Goal: Task Accomplishment & Management: Use online tool/utility

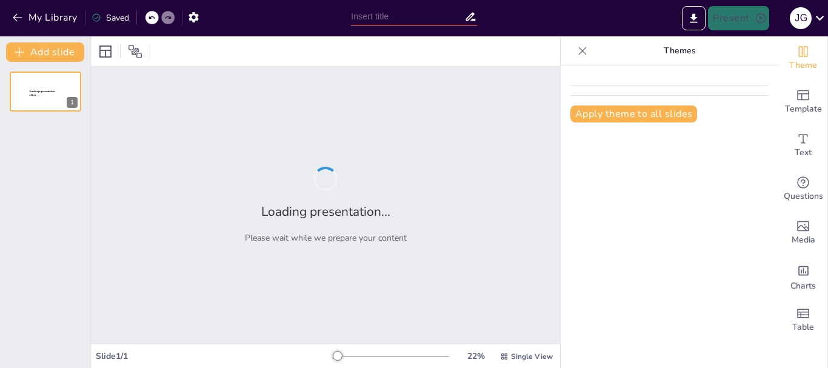
type input "Etapas del Proyecto de Inversión: Un Camino desde la [GEOGRAPHIC_DATA] hasta la…"
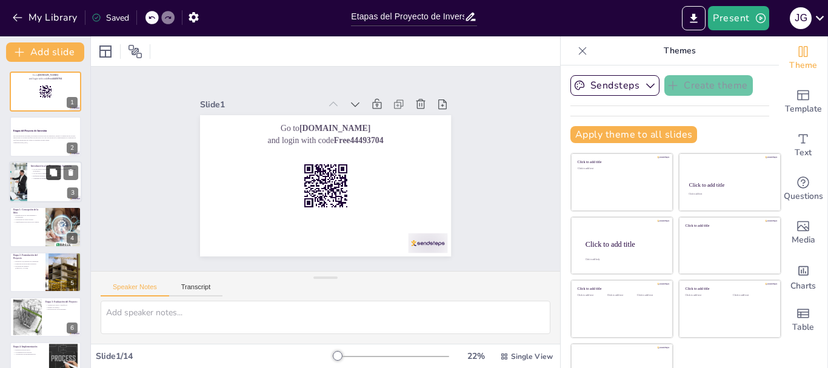
checkbox input "true"
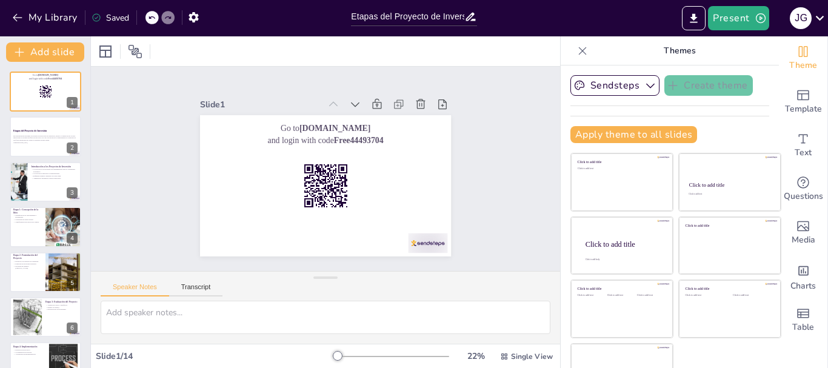
checkbox input "true"
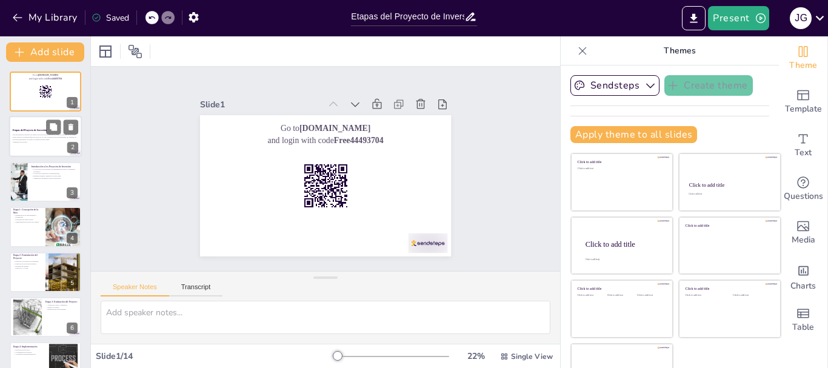
click at [45, 151] on div at bounding box center [45, 136] width 73 height 41
checkbox input "true"
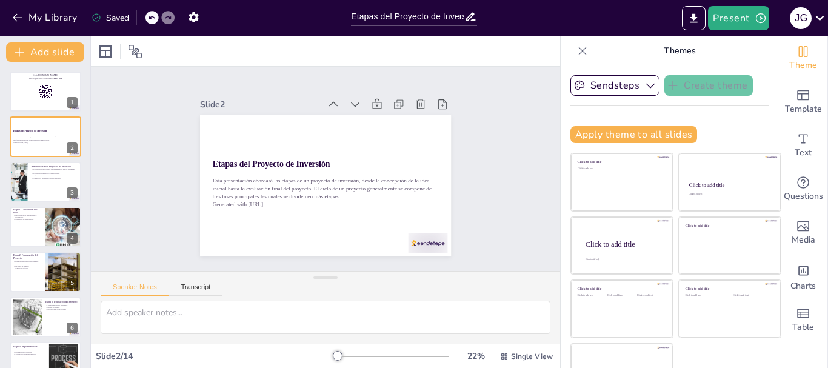
checkbox input "true"
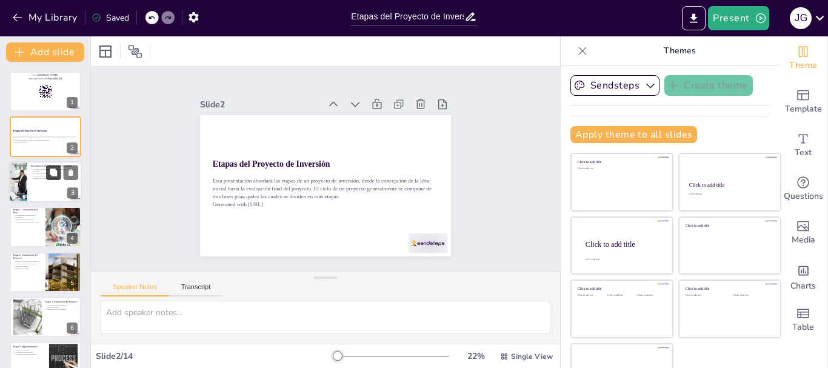
checkbox input "true"
click at [52, 191] on div at bounding box center [45, 181] width 73 height 41
type textarea "Los proyectos de inversión son motores clave para el crecimiento económico. Al …"
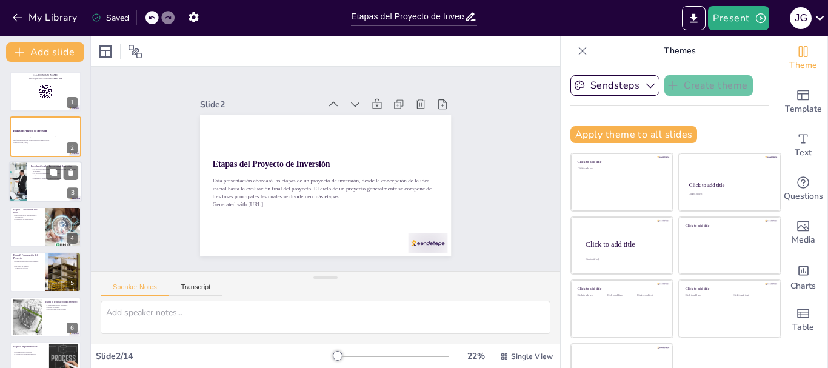
checkbox input "true"
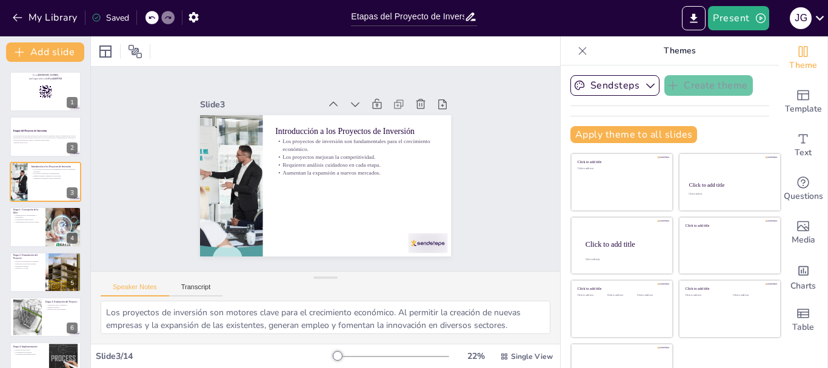
checkbox input "true"
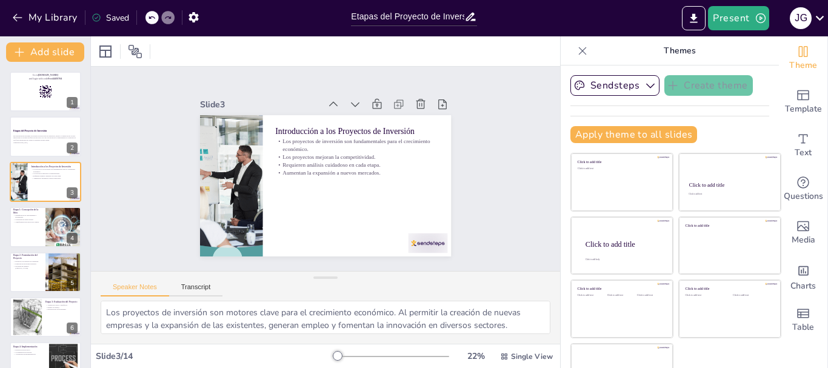
checkbox input "true"
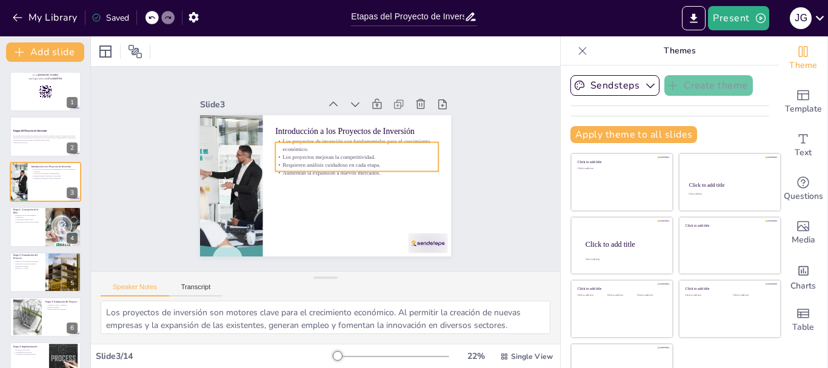
checkbox input "true"
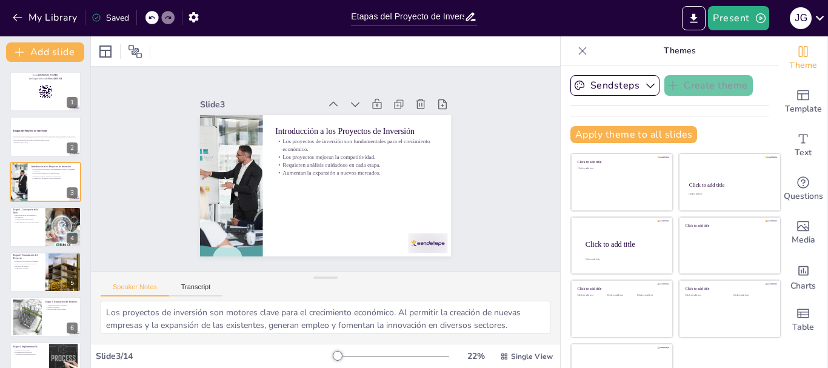
checkbox input "true"
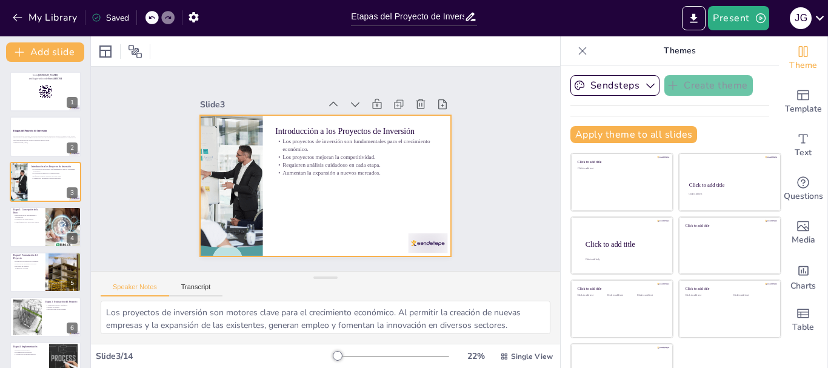
click at [427, 191] on div at bounding box center [325, 185] width 251 height 141
checkbox input "true"
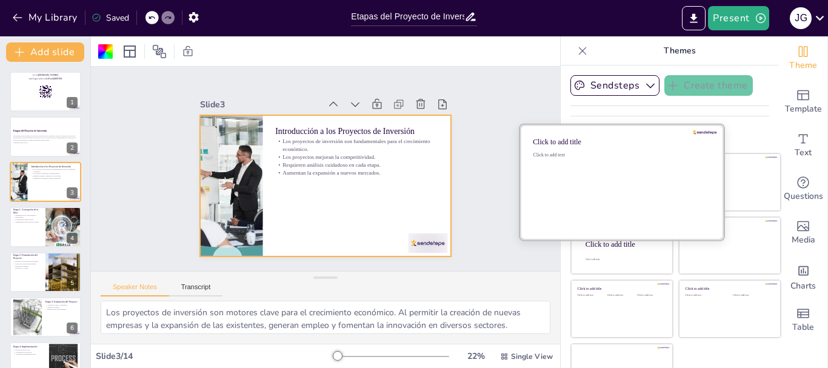
checkbox input "true"
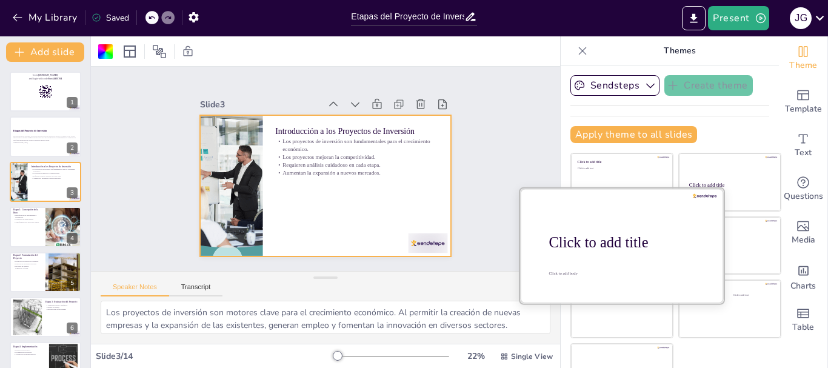
click at [614, 254] on div at bounding box center [622, 245] width 204 height 115
checkbox input "true"
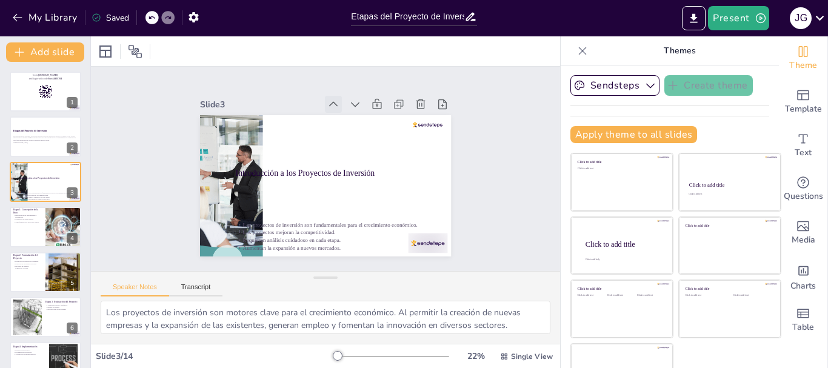
checkbox input "true"
click at [165, 19] on icon at bounding box center [165, 17] width 6 height 3
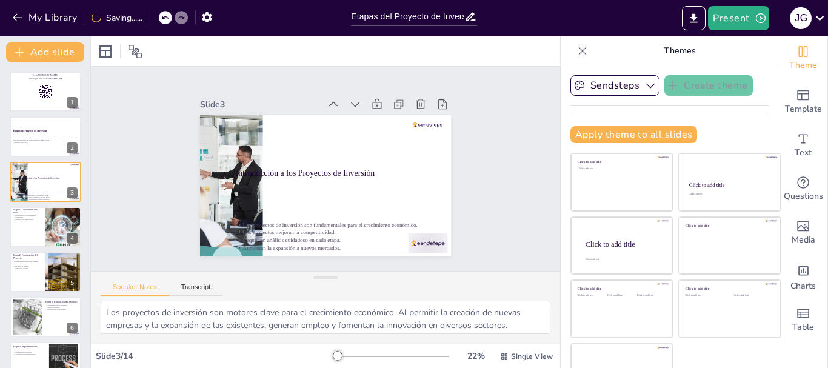
checkbox input "true"
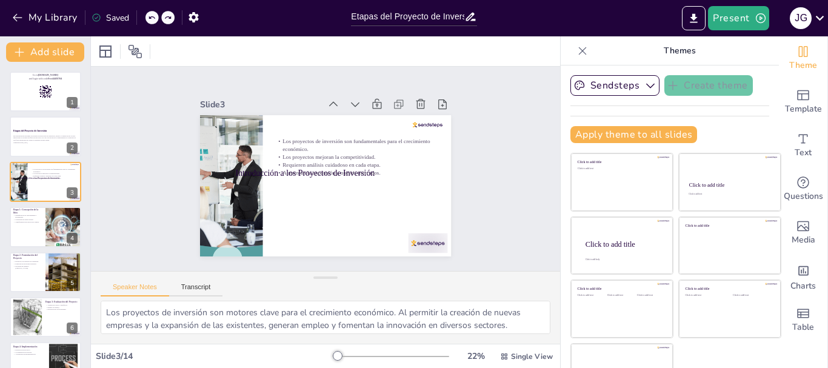
click at [165, 18] on icon at bounding box center [167, 17] width 7 height 7
checkbox input "true"
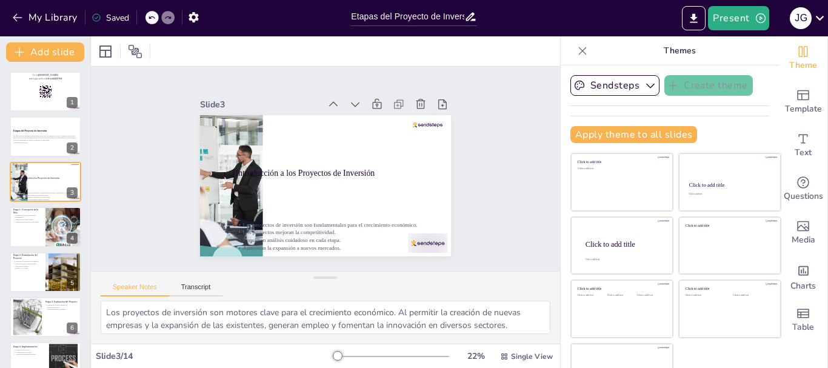
click at [151, 18] on icon at bounding box center [151, 17] width 6 height 3
checkbox input "true"
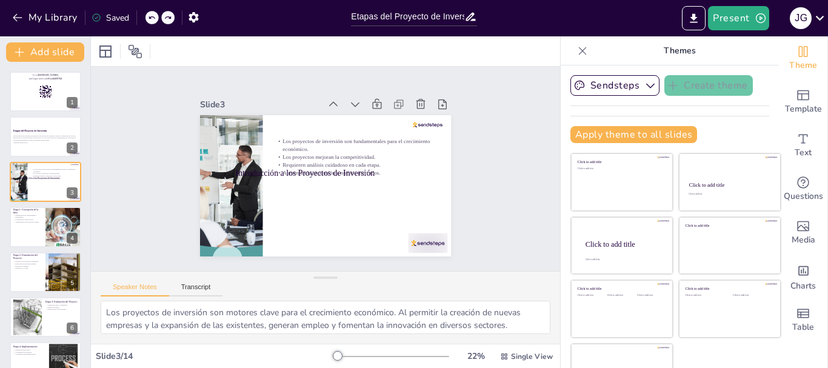
click at [151, 18] on icon at bounding box center [151, 17] width 6 height 3
checkbox input "true"
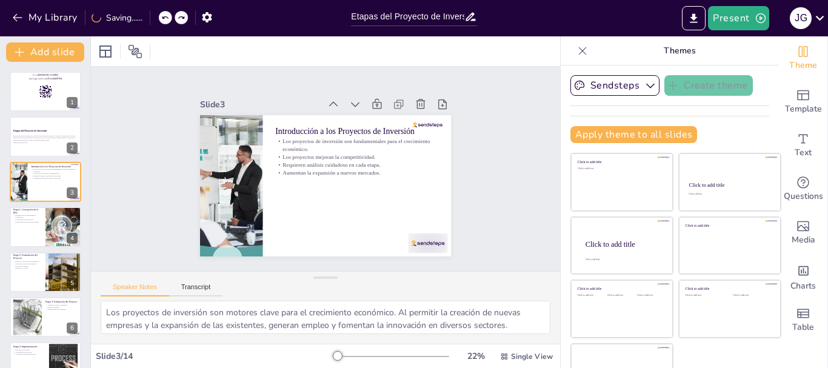
checkbox input "true"
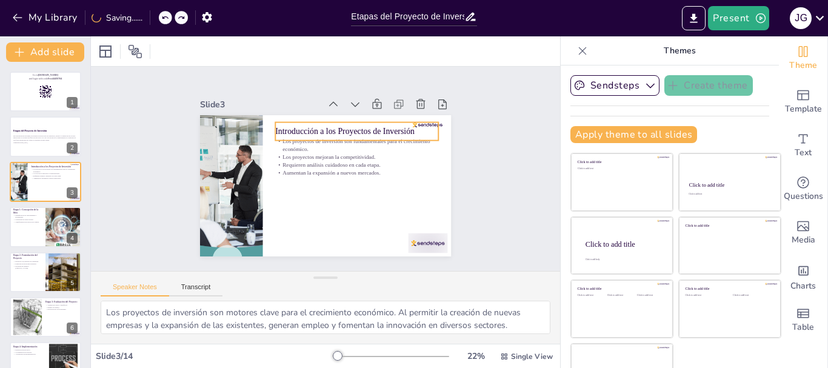
checkbox input "true"
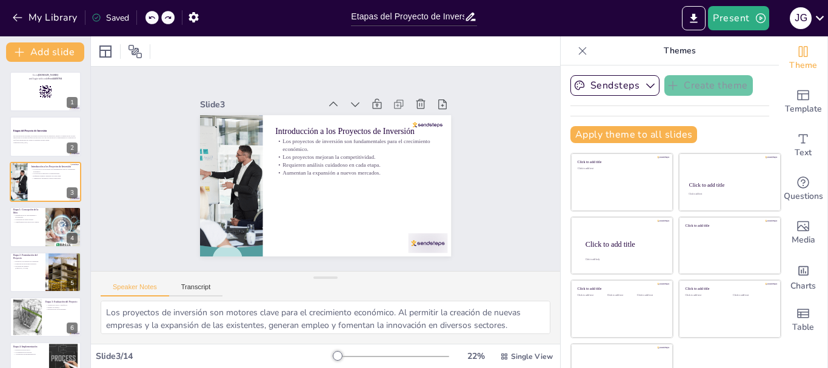
checkbox input "true"
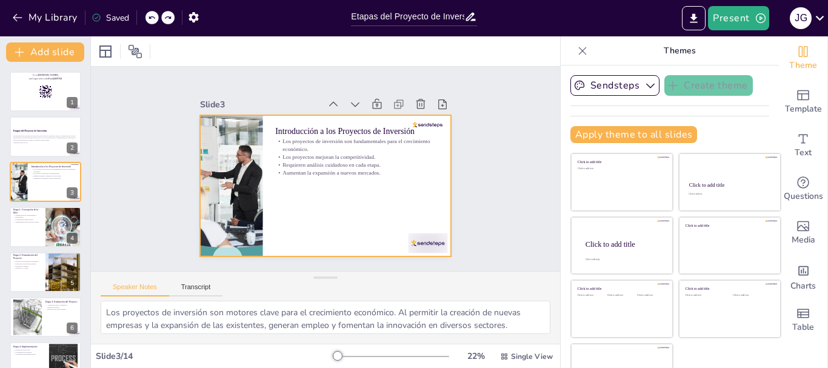
checkbox input "true"
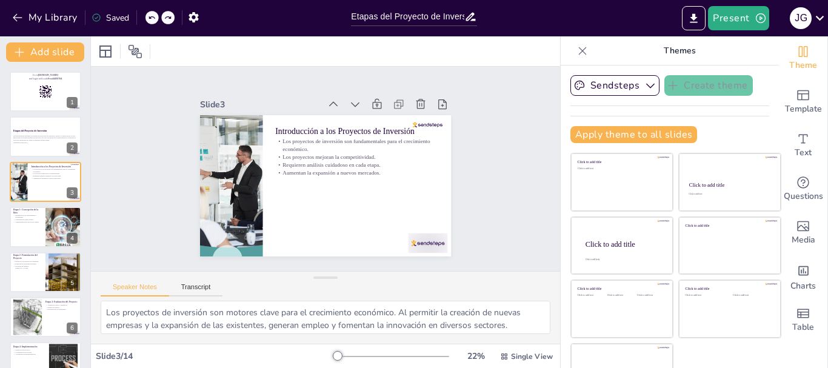
checkbox input "true"
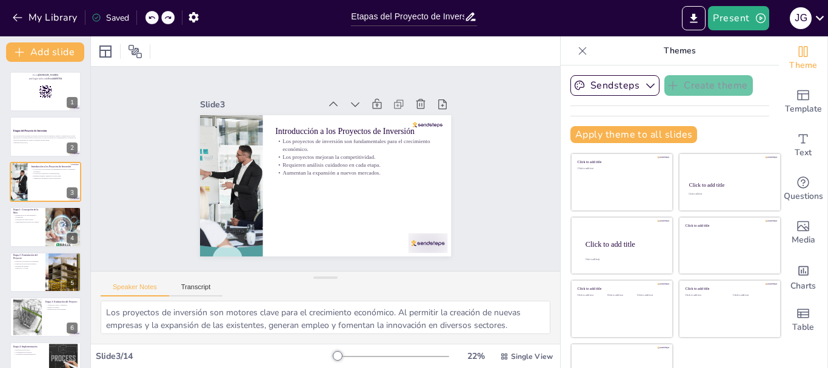
checkbox input "true"
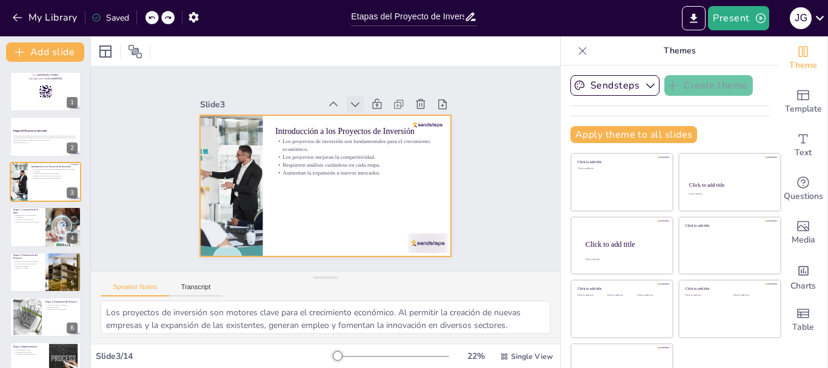
checkbox input "true"
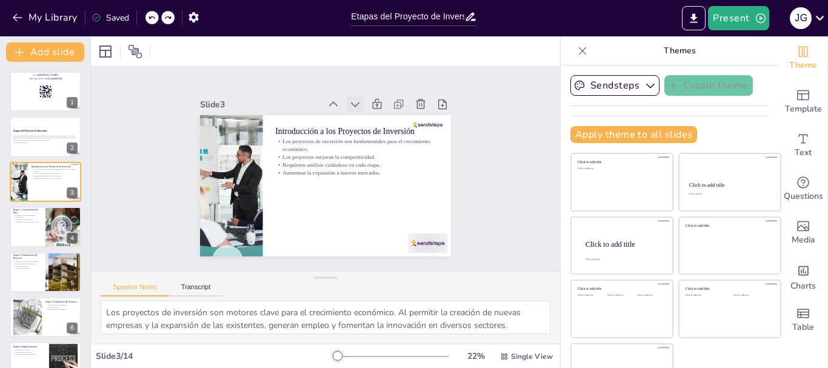
click at [349, 100] on icon at bounding box center [355, 104] width 12 height 12
checkbox input "true"
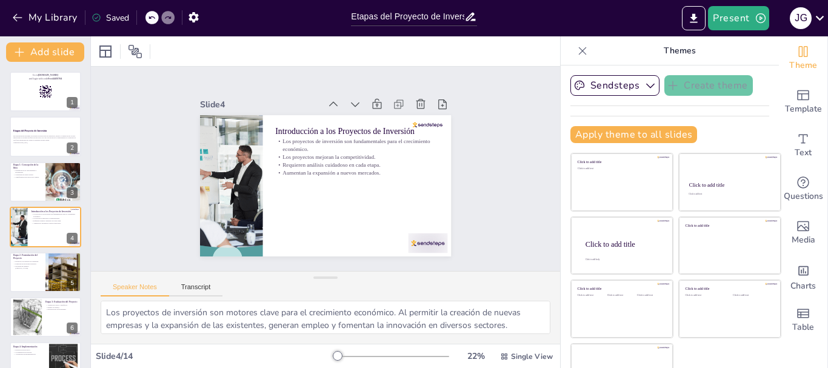
checkbox input "true"
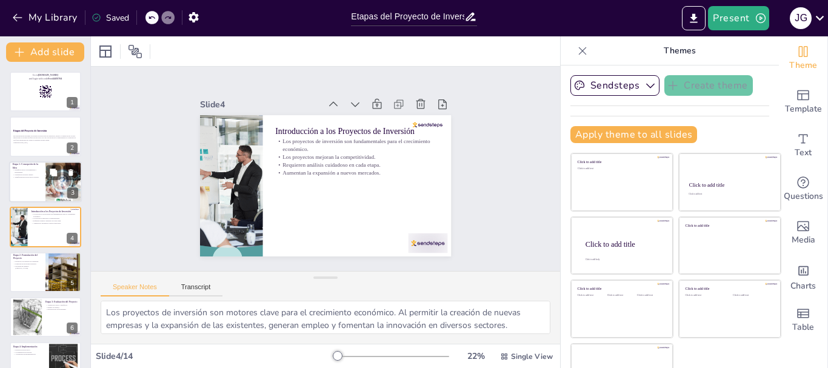
checkbox input "true"
click at [26, 185] on div at bounding box center [45, 181] width 73 height 41
type textarea "La identificación de oportunidades y necesidades es crucial, ya que permite a l…"
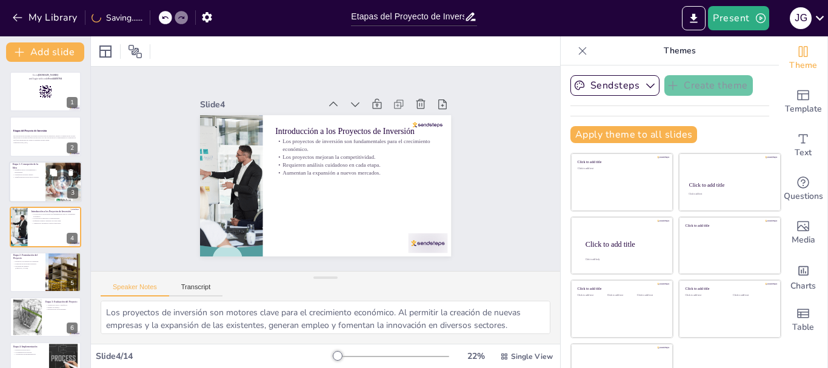
checkbox input "true"
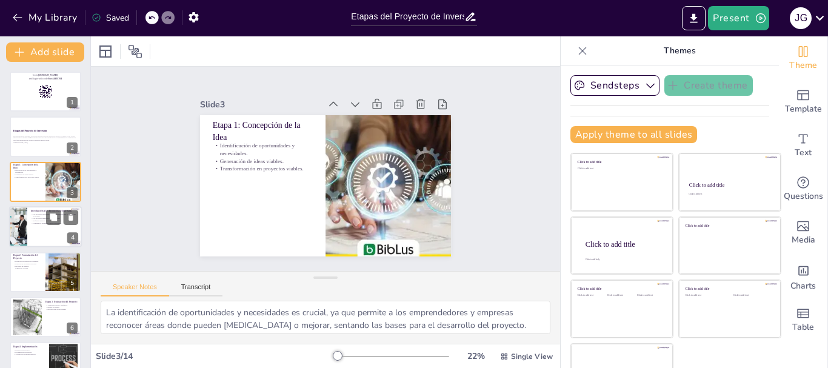
checkbox input "true"
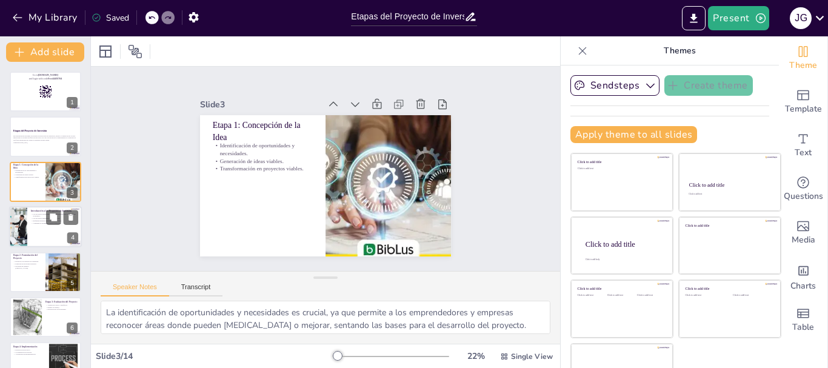
checkbox input "true"
click at [38, 239] on div at bounding box center [45, 226] width 73 height 41
type textarea "Los proyectos de inversión son motores clave para el crecimiento económico. Al …"
checkbox input "true"
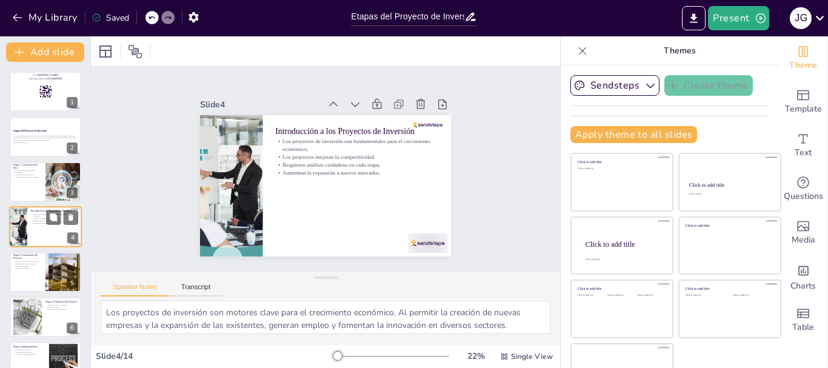
scroll to position [12, 0]
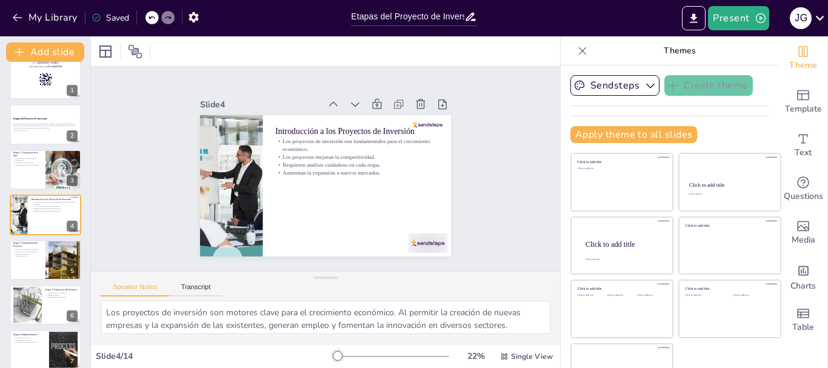
checkbox input "true"
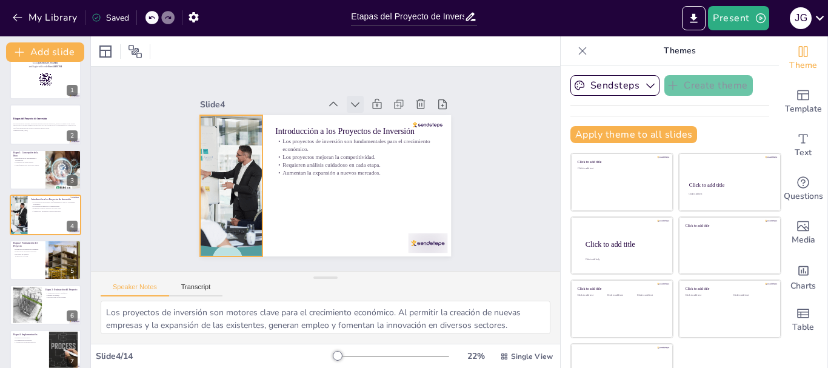
checkbox input "true"
click at [327, 98] on icon at bounding box center [333, 104] width 12 height 12
checkbox input "true"
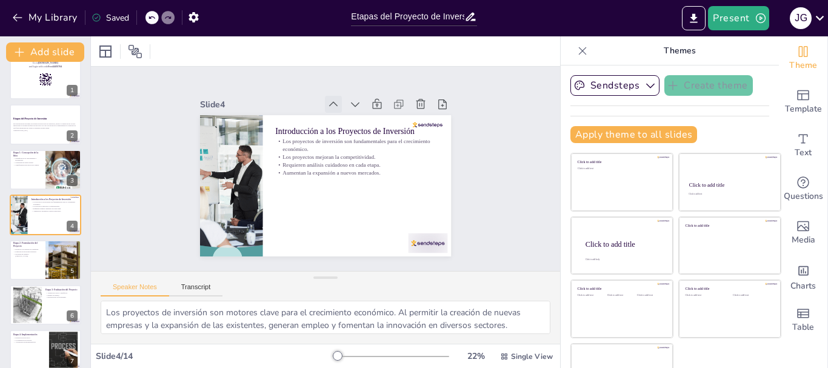
checkbox input "true"
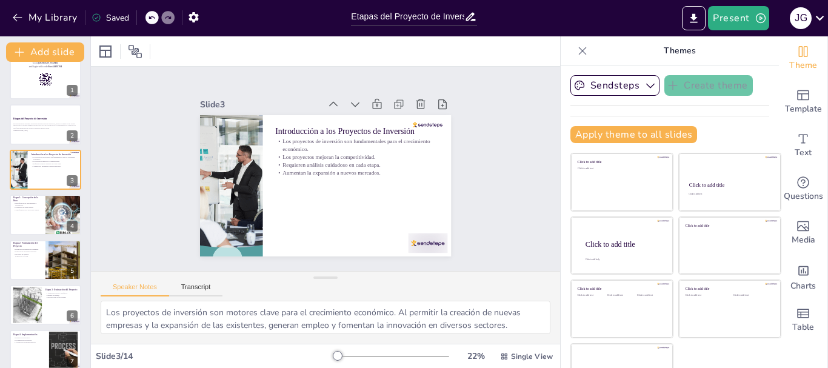
checkbox input "true"
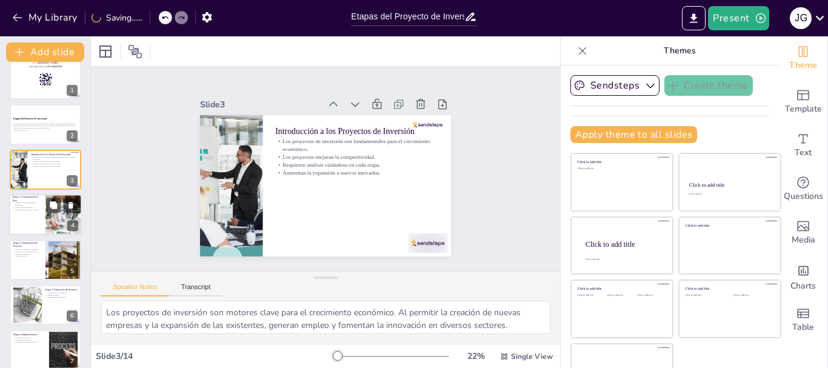
checkbox input "true"
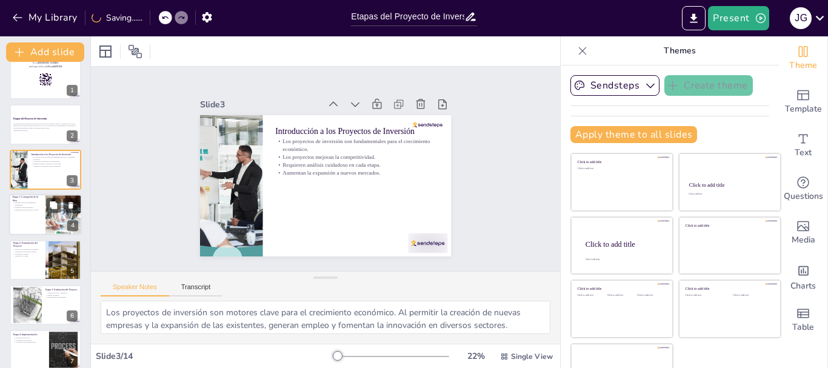
click at [27, 224] on div at bounding box center [45, 214] width 73 height 41
type textarea "La identificación de oportunidades y necesidades es crucial, ya que permite a l…"
checkbox input "true"
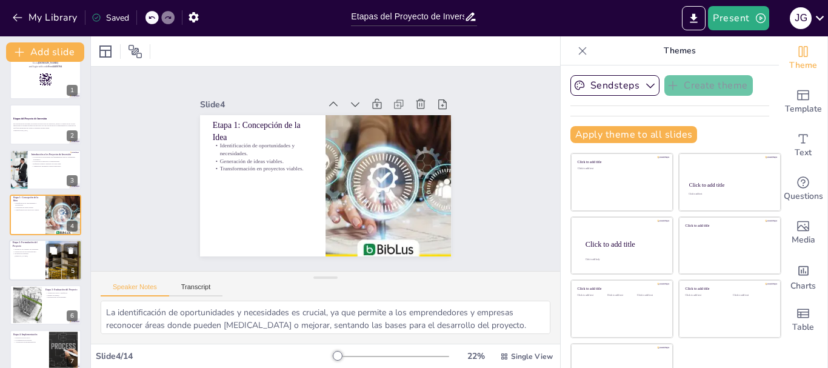
checkbox input "true"
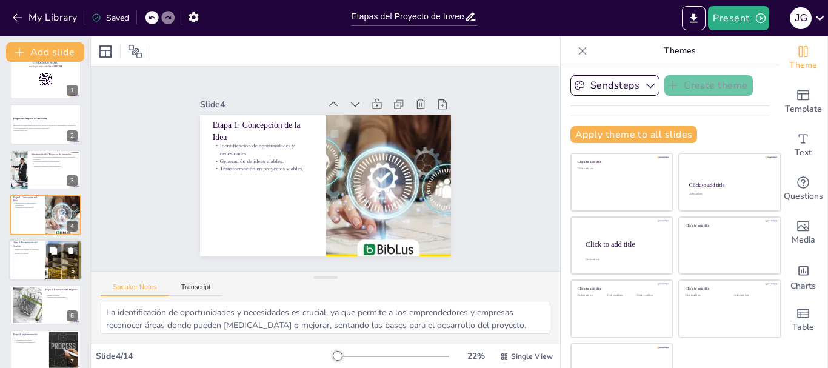
checkbox input "true"
click at [25, 262] on div at bounding box center [45, 259] width 73 height 41
type textarea "Los estudios de viabilidad son fundamentales para determinar si un proyecto pue…"
checkbox input "true"
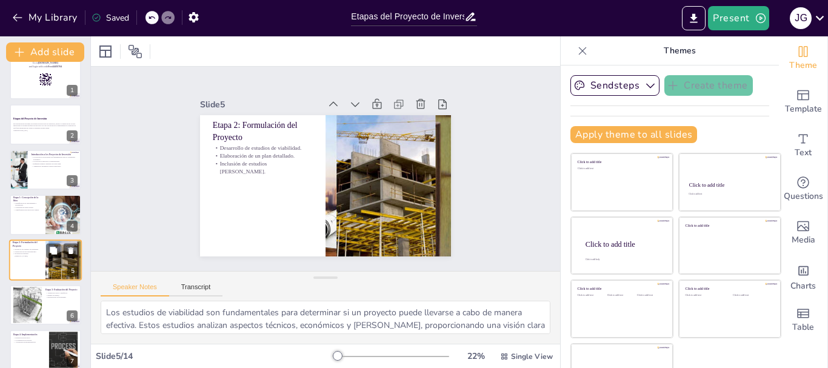
scroll to position [57, 0]
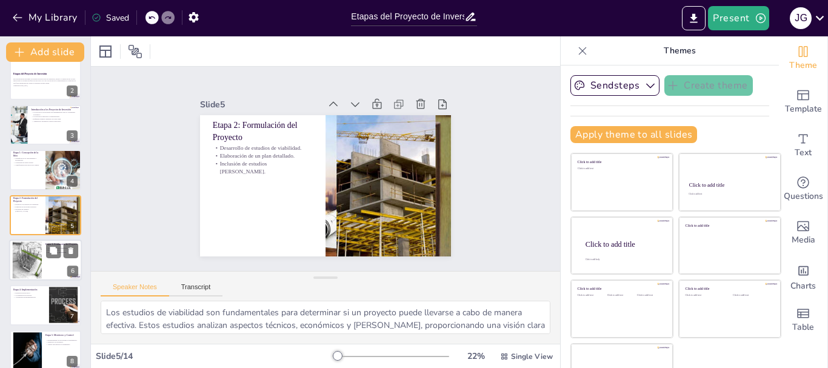
checkbox input "true"
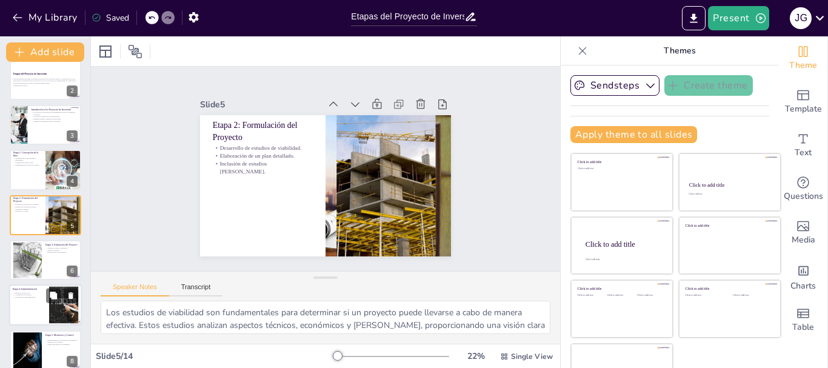
checkbox input "true"
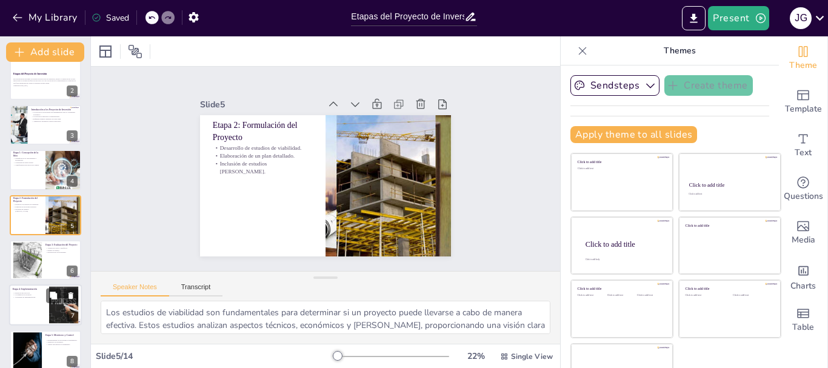
checkbox input "true"
click at [22, 306] on div at bounding box center [45, 305] width 73 height 41
type textarea "La ejecución del proyecto es donde se materializan todas las planificaciones pr…"
checkbox input "true"
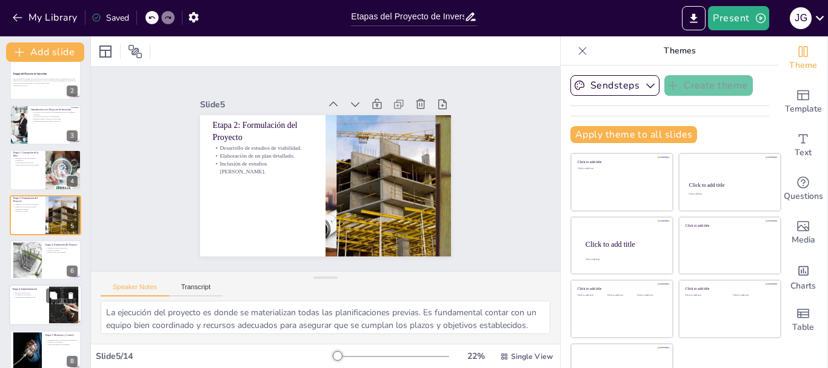
checkbox input "true"
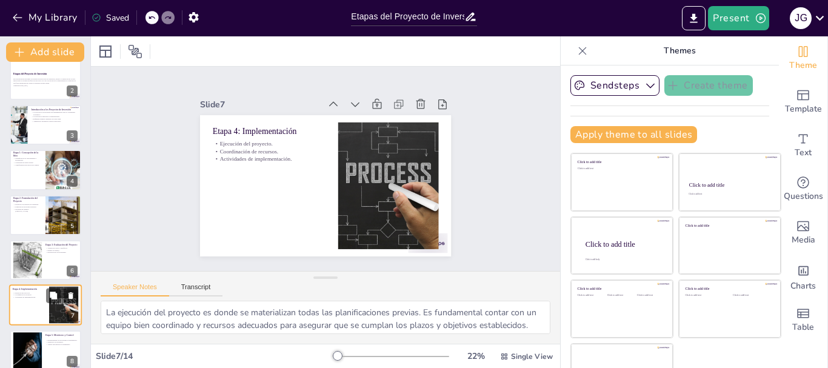
scroll to position [147, 0]
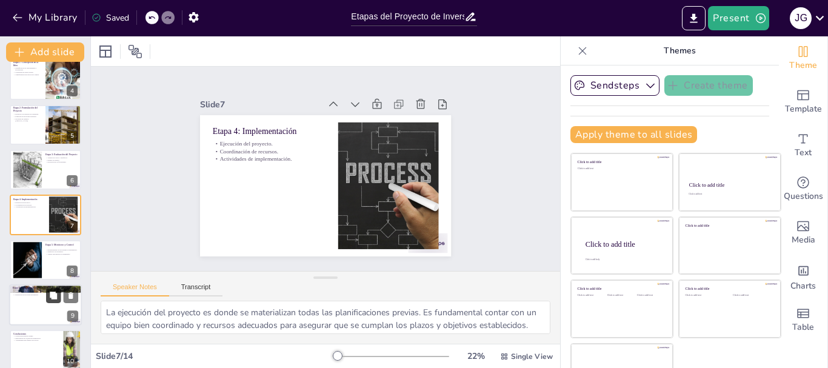
checkbox input "true"
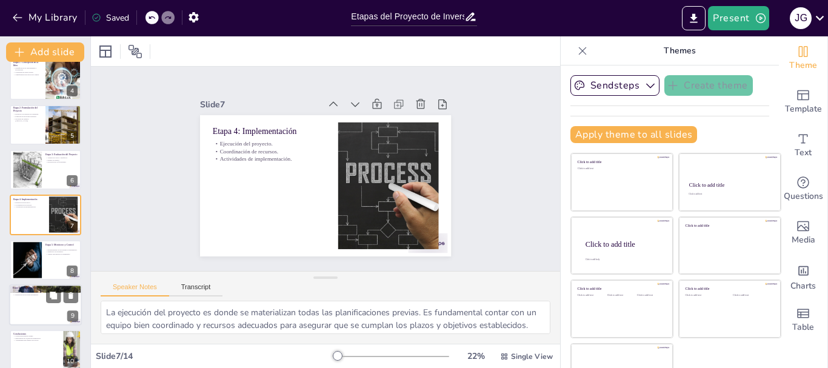
checkbox input "true"
click at [44, 318] on div at bounding box center [45, 304] width 73 height 41
type textarea "El análisis del desempeño del proyecto es fundamental para entender si se han c…"
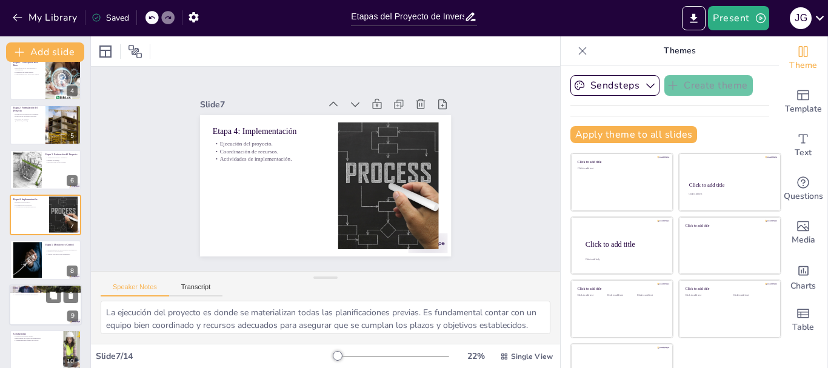
checkbox input "true"
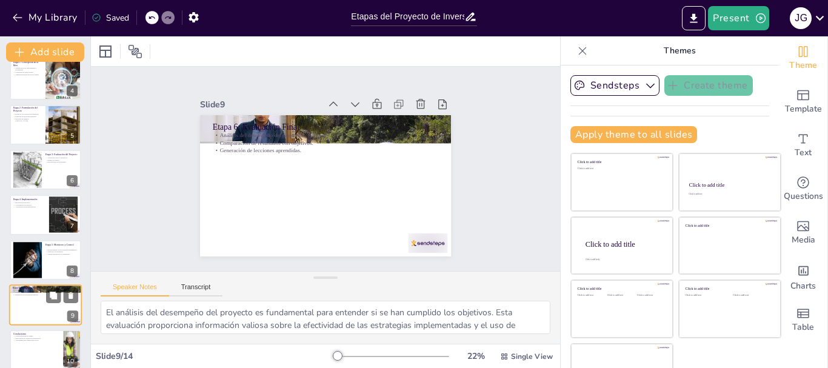
scroll to position [238, 0]
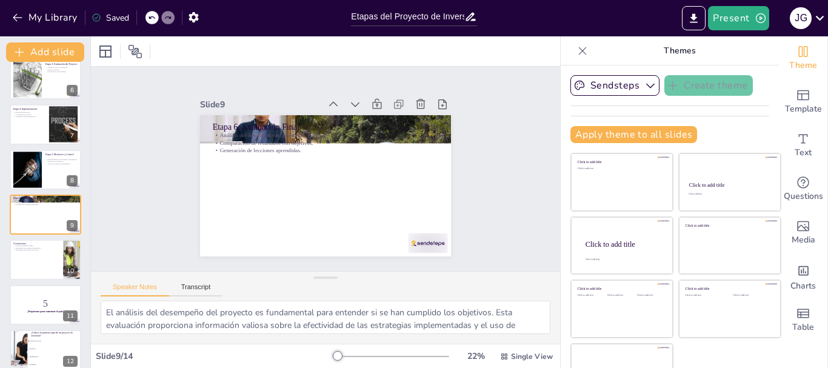
checkbox input "true"
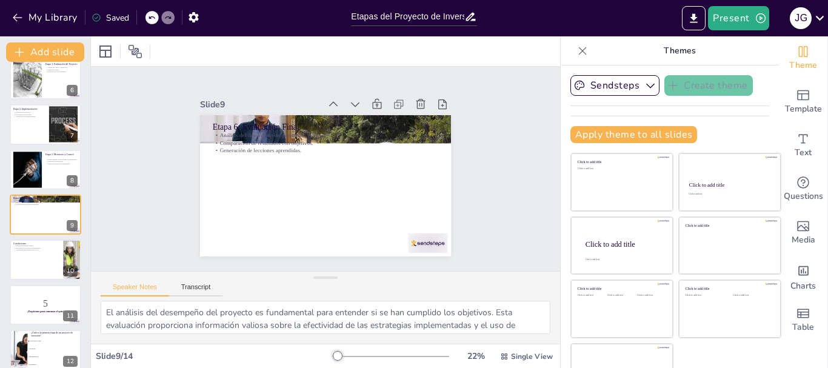
checkbox input "true"
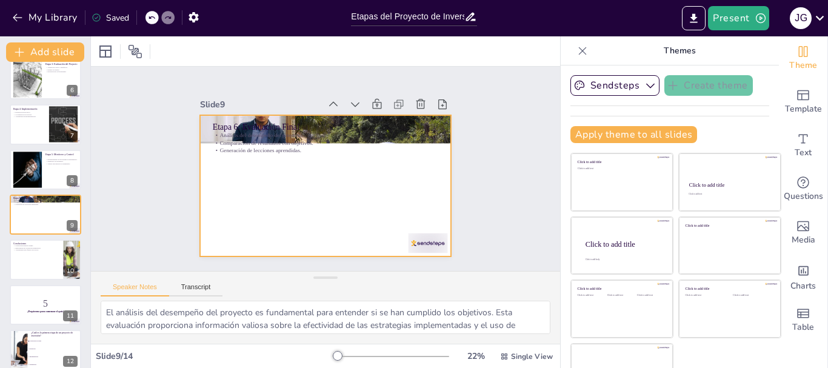
checkbox input "true"
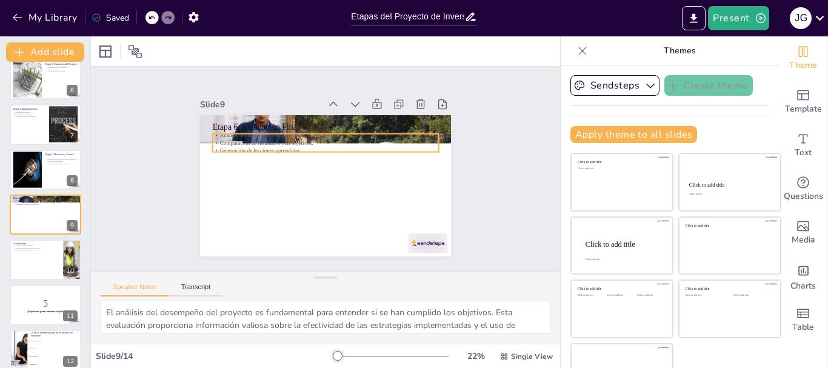
click at [258, 148] on p "Generación de lecciones aprendidas." at bounding box center [333, 151] width 210 height 99
checkbox input "true"
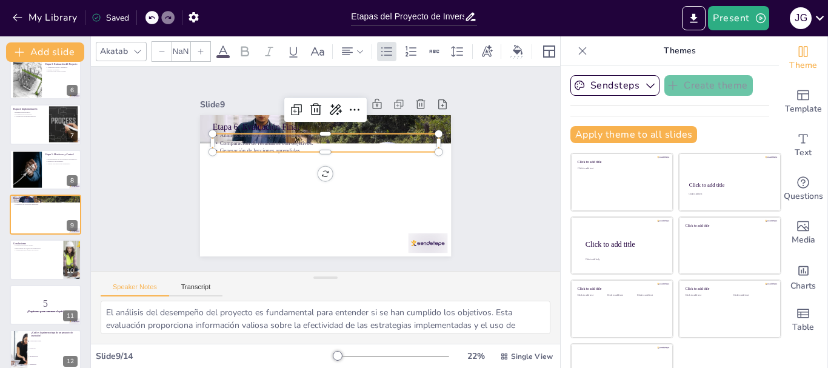
type input "32"
checkbox input "true"
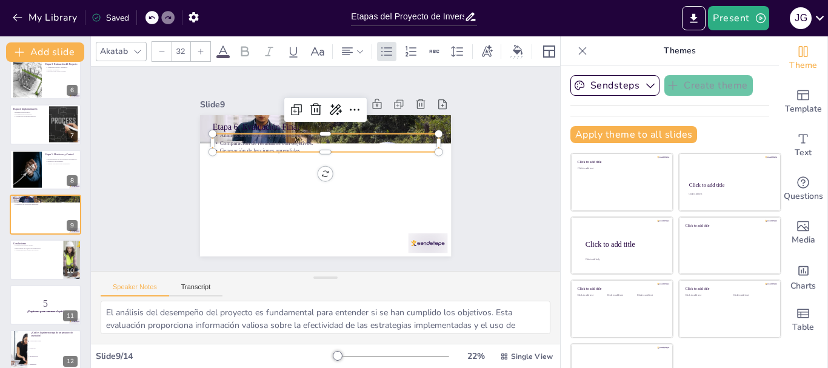
checkbox input "true"
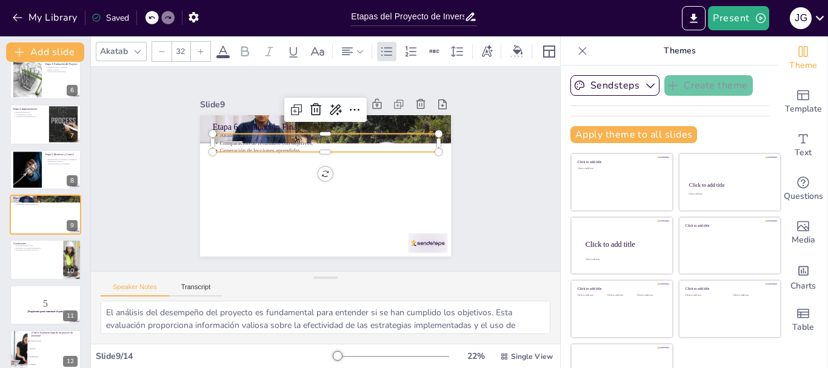
checkbox input "true"
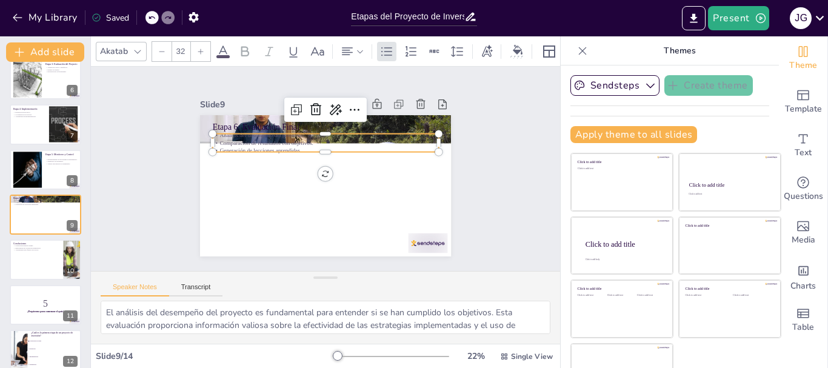
checkbox input "true"
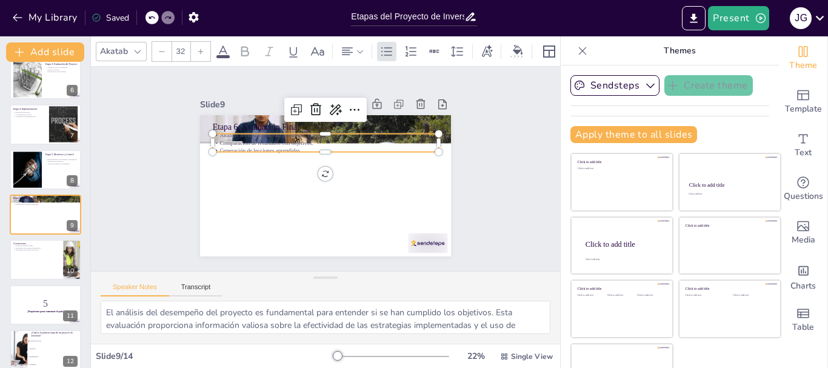
checkbox input "true"
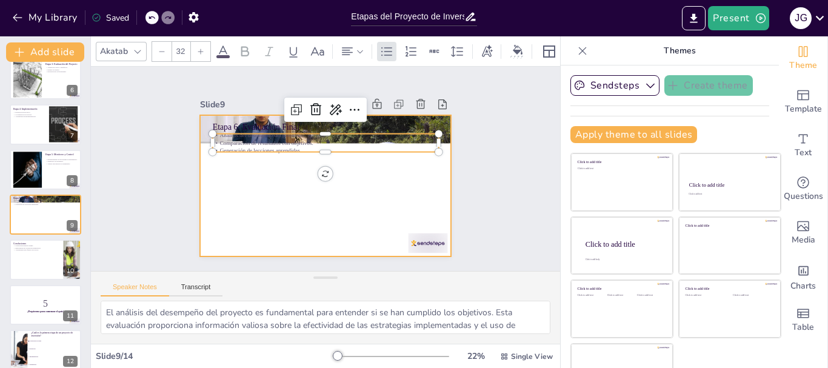
checkbox input "true"
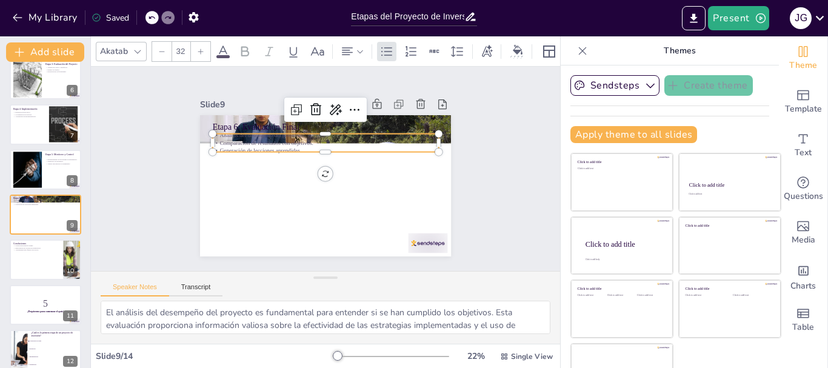
checkbox input "true"
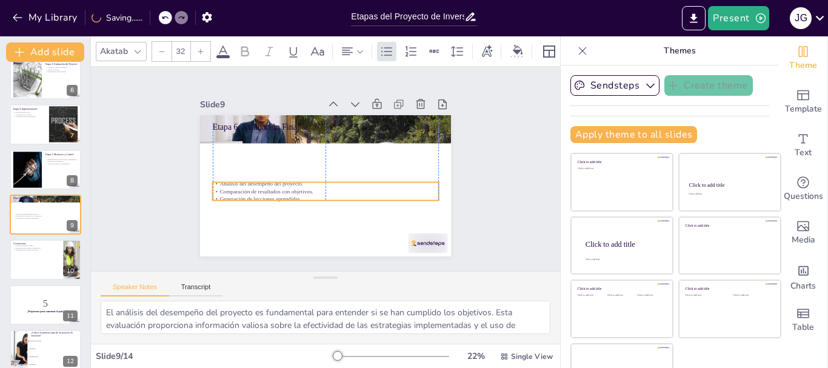
drag, startPoint x: 335, startPoint y: 144, endPoint x: 337, endPoint y: 192, distance: 48.5
click at [337, 192] on p "Generación de lecciones aprendidas." at bounding box center [322, 199] width 225 height 32
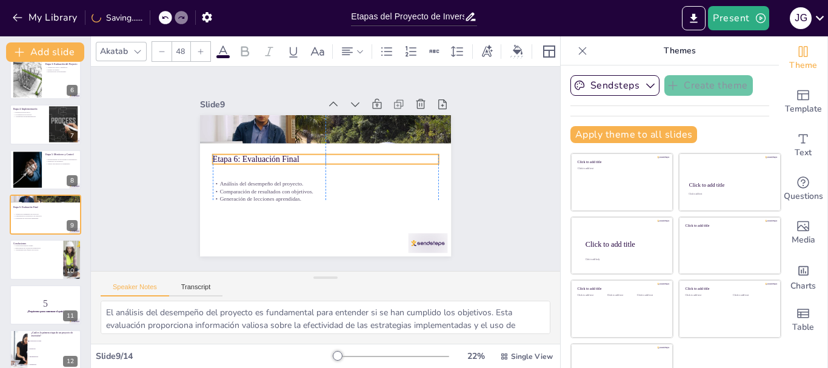
drag, startPoint x: 267, startPoint y: 121, endPoint x: 267, endPoint y: 153, distance: 32.1
click at [267, 153] on p "Etapa 6: Evaluación Final" at bounding box center [326, 159] width 226 height 12
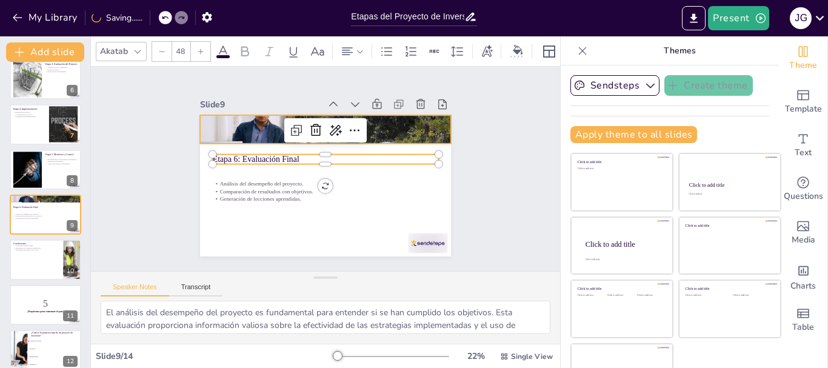
click at [258, 128] on div at bounding box center [325, 128] width 251 height 167
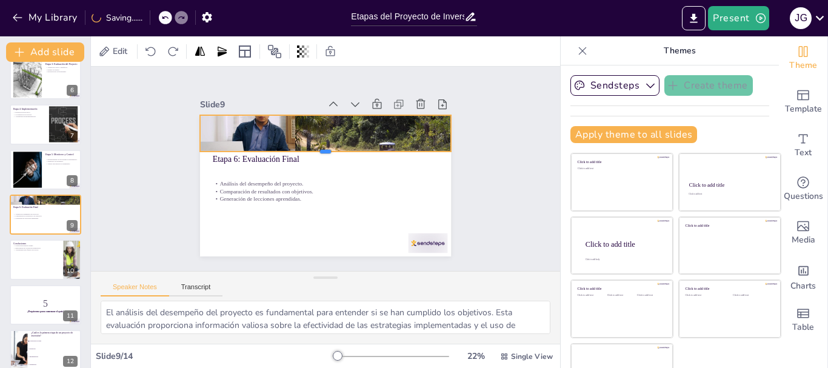
drag, startPoint x: 314, startPoint y: 139, endPoint x: 314, endPoint y: 147, distance: 7.9
click at [314, 147] on div at bounding box center [326, 156] width 251 height 36
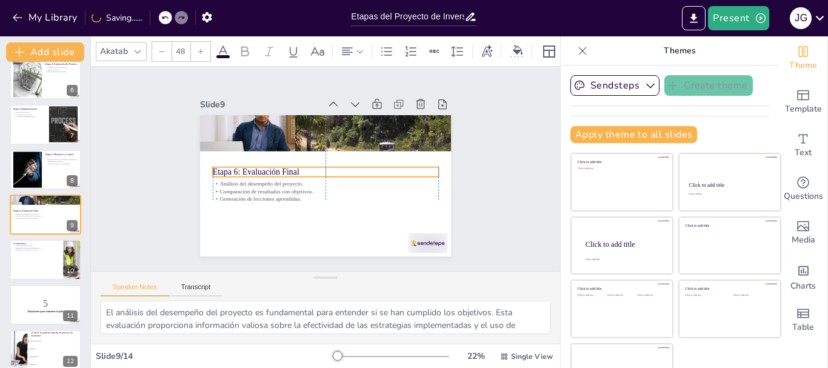
drag, startPoint x: 270, startPoint y: 155, endPoint x: 270, endPoint y: 168, distance: 12.7
click at [270, 168] on p "Etapa 6: Evaluación Final" at bounding box center [326, 172] width 226 height 12
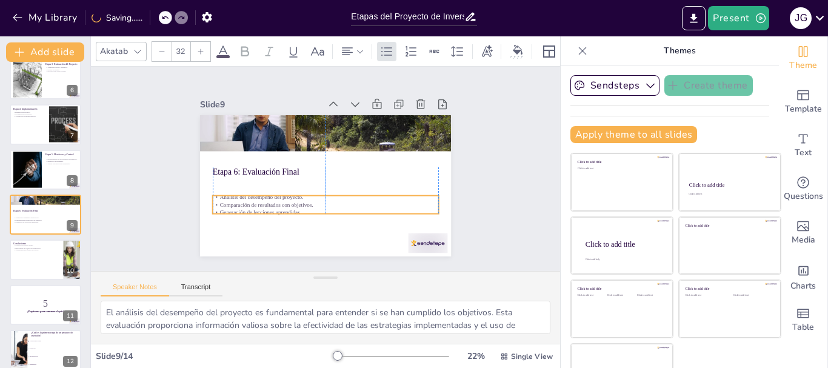
drag, startPoint x: 267, startPoint y: 186, endPoint x: 267, endPoint y: 199, distance: 13.3
click at [267, 199] on p "Comparación de resultados con objetivos." at bounding box center [321, 204] width 225 height 32
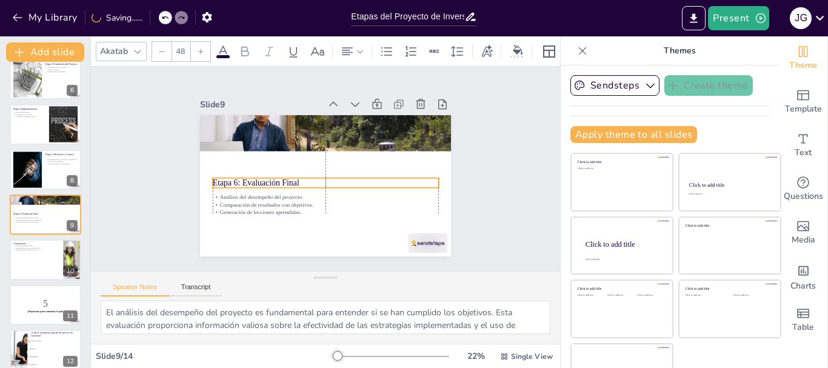
drag, startPoint x: 258, startPoint y: 168, endPoint x: 258, endPoint y: 179, distance: 10.9
click at [258, 179] on p "Etapa 6: Evaluación Final" at bounding box center [324, 182] width 226 height 35
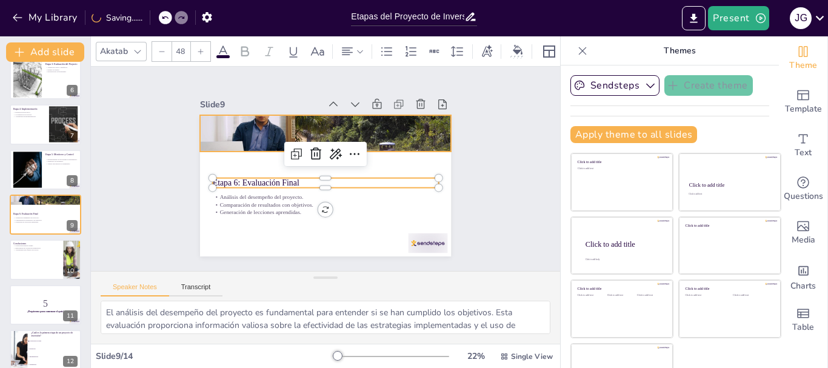
click at [267, 136] on div at bounding box center [338, 131] width 290 height 236
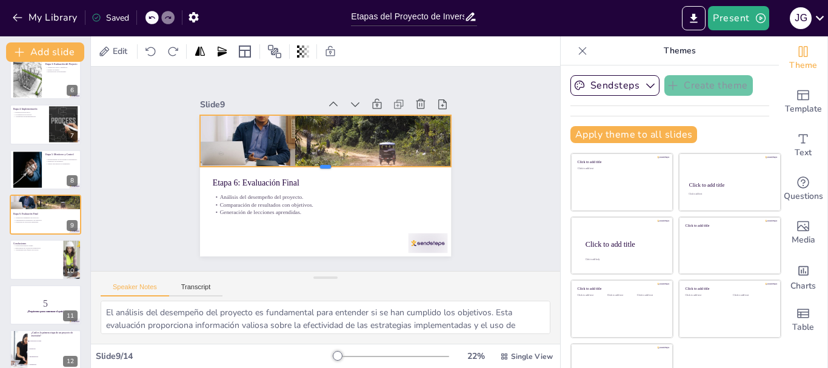
drag, startPoint x: 311, startPoint y: 147, endPoint x: 312, endPoint y: 162, distance: 15.2
click at [312, 162] on div at bounding box center [325, 171] width 251 height 36
click at [34, 260] on div at bounding box center [45, 259] width 73 height 41
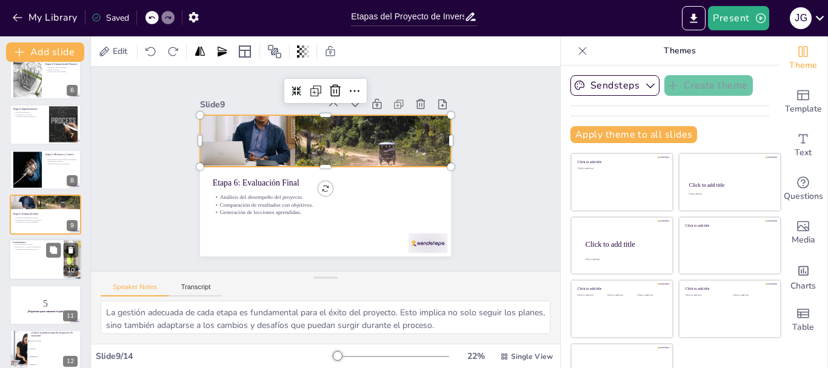
scroll to position [282, 0]
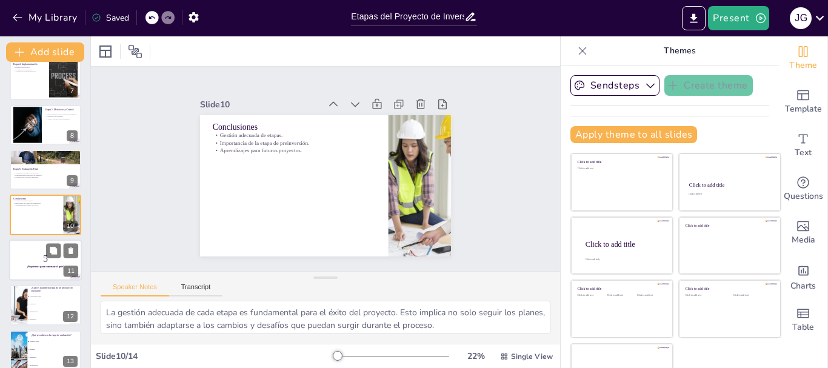
click at [39, 269] on div at bounding box center [45, 259] width 73 height 41
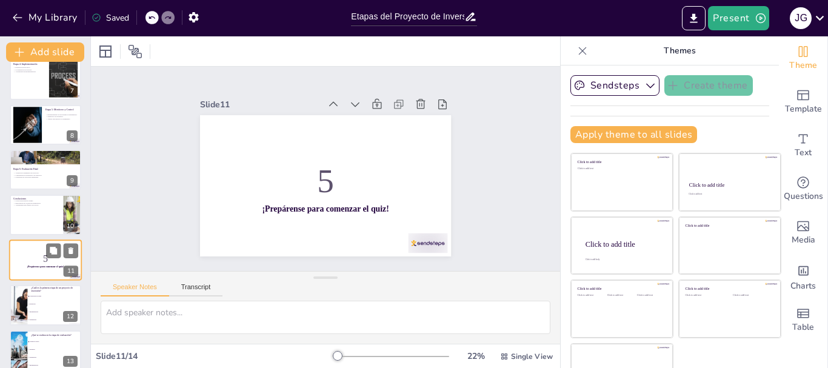
scroll to position [327, 0]
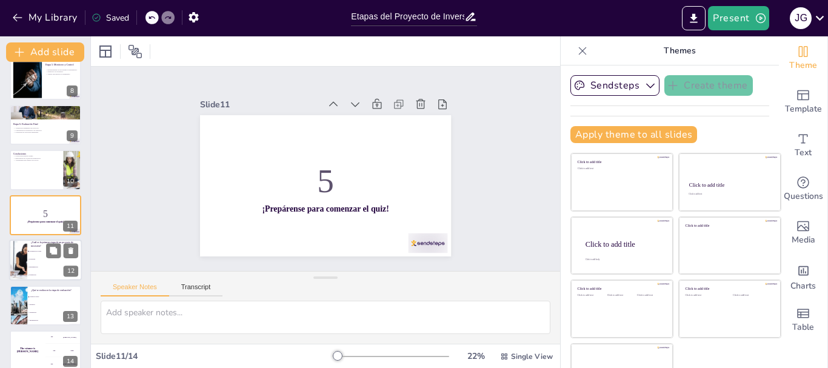
click at [41, 269] on li "Implementación" at bounding box center [54, 268] width 55 height 8
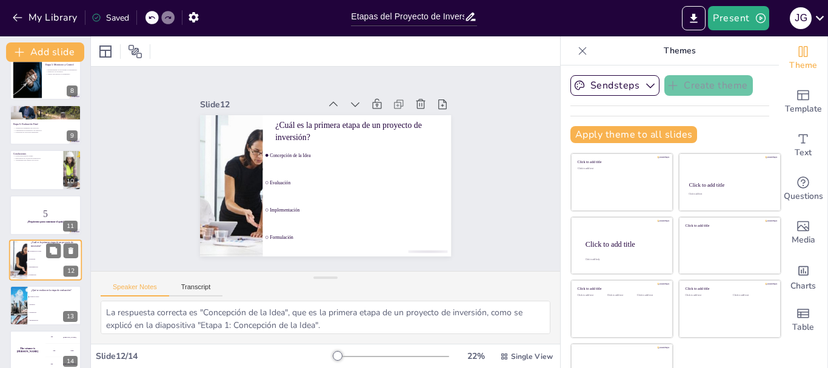
scroll to position [339, 0]
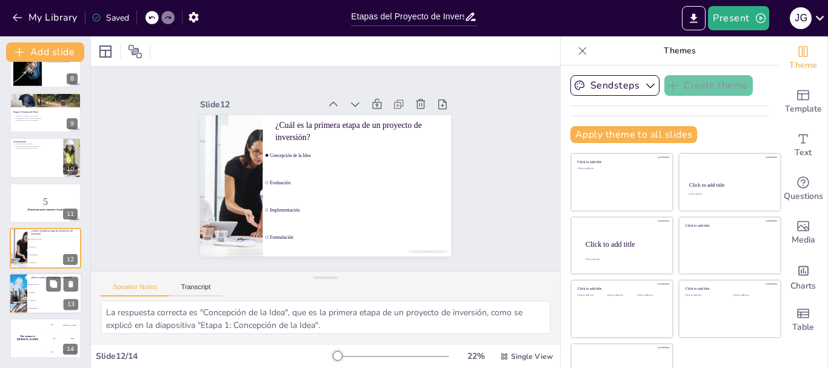
click at [52, 296] on li "Formulación" at bounding box center [54, 300] width 55 height 8
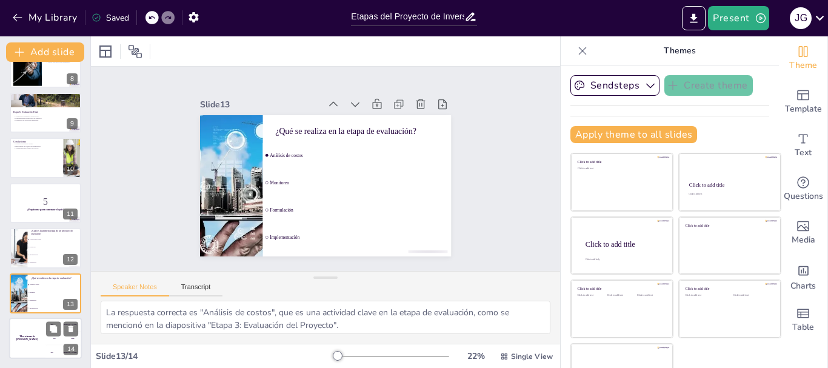
click at [46, 347] on div "300 Niels" at bounding box center [63, 351] width 36 height 13
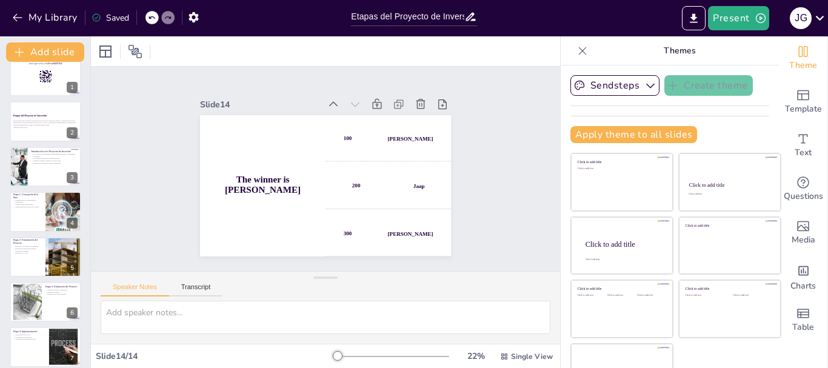
scroll to position [0, 0]
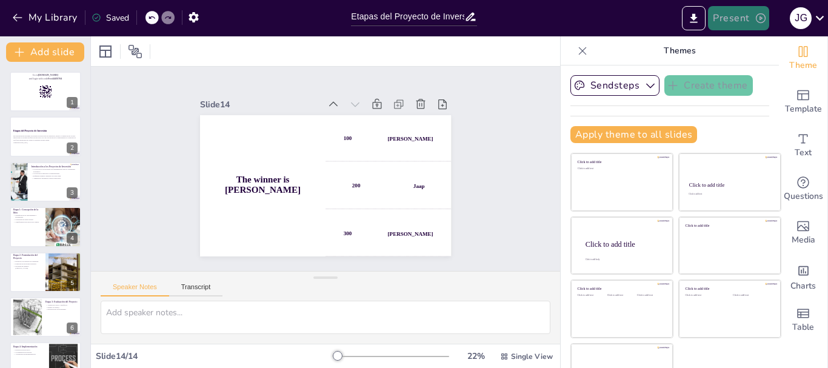
click at [740, 22] on button "Present" at bounding box center [738, 18] width 61 height 24
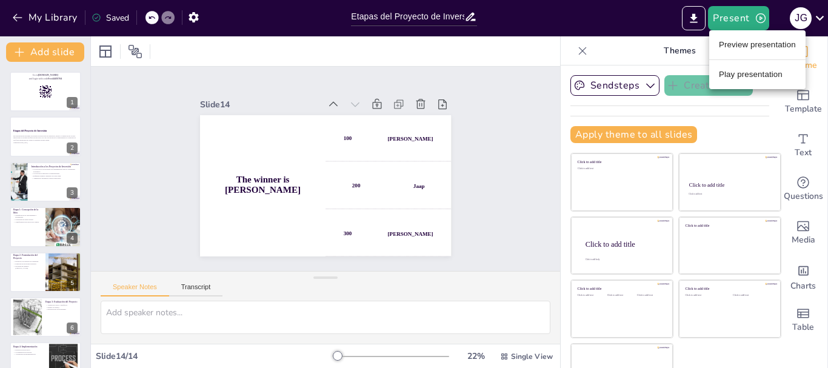
click at [741, 47] on li "Preview presentation" at bounding box center [757, 44] width 96 height 19
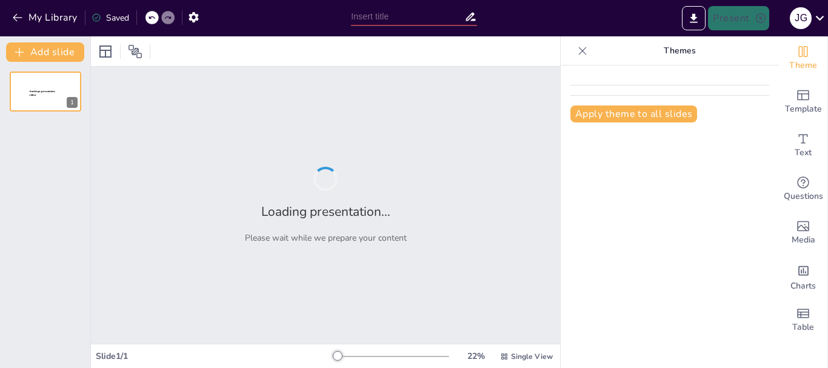
type input "Etapas del Proyecto de Inversión: Un Camino desde la [GEOGRAPHIC_DATA] hasta la…"
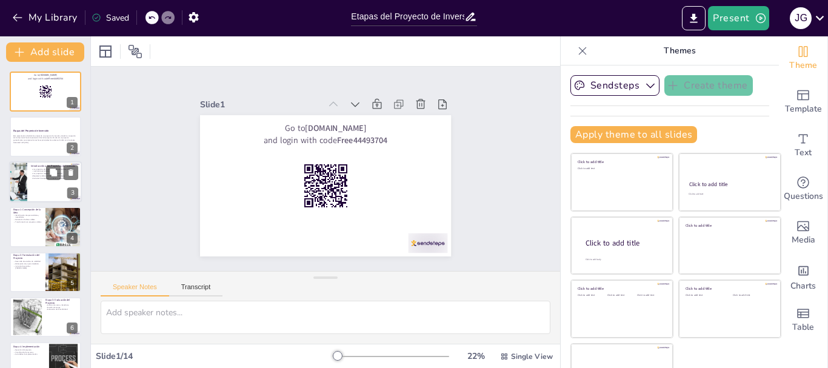
checkbox input "true"
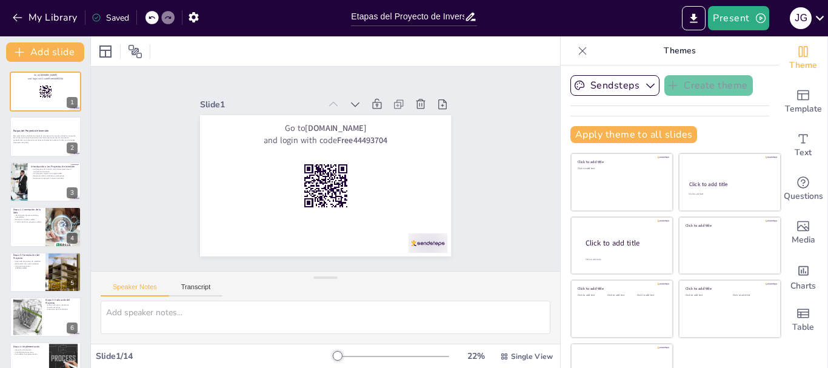
checkbox input "true"
click at [39, 191] on div at bounding box center [45, 181] width 73 height 41
type textarea "Los proyectos de inversión son motores clave para el crecimiento económico. Al …"
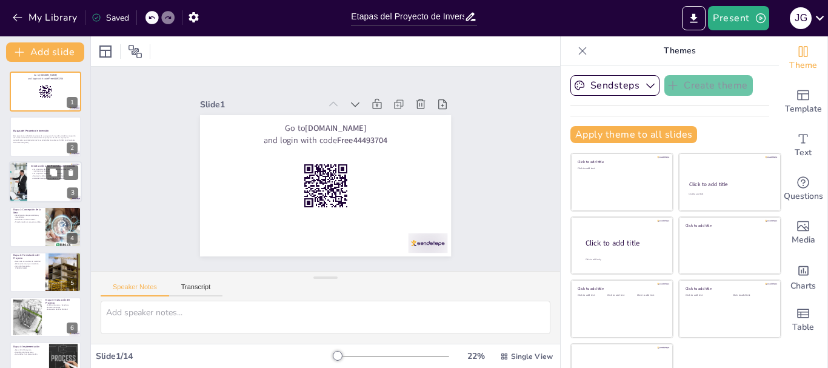
checkbox input "true"
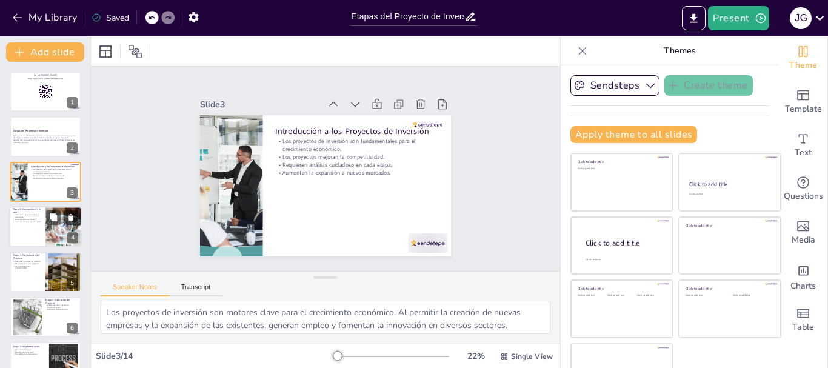
checkbox input "true"
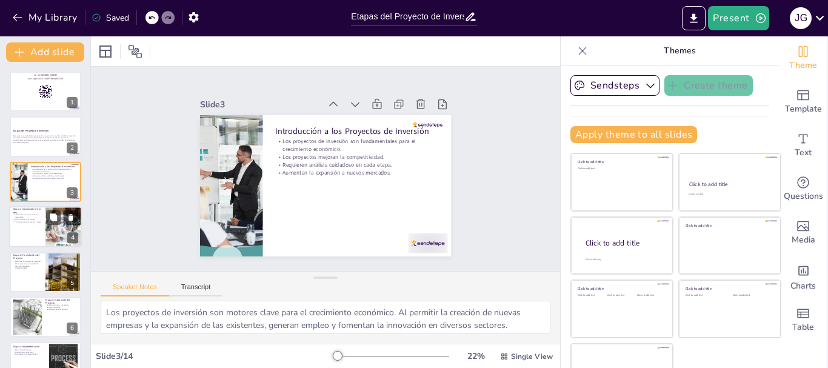
checkbox input "true"
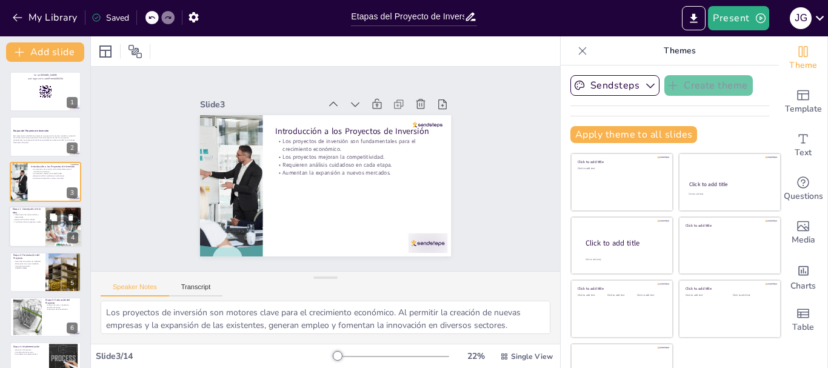
checkbox input "true"
click at [28, 231] on div at bounding box center [45, 226] width 73 height 41
type textarea "La identificación de oportunidades y necesidades es crucial, ya que permite a l…"
checkbox input "true"
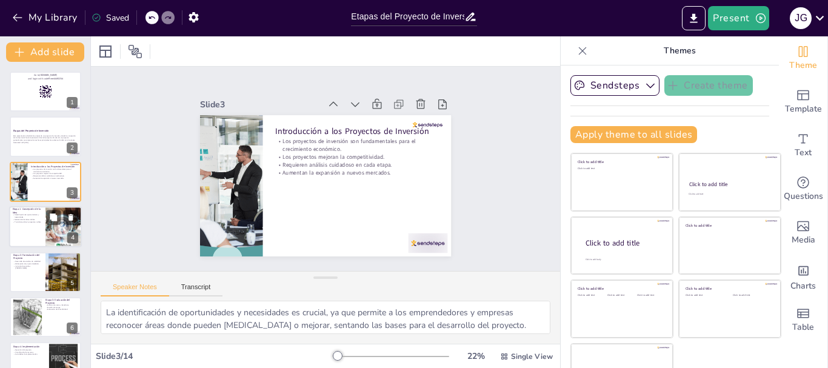
checkbox input "true"
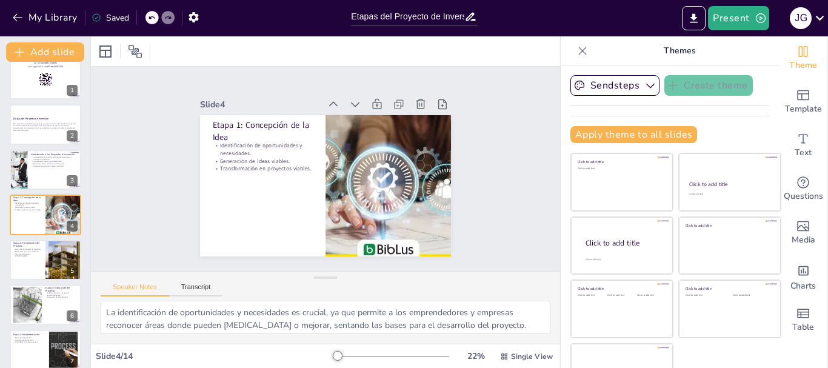
checkbox input "true"
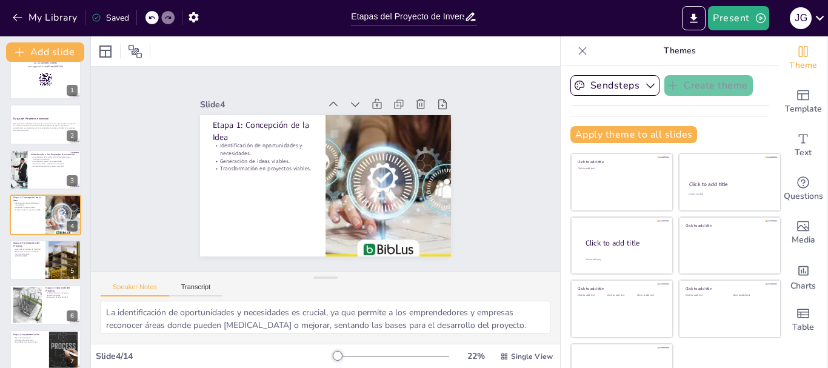
checkbox input "true"
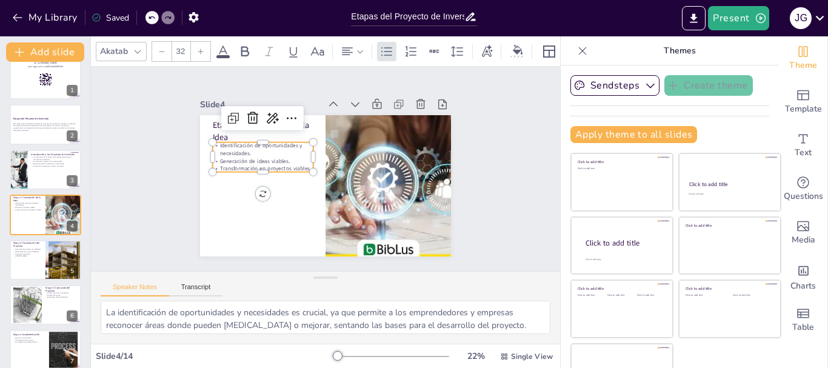
checkbox input "true"
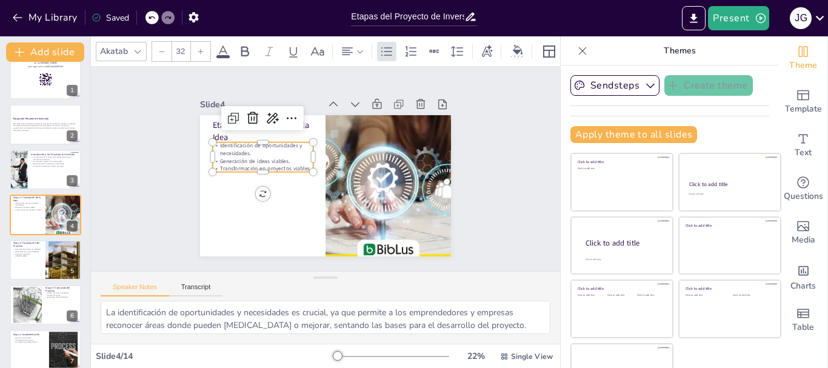
checkbox input "true"
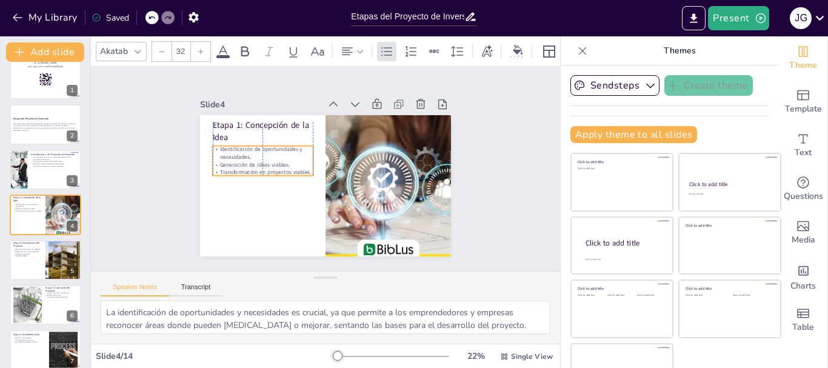
checkbox input "true"
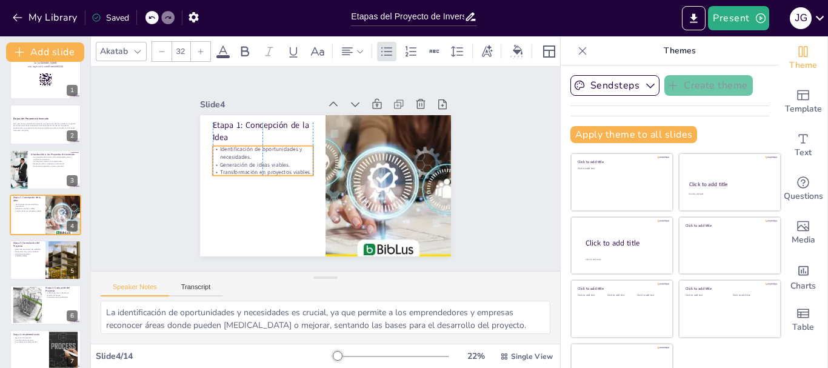
checkbox input "true"
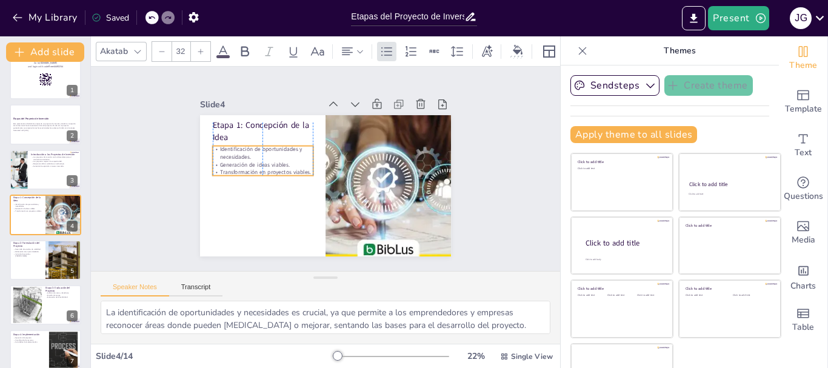
checkbox input "true"
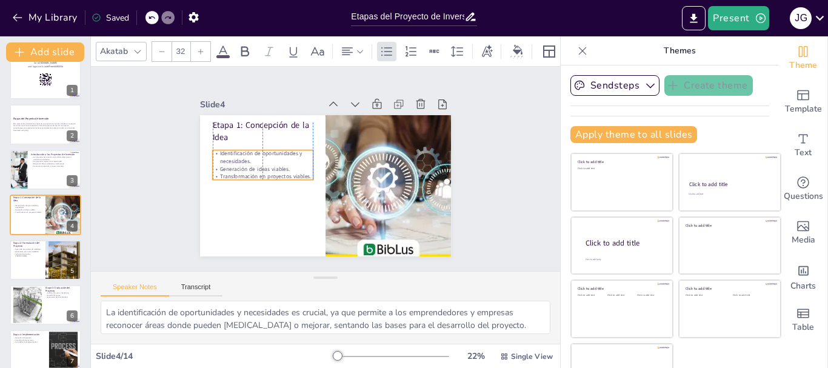
checkbox input "true"
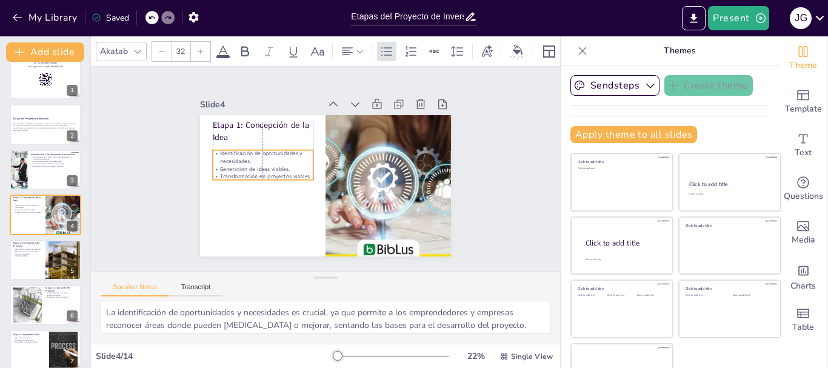
checkbox input "true"
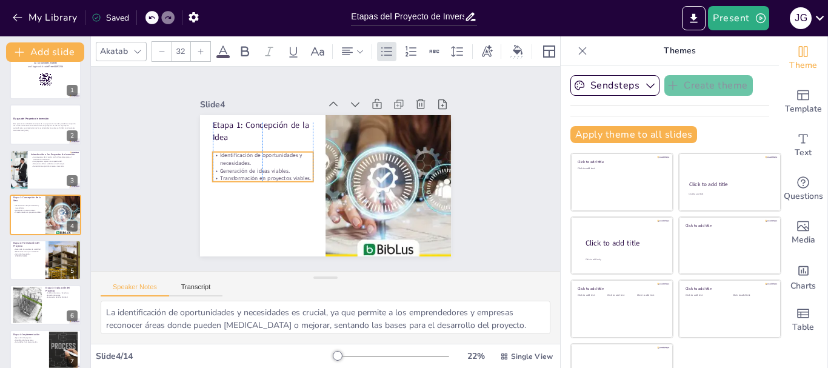
checkbox input "true"
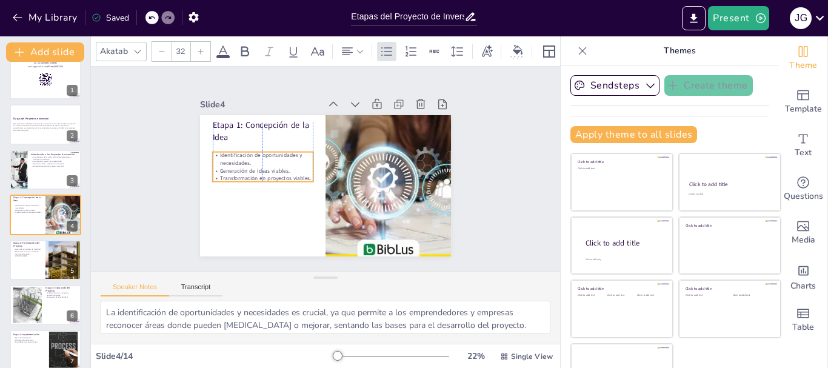
checkbox input "true"
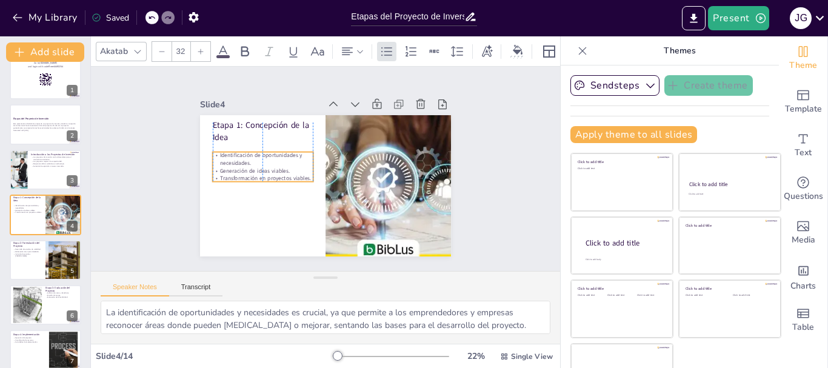
checkbox input "true"
drag, startPoint x: 203, startPoint y: 152, endPoint x: 203, endPoint y: 166, distance: 13.9
click at [213, 166] on div "Identificación de oportunidades y necesidades. Generación de ideas viables. Tra…" at bounding box center [263, 171] width 101 height 32
checkbox input "true"
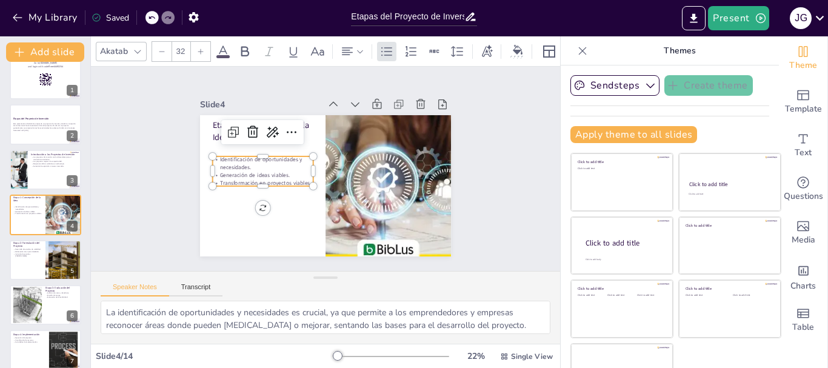
checkbox input "true"
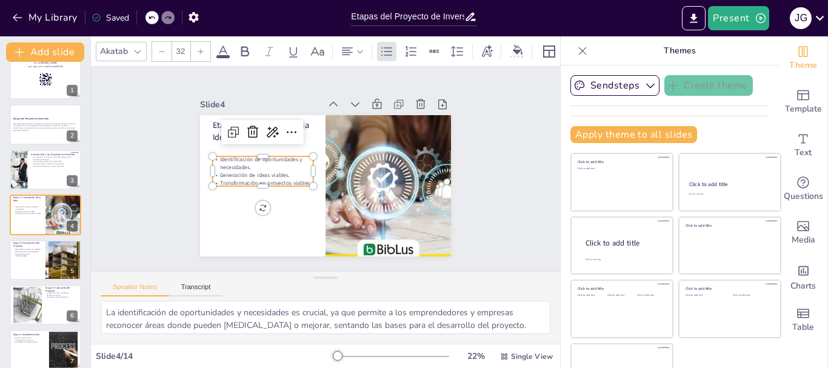
checkbox input "true"
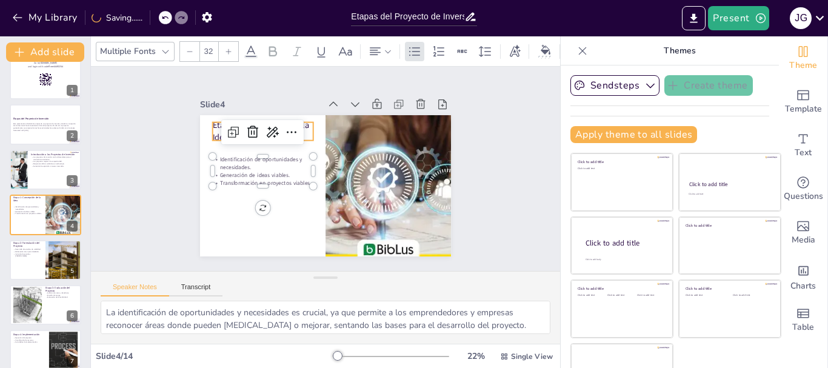
checkbox input "true"
type input "48"
checkbox input "true"
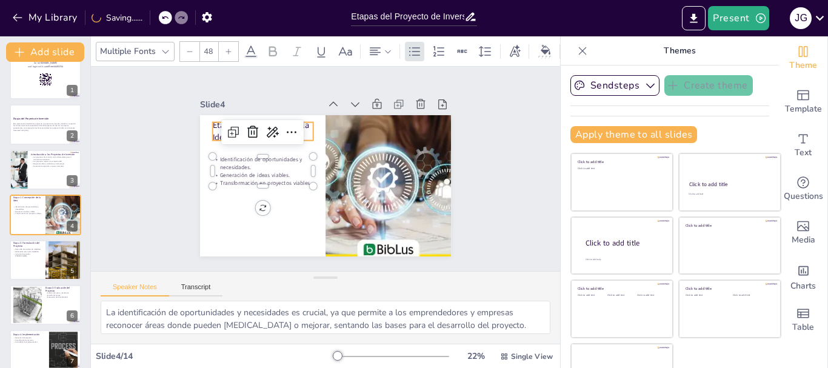
checkbox input "true"
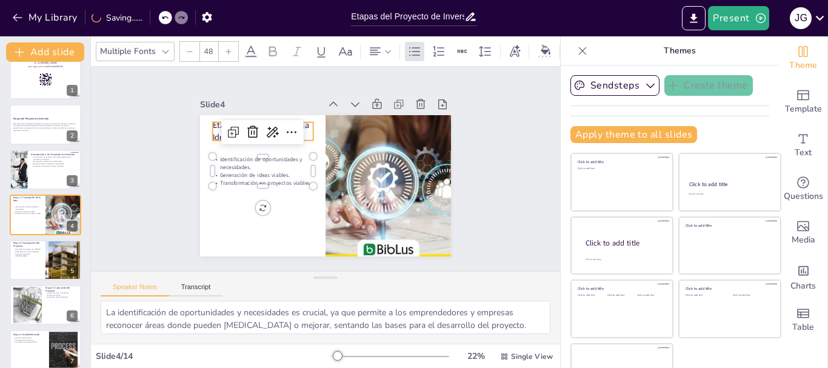
checkbox input "true"
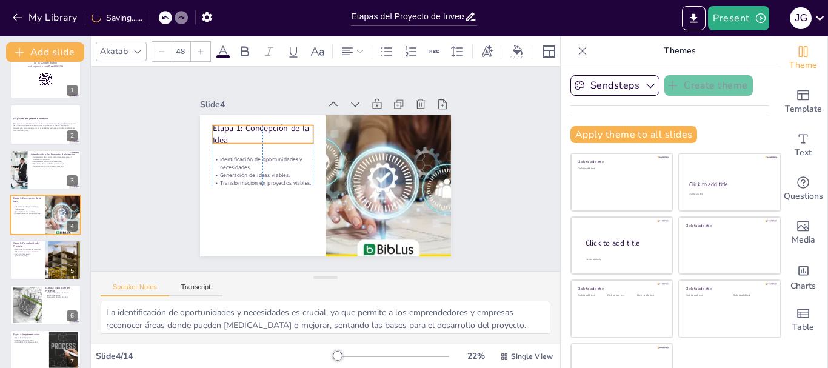
checkbox input "true"
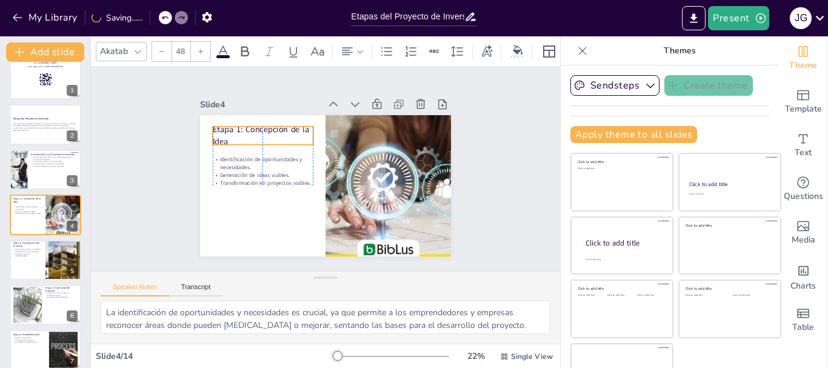
checkbox input "true"
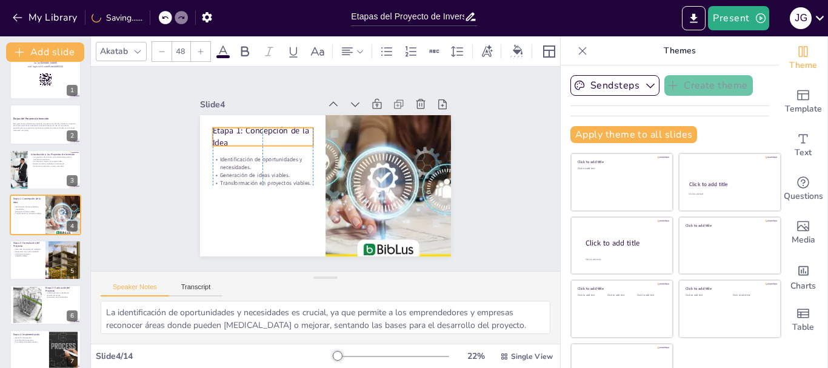
checkbox input "true"
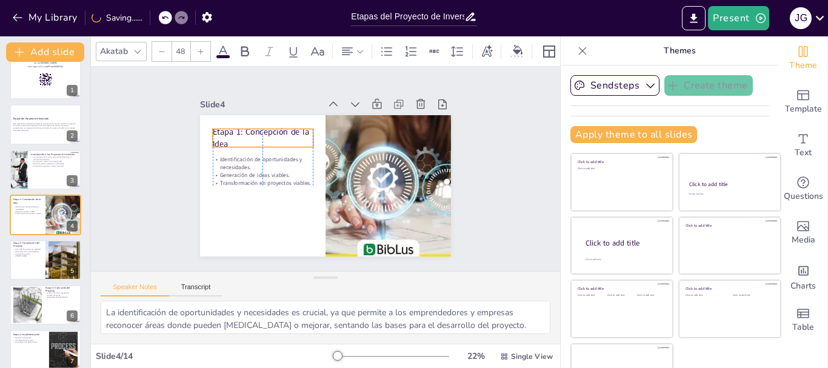
checkbox input "true"
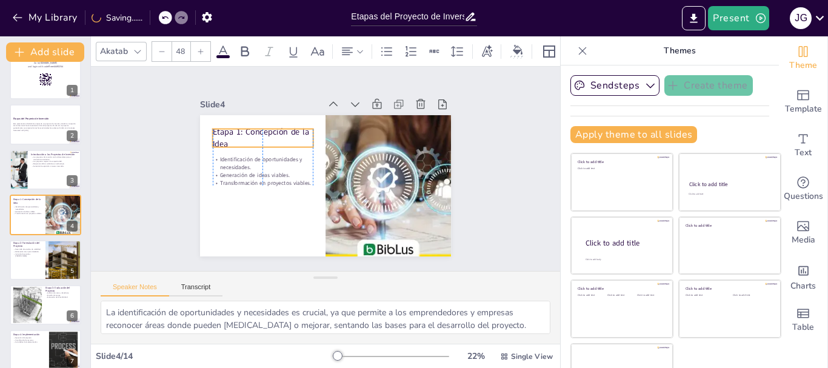
checkbox input "true"
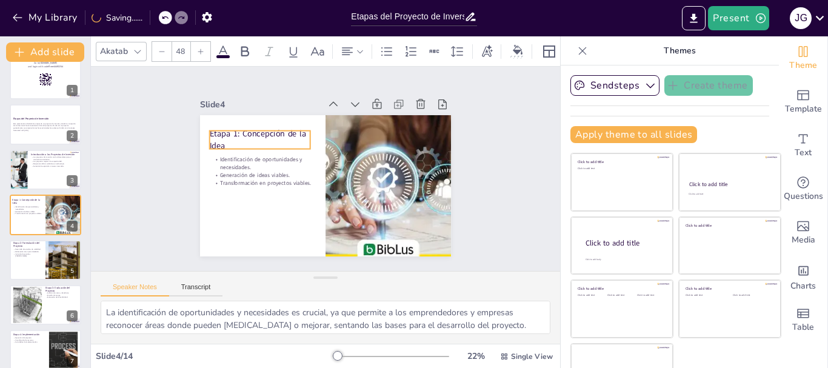
checkbox input "true"
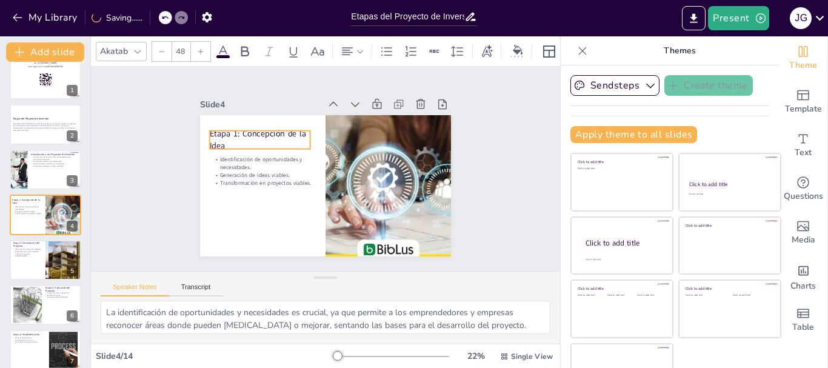
checkbox input "true"
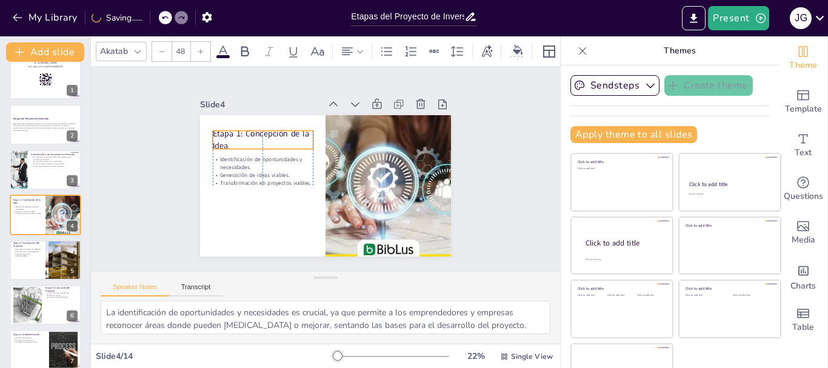
checkbox input "true"
drag, startPoint x: 204, startPoint y: 134, endPoint x: 207, endPoint y: 142, distance: 8.8
click at [331, 142] on p "Etapa 1: Concepción de la Idea" at bounding box center [348, 106] width 34 height 102
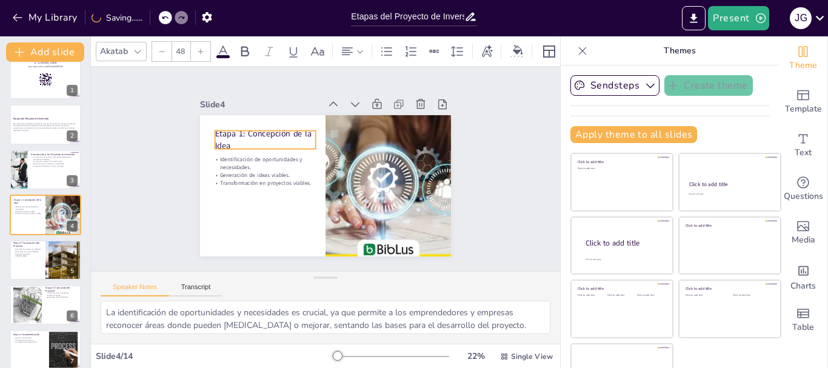
checkbox input "true"
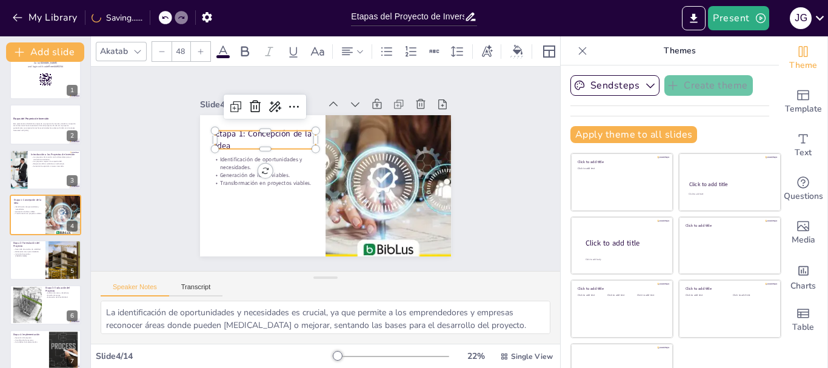
checkbox input "true"
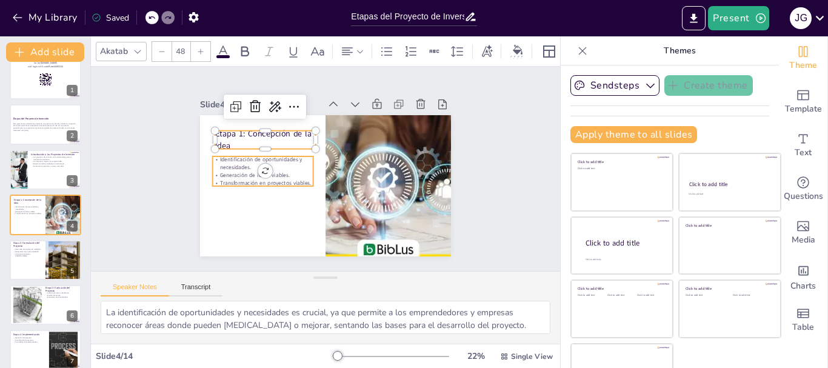
click at [213, 175] on p "Transformación en proyectos viables." at bounding box center [262, 163] width 98 height 38
checkbox input "true"
type input "32"
checkbox input "true"
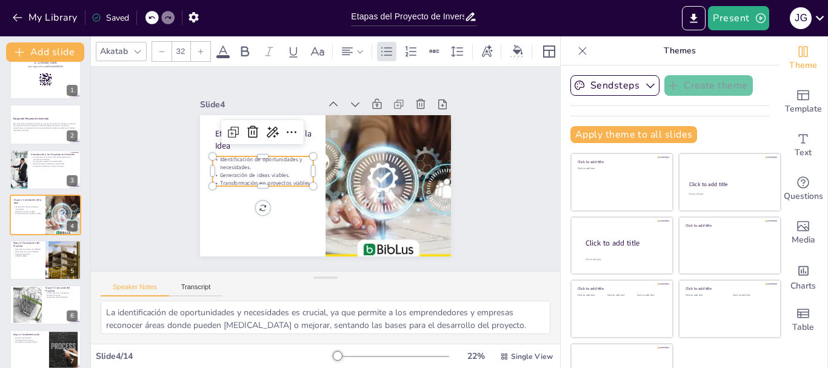
checkbox input "true"
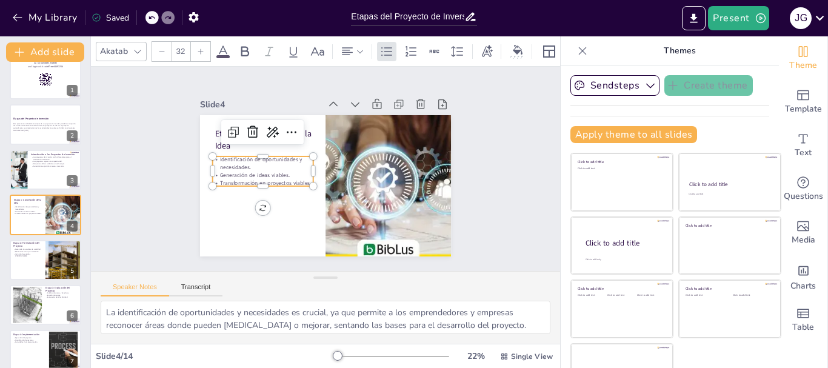
checkbox input "true"
click at [198, 48] on icon at bounding box center [200, 51] width 7 height 7
checkbox input "true"
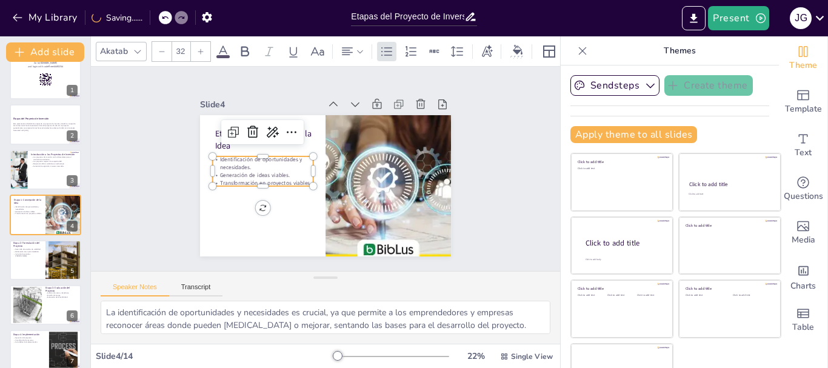
type input "33"
click at [198, 48] on icon at bounding box center [200, 51] width 7 height 7
checkbox input "true"
type input "34"
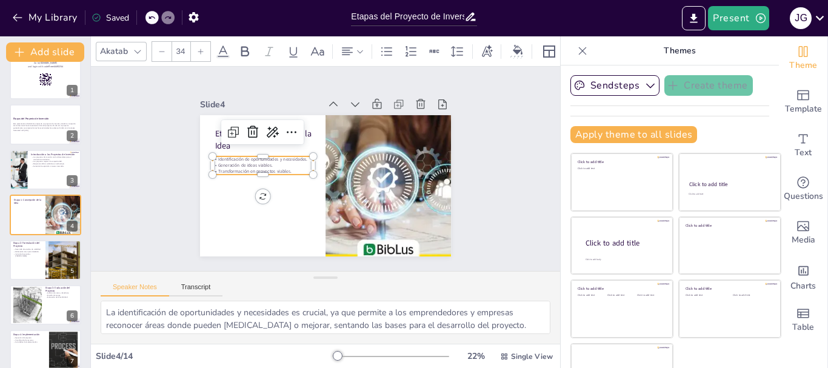
checkbox input "true"
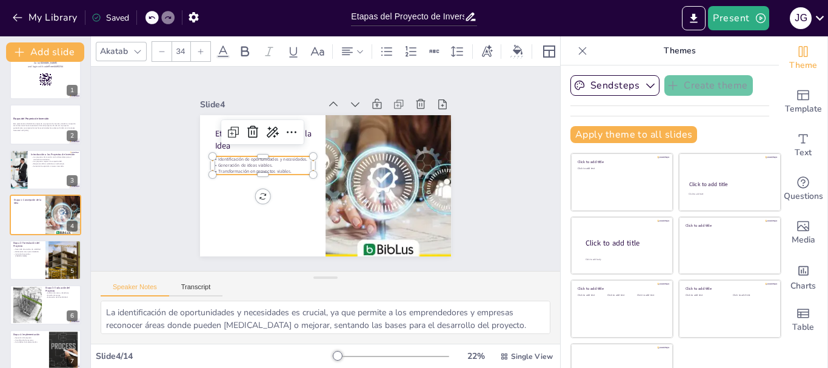
checkbox input "true"
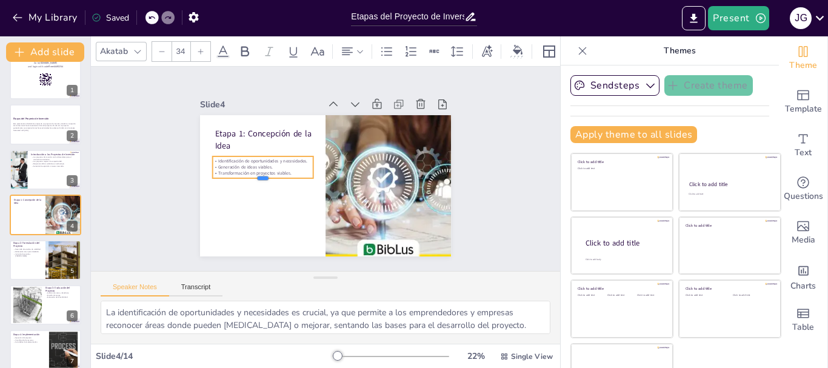
checkbox input "true"
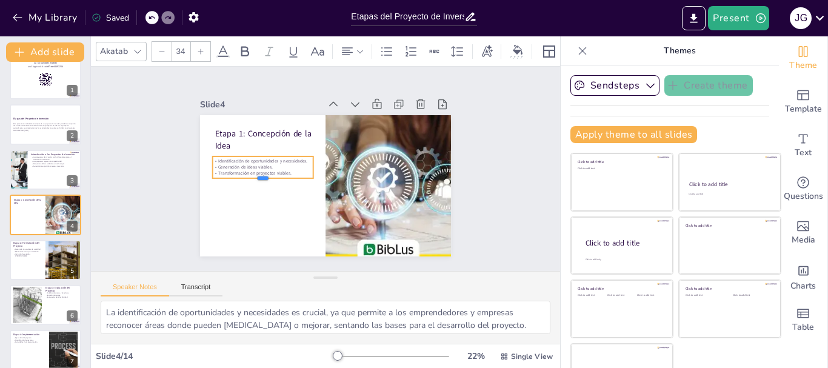
checkbox input "true"
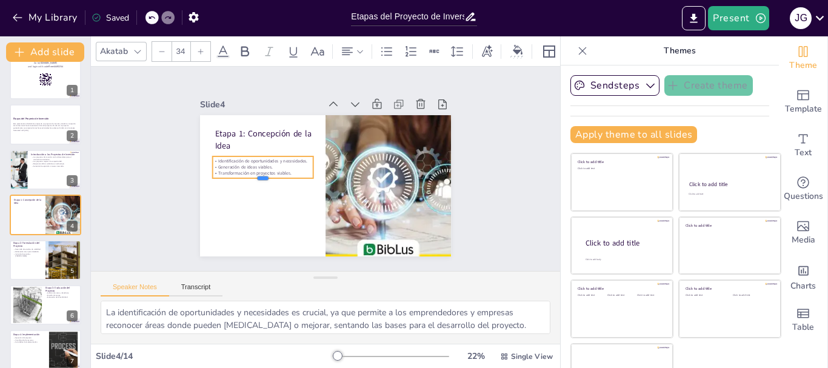
checkbox input "true"
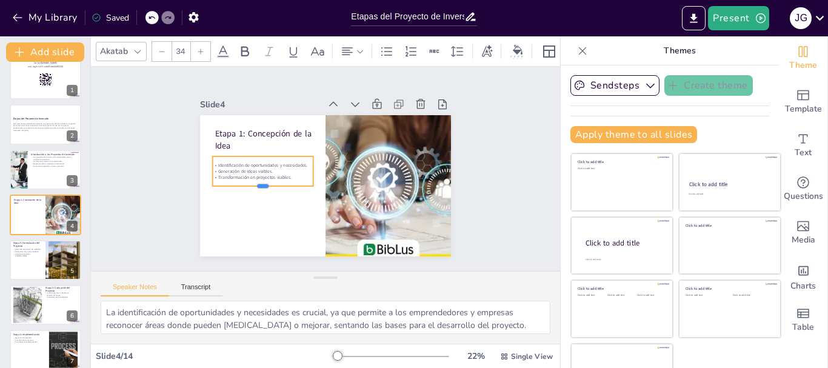
checkbox input "true"
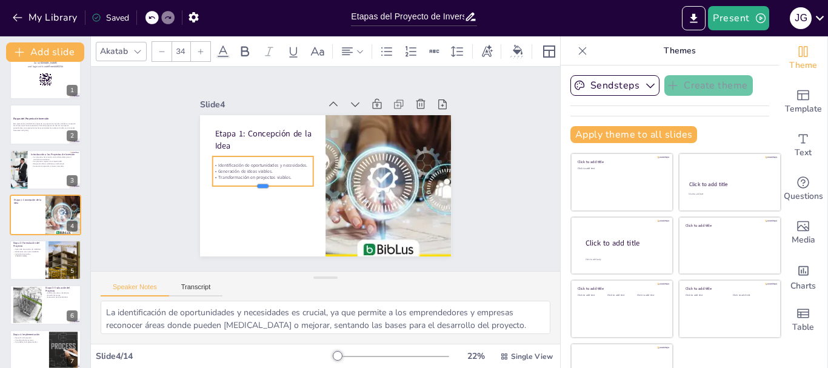
checkbox input "true"
drag, startPoint x: 251, startPoint y: 173, endPoint x: 251, endPoint y: 194, distance: 20.6
click at [251, 184] on div at bounding box center [260, 142] width 75 height 81
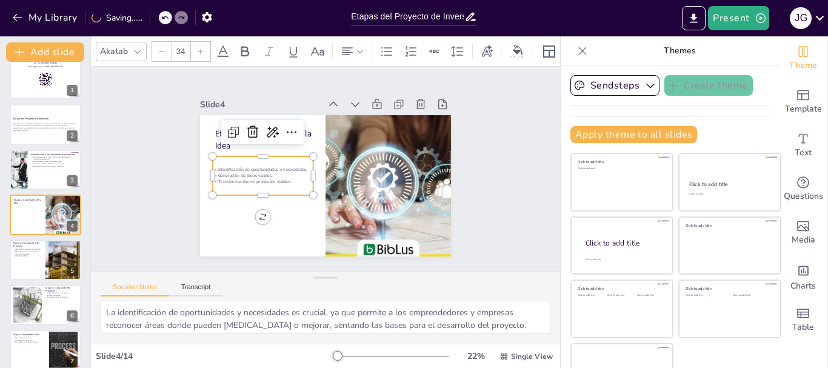
click at [204, 50] on div at bounding box center [200, 51] width 19 height 19
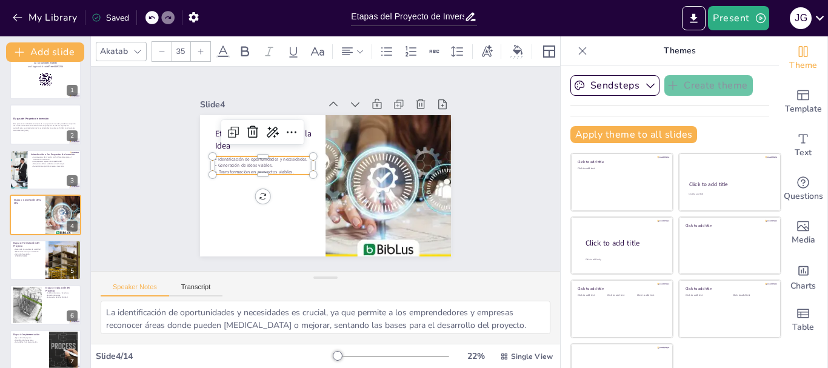
click at [204, 50] on div at bounding box center [200, 51] width 19 height 19
click at [331, 176] on p "Transformación en proyectos viables." at bounding box center [359, 221] width 56 height 90
drag, startPoint x: 290, startPoint y: 166, endPoint x: 204, endPoint y: 155, distance: 86.7
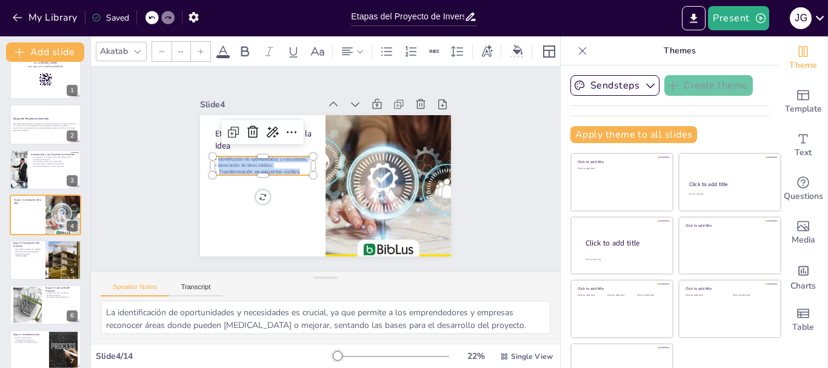
click at [323, 155] on div "Identificación de oportunidades y necesidades. Generación de ideas viables. Tra…" at bounding box center [347, 109] width 49 height 101
click at [203, 48] on icon at bounding box center [200, 51] width 7 height 7
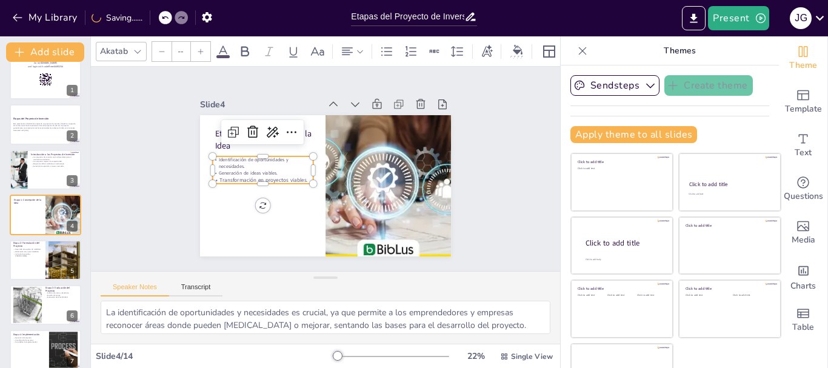
click at [203, 48] on icon at bounding box center [200, 51] width 7 height 7
click at [181, 47] on input "--" at bounding box center [180, 51] width 17 height 19
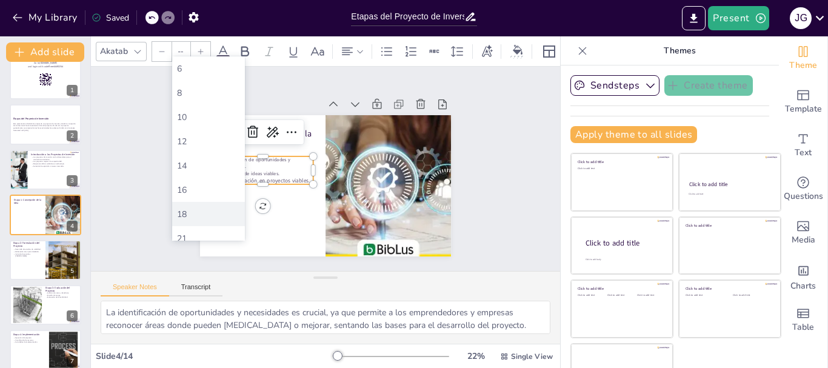
click at [187, 214] on div "18" at bounding box center [208, 214] width 63 height 12
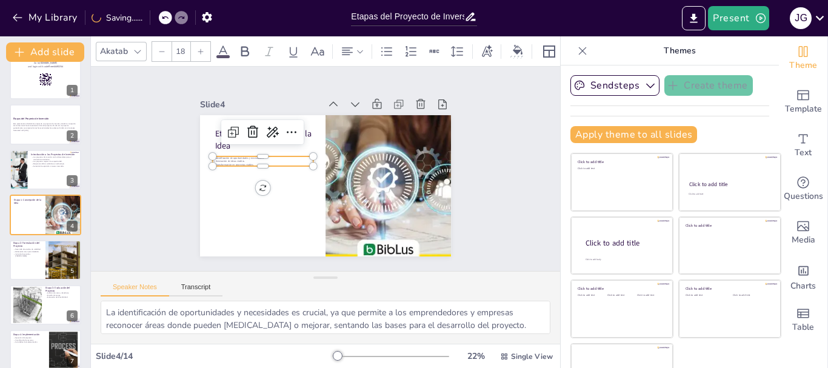
click at [198, 48] on icon at bounding box center [200, 51] width 7 height 7
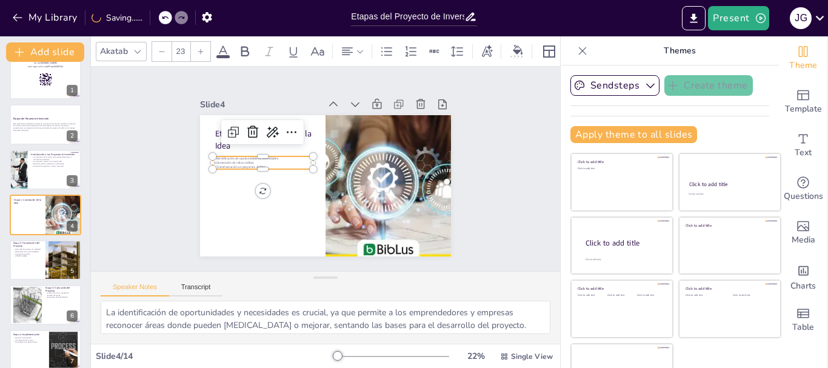
click at [198, 48] on icon at bounding box center [200, 51] width 7 height 7
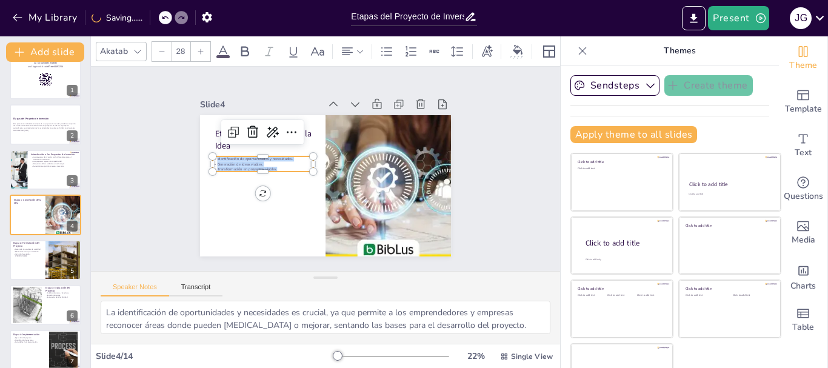
click at [198, 48] on icon at bounding box center [200, 51] width 7 height 7
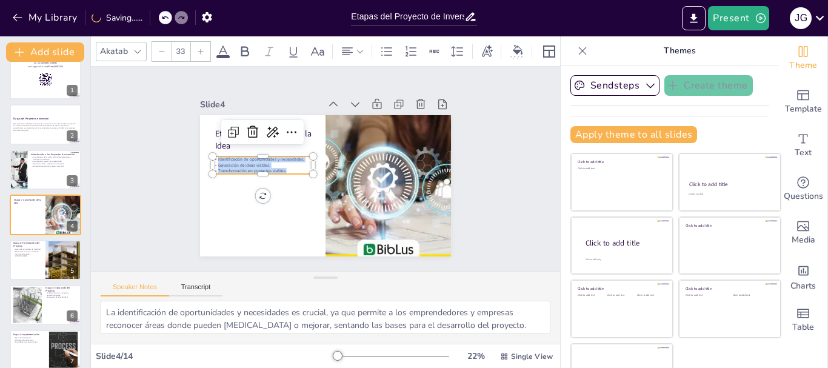
click at [198, 48] on icon at bounding box center [200, 51] width 7 height 7
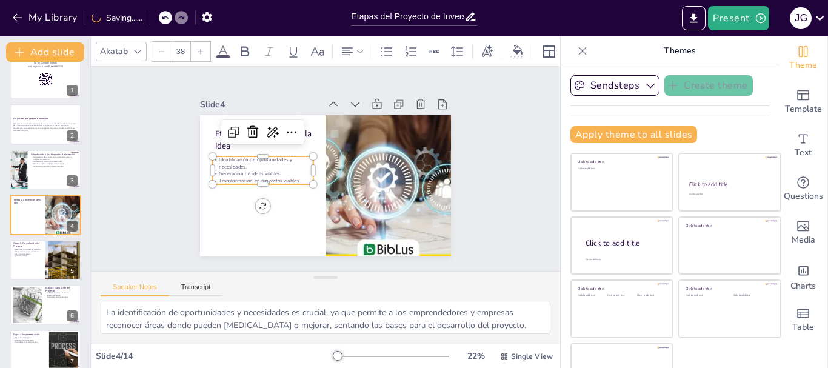
click at [198, 48] on icon at bounding box center [200, 51] width 7 height 7
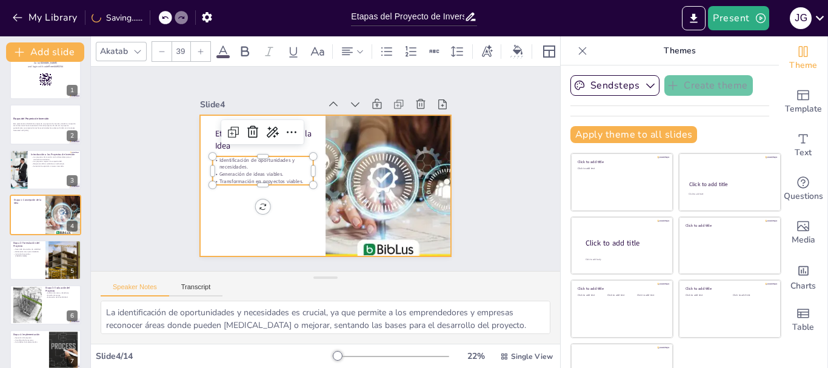
click at [247, 209] on div at bounding box center [342, 172] width 190 height 275
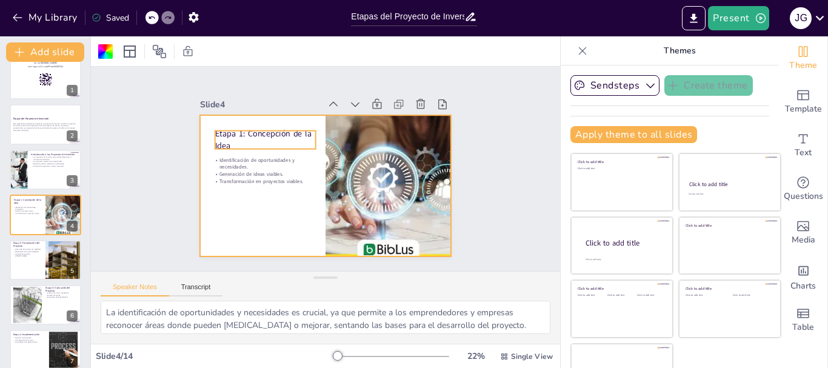
click at [319, 127] on p "Etapa 1: Concepción de la Idea" at bounding box center [341, 103] width 44 height 103
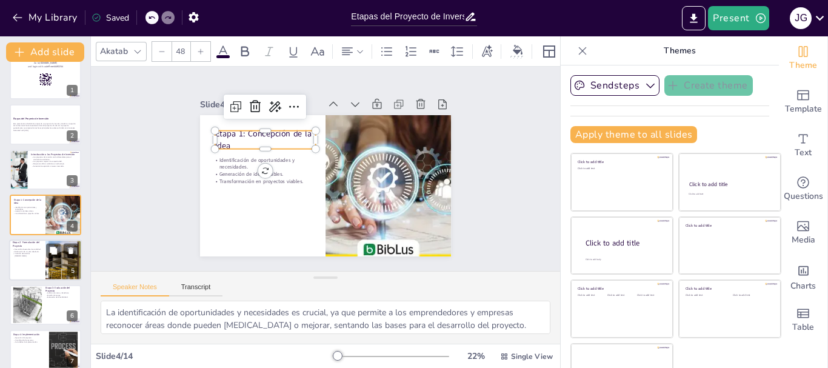
click at [25, 256] on div "Desarrollo de estudios de viabilidad. Elaboración de un plan detallado. Inclusi…" at bounding box center [27, 252] width 29 height 10
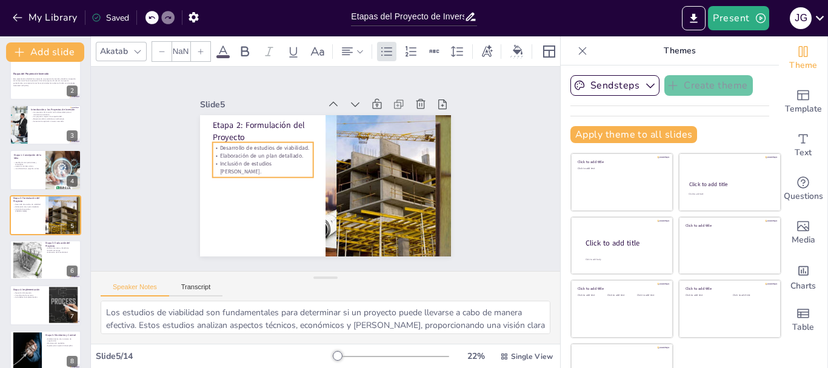
click at [311, 155] on p "Elaboración de un plan detallado." at bounding box center [325, 105] width 28 height 100
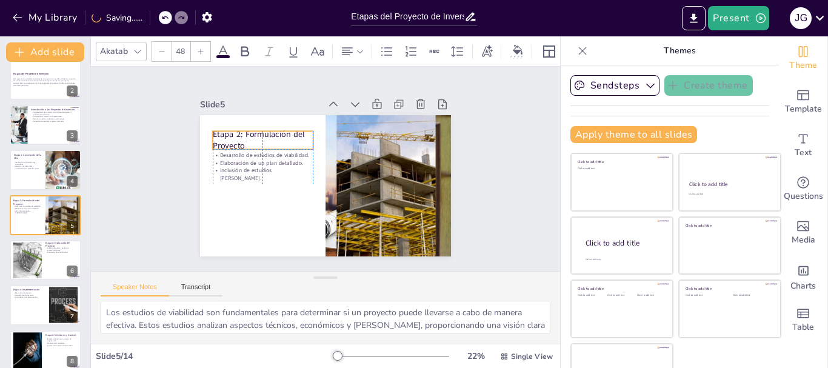
drag, startPoint x: 232, startPoint y: 129, endPoint x: 232, endPoint y: 138, distance: 8.5
click at [291, 186] on p "Etapa 2: Formulación del Proyecto" at bounding box center [317, 237] width 53 height 103
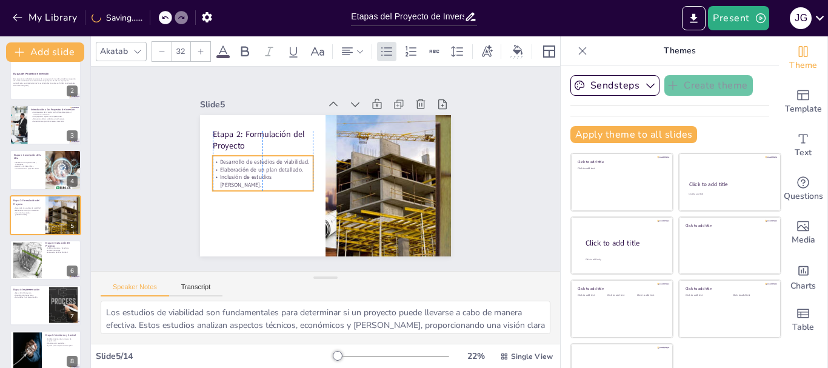
drag, startPoint x: 230, startPoint y: 160, endPoint x: 230, endPoint y: 168, distance: 7.9
click at [232, 173] on p "Elaboración de un plan detallado." at bounding box center [275, 205] width 86 height 65
click at [307, 152] on p "Inclusión de estudios [PERSON_NAME]." at bounding box center [330, 102] width 46 height 101
click at [290, 178] on p "Inclusión de estudios [PERSON_NAME]." at bounding box center [264, 191] width 101 height 26
click at [290, 161] on p "Inclusión de estudios [PERSON_NAME]." at bounding box center [297, 110] width 36 height 101
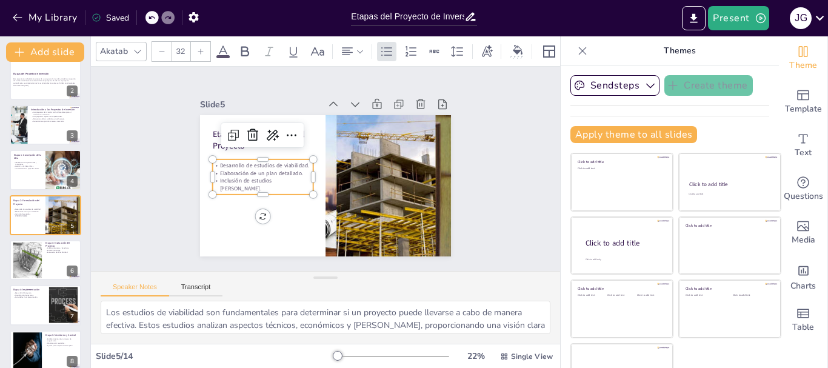
click at [313, 154] on p "Inclusión de estudios [PERSON_NAME]." at bounding box center [348, 109] width 71 height 90
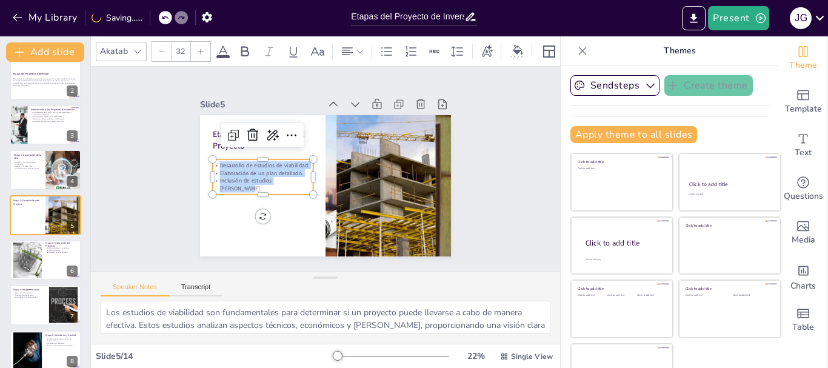
drag, startPoint x: 290, startPoint y: 182, endPoint x: 201, endPoint y: 165, distance: 90.6
click at [330, 165] on div "Desarrollo de estudios de viabilidad. Elaboración de un plan detallado. Inclusi…" at bounding box center [382, 141] width 105 height 61
click at [202, 48] on icon at bounding box center [200, 51] width 7 height 7
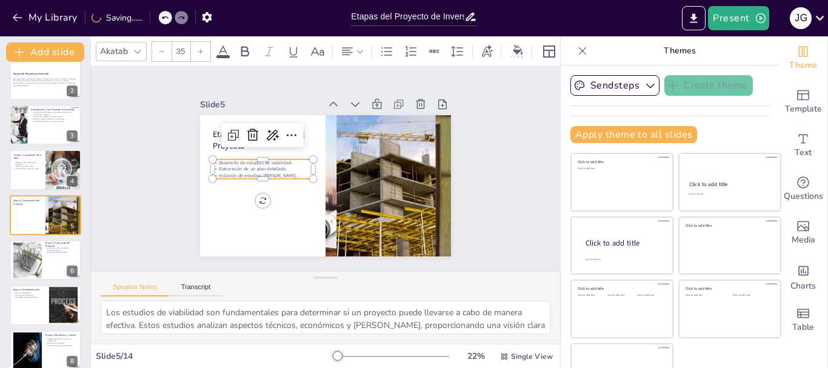
click at [202, 48] on icon at bounding box center [200, 51] width 7 height 7
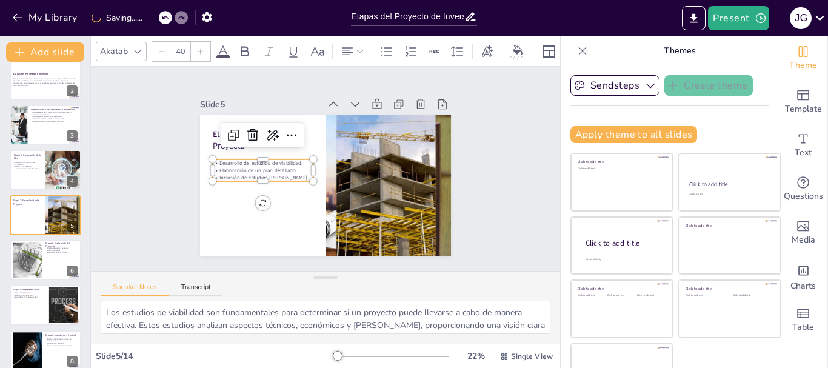
click at [202, 48] on icon at bounding box center [200, 51] width 7 height 7
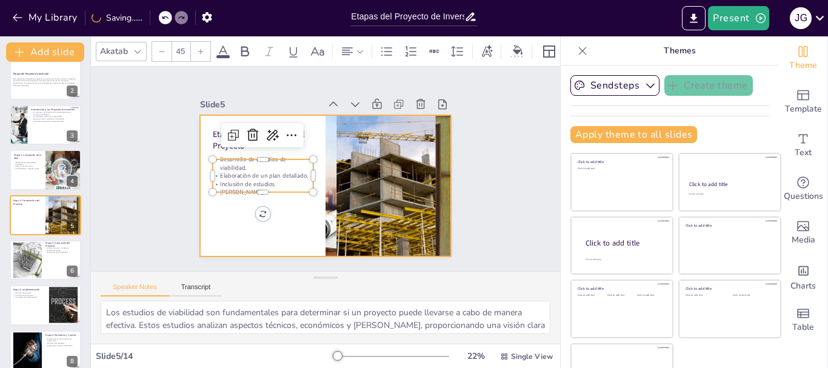
click at [216, 210] on div at bounding box center [340, 160] width 248 height 288
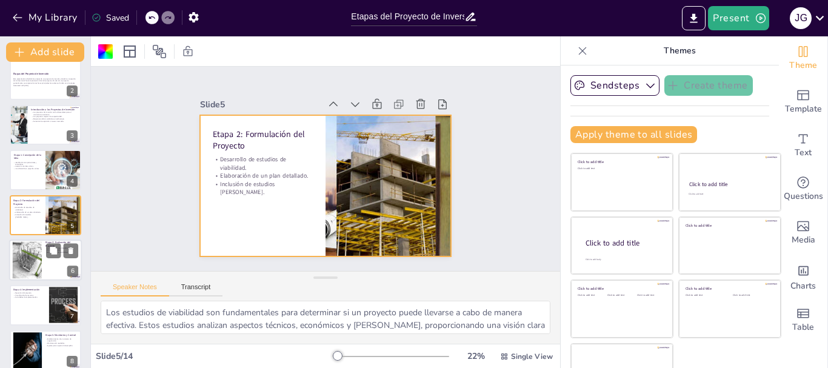
click at [53, 269] on div at bounding box center [45, 259] width 73 height 41
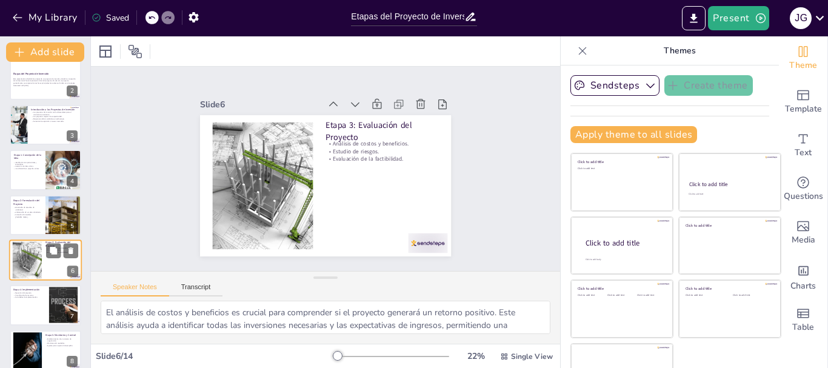
scroll to position [102, 0]
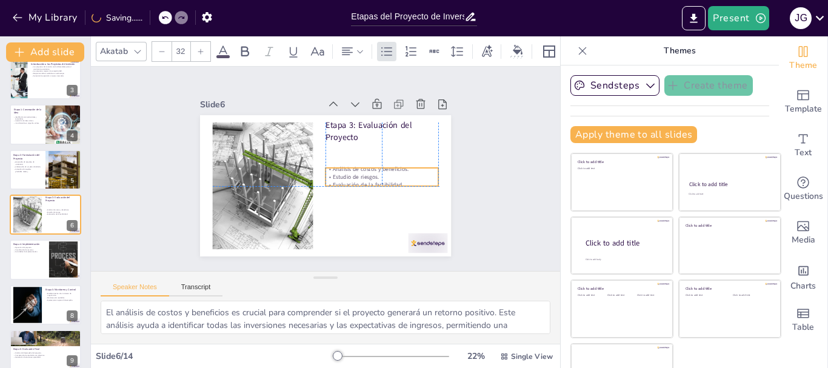
drag, startPoint x: 331, startPoint y: 151, endPoint x: 332, endPoint y: 176, distance: 24.3
click at [329, 176] on div "Análisis de costos y beneficios. Estudio de riesgos. Evaluación de la factibili…" at bounding box center [305, 222] width 47 height 115
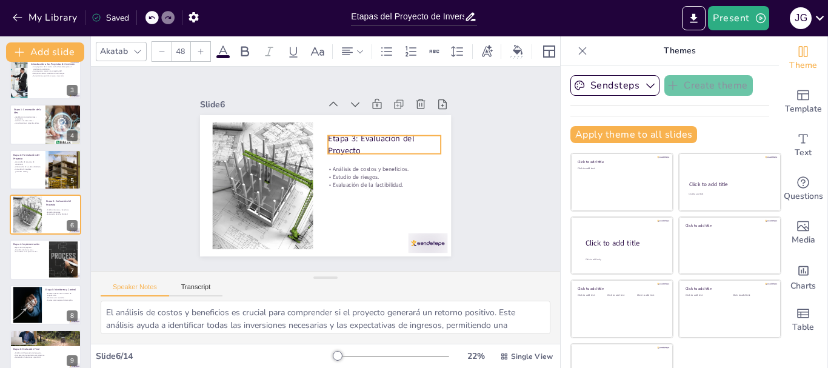
drag, startPoint x: 316, startPoint y: 127, endPoint x: 319, endPoint y: 140, distance: 13.5
click at [333, 140] on p "Etapa 3: Evaluación del Proyecto" at bounding box center [389, 170] width 113 height 67
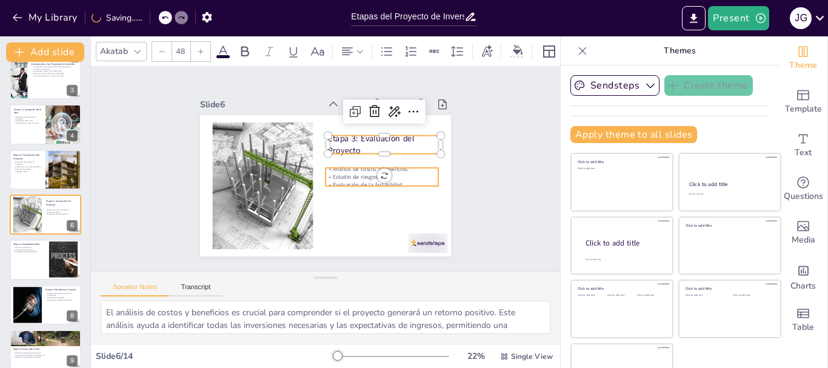
click at [327, 181] on div "Etapa 3: Evaluación del Proyecto Análisis de costos y beneficios. Estudio de ri…" at bounding box center [316, 155] width 286 height 262
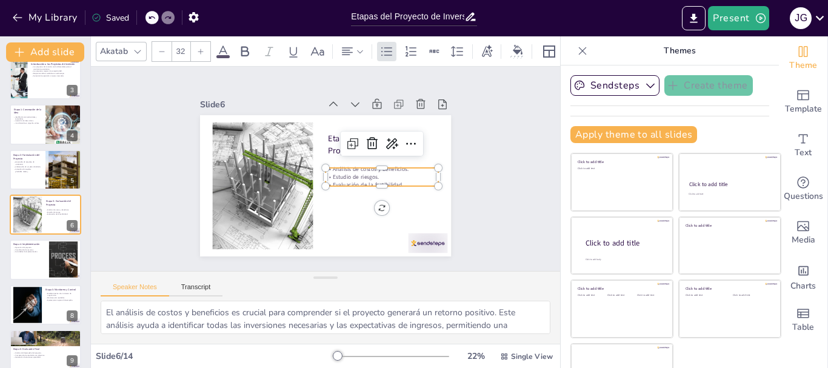
click at [394, 179] on p "Evaluación de la factibilidad." at bounding box center [367, 128] width 63 height 102
click at [356, 173] on p "Estudio de riesgos." at bounding box center [335, 225] width 42 height 110
click at [333, 165] on p "Estudio de riesgos." at bounding box center [288, 124] width 89 height 81
click at [330, 165] on p "Estudio de riesgos." at bounding box center [277, 138] width 107 height 53
click at [394, 173] on p "Estudio de riesgos." at bounding box center [364, 128] width 73 height 96
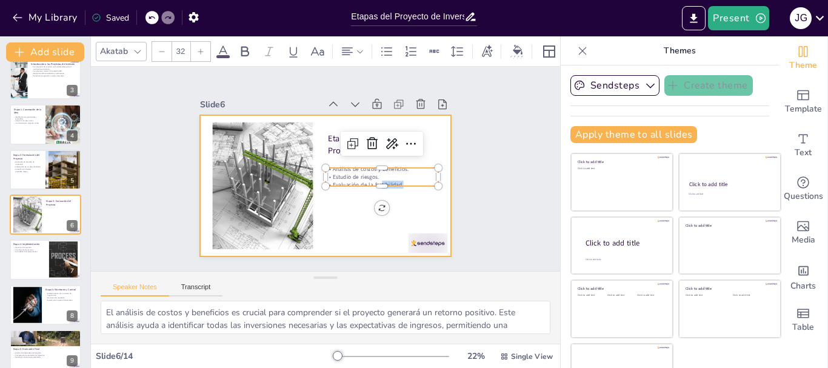
drag, startPoint x: 367, startPoint y: 180, endPoint x: 367, endPoint y: 188, distance: 8.5
click at [367, 188] on div "Etapa 3: Evaluación del Proyecto Análisis de costos y beneficios. Estudio de ri…" at bounding box center [309, 162] width 231 height 287
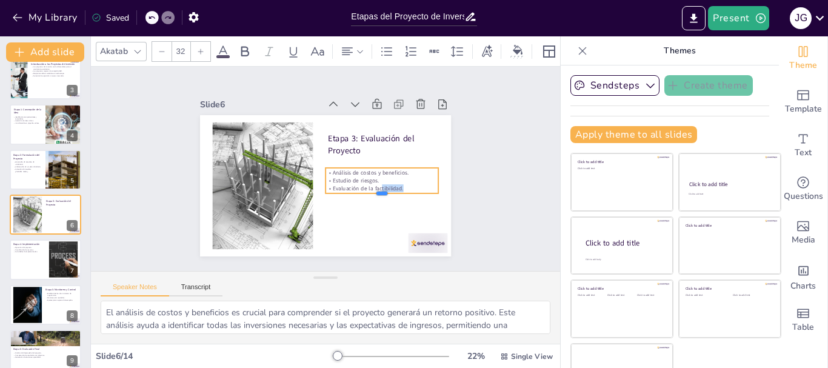
drag, startPoint x: 368, startPoint y: 182, endPoint x: 368, endPoint y: 189, distance: 7.3
click at [329, 144] on div at bounding box center [272, 133] width 113 height 21
click at [328, 153] on p "Evaluación de la factibilidad." at bounding box center [270, 143] width 113 height 19
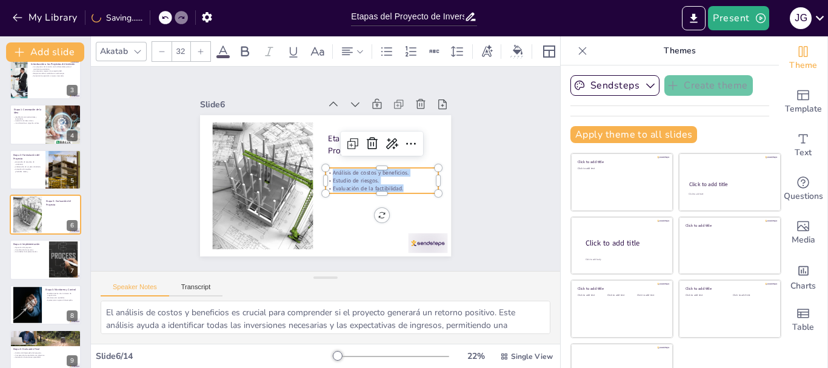
drag, startPoint x: 395, startPoint y: 185, endPoint x: 318, endPoint y: 169, distance: 78.7
click at [318, 169] on div "Análisis de costos y beneficios. Estudio de riesgos. Evaluación de la factibili…" at bounding box center [286, 212] width 77 height 110
click at [200, 48] on icon at bounding box center [200, 51] width 7 height 7
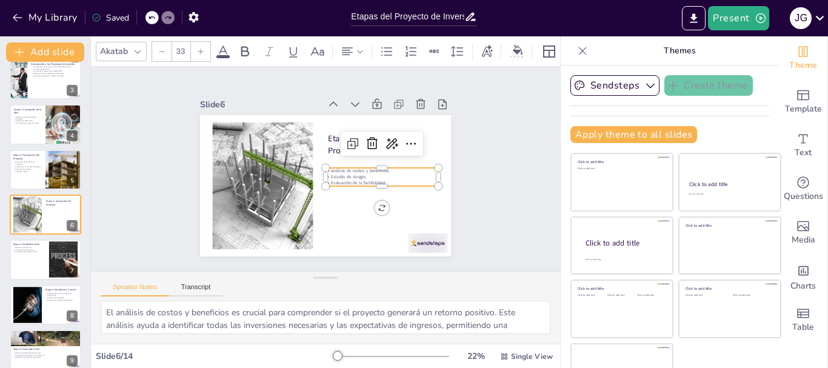
click at [200, 48] on icon at bounding box center [200, 51] width 7 height 7
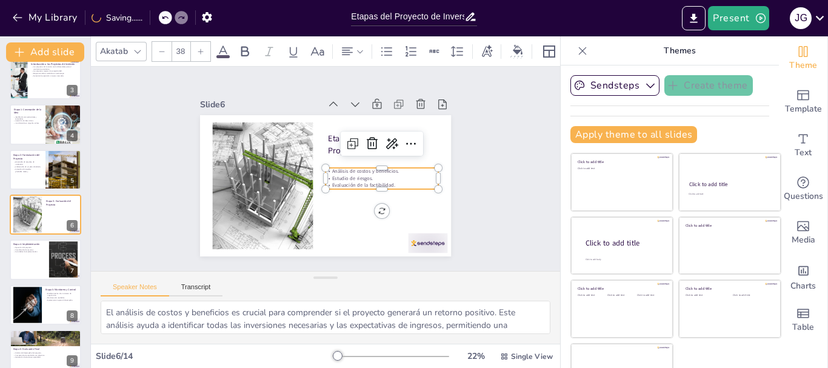
click at [200, 48] on icon at bounding box center [200, 51] width 7 height 7
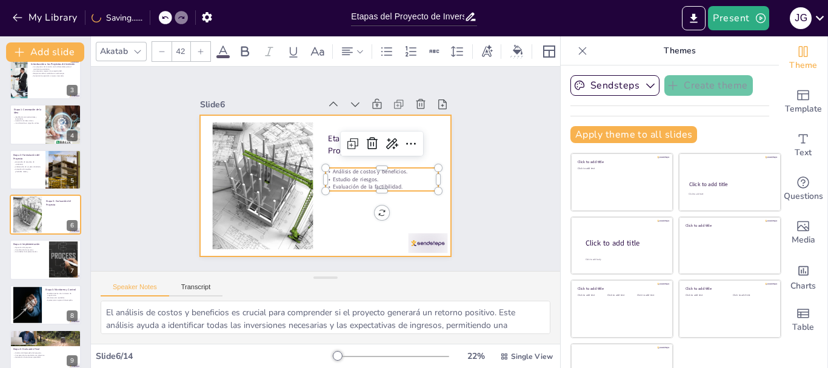
click at [339, 224] on div at bounding box center [325, 185] width 251 height 141
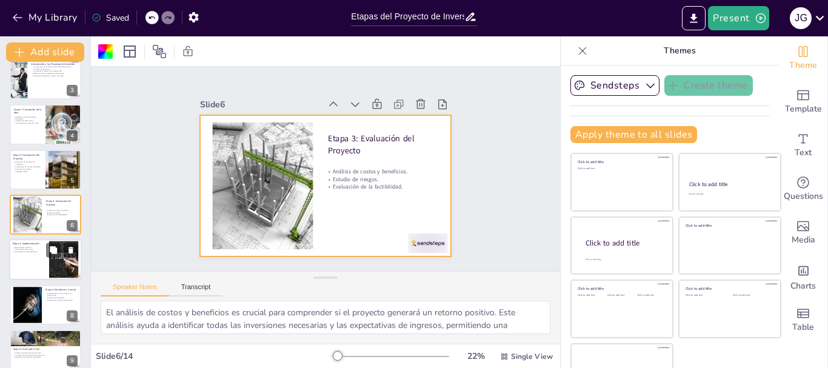
click at [24, 272] on div at bounding box center [45, 259] width 73 height 41
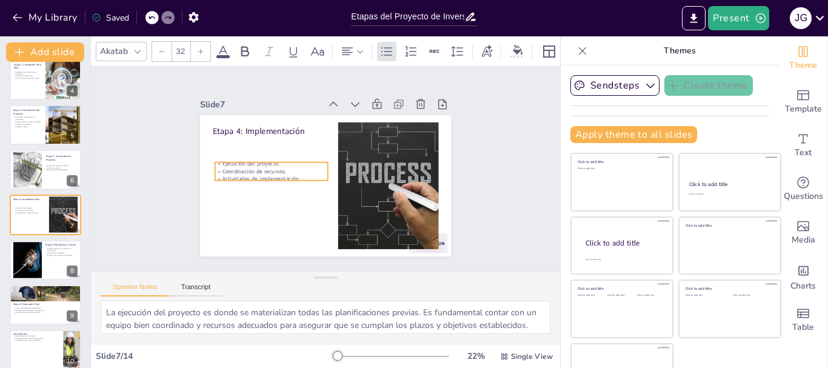
drag, startPoint x: 245, startPoint y: 147, endPoint x: 248, endPoint y: 169, distance: 22.0
click at [296, 169] on p "Coordinación de recursos." at bounding box center [311, 117] width 31 height 112
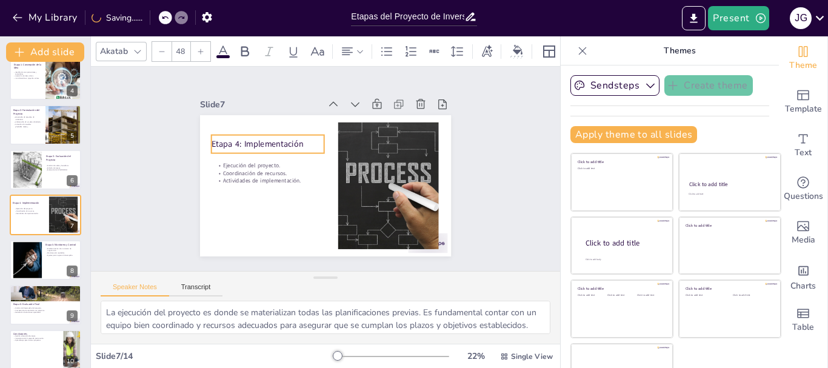
drag, startPoint x: 210, startPoint y: 126, endPoint x: 210, endPoint y: 139, distance: 12.7
click at [295, 172] on p "Etapa 4: Implementación" at bounding box center [307, 228] width 24 height 113
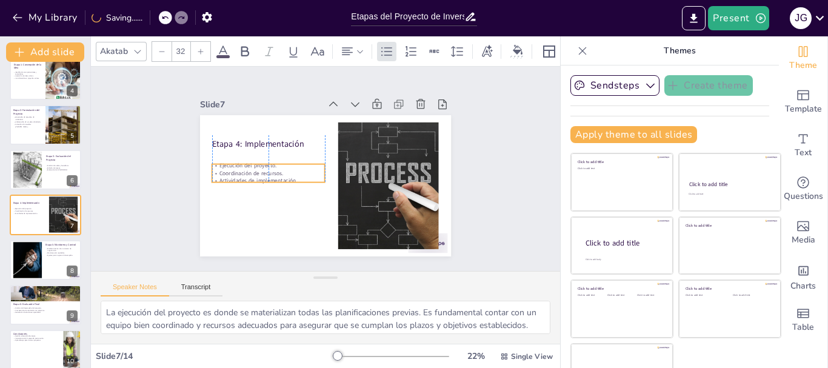
click at [228, 174] on p "Actividades de implementación." at bounding box center [267, 174] width 113 height 19
click at [262, 169] on p "Coordinación de recursos." at bounding box center [293, 121] width 63 height 102
click at [238, 169] on p "Coordinación de recursos." at bounding box center [274, 143] width 102 height 63
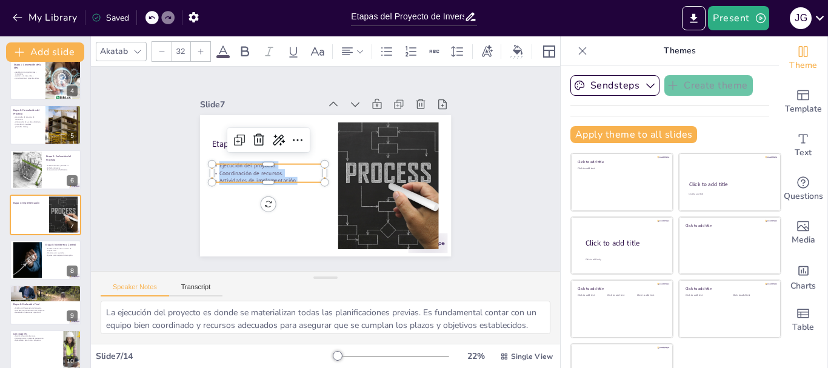
drag, startPoint x: 290, startPoint y: 174, endPoint x: 202, endPoint y: 161, distance: 88.8
click at [238, 161] on div "Etapa 4: Implementación Ejecución del proyecto. Coordinación de recursos. Activ…" at bounding box center [308, 168] width 141 height 251
click at [197, 42] on div at bounding box center [200, 51] width 19 height 19
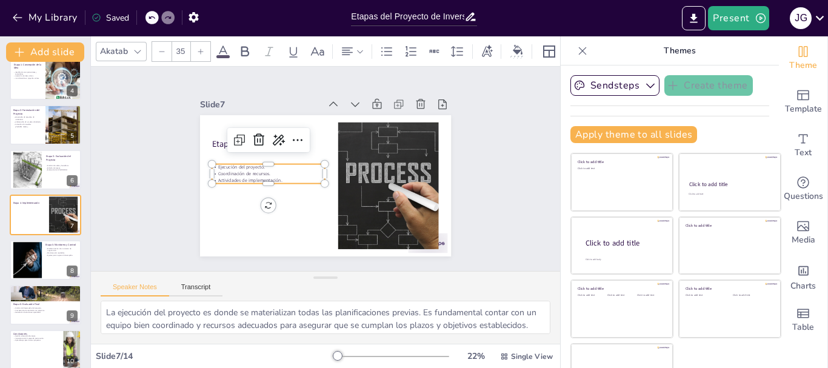
click at [197, 42] on div at bounding box center [200, 51] width 19 height 19
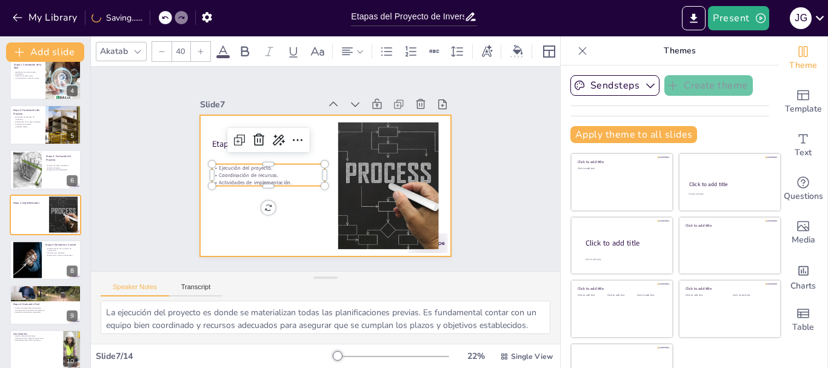
click at [213, 216] on div at bounding box center [320, 185] width 282 height 212
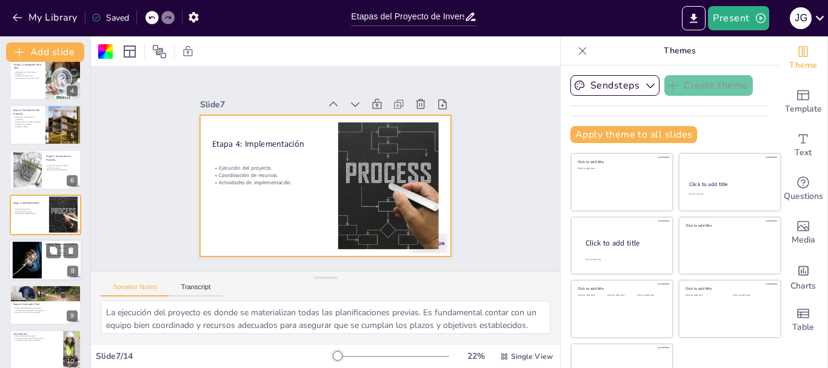
click at [48, 269] on div at bounding box center [45, 259] width 73 height 41
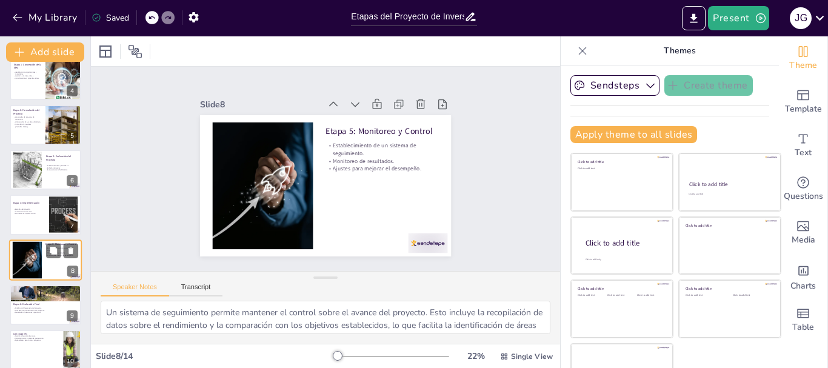
scroll to position [192, 0]
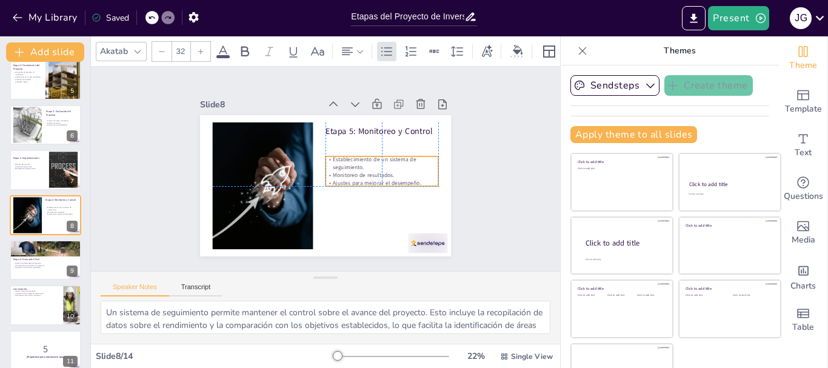
drag, startPoint x: 333, startPoint y: 158, endPoint x: 334, endPoint y: 171, distance: 13.4
click at [334, 171] on p "Monitoreo de resultados." at bounding box center [348, 221] width 63 height 102
click at [388, 173] on p "Monitoreo de resultados." at bounding box center [381, 175] width 113 height 8
click at [324, 173] on p "Monitoreo de resultados." at bounding box center [302, 220] width 42 height 110
click at [334, 168] on p "Monitoreo de resultados." at bounding box center [302, 117] width 63 height 102
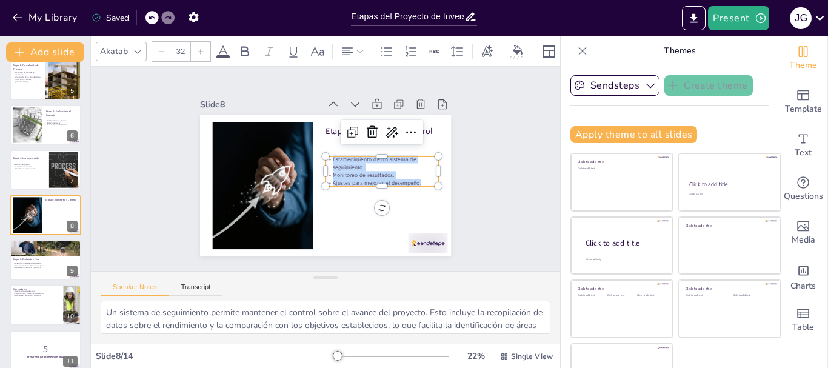
drag, startPoint x: 408, startPoint y: 175, endPoint x: 316, endPoint y: 154, distance: 94.5
click at [316, 154] on div "Etapa 5: Monitoreo y Control Establecimiento de un sistema de seguimiento. Moni…" at bounding box center [325, 185] width 251 height 141
click at [197, 48] on icon at bounding box center [200, 51] width 7 height 7
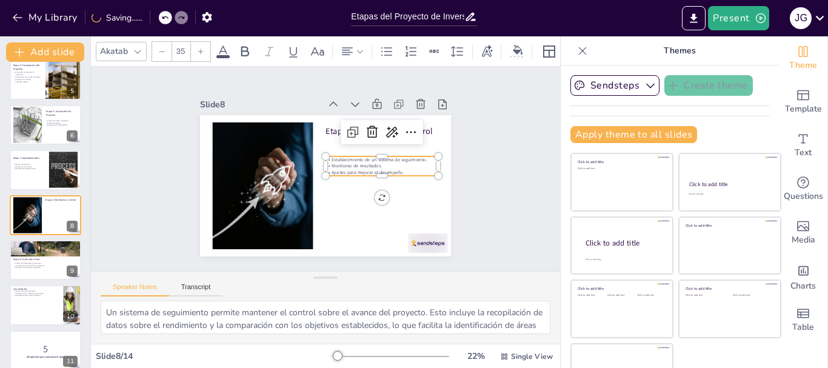
click at [197, 48] on icon at bounding box center [200, 51] width 7 height 7
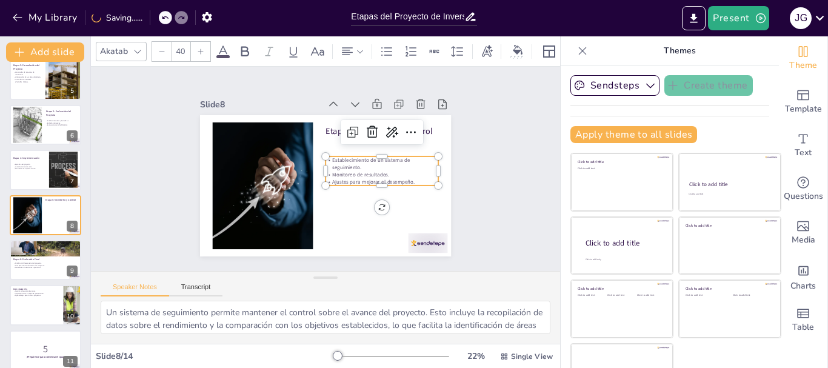
click at [197, 48] on icon at bounding box center [200, 51] width 7 height 7
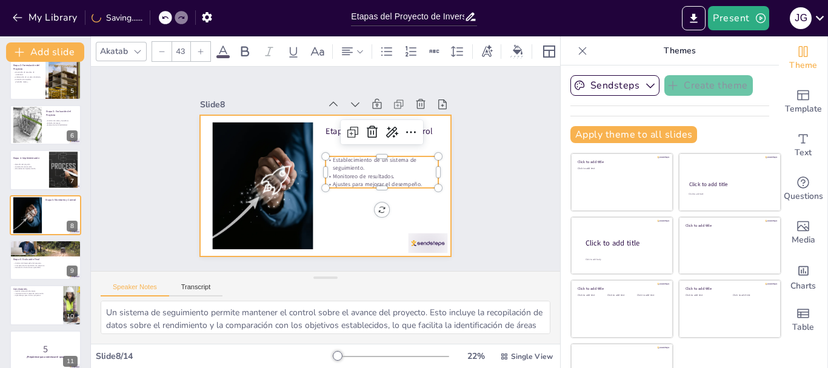
click at [341, 196] on div at bounding box center [310, 174] width 212 height 282
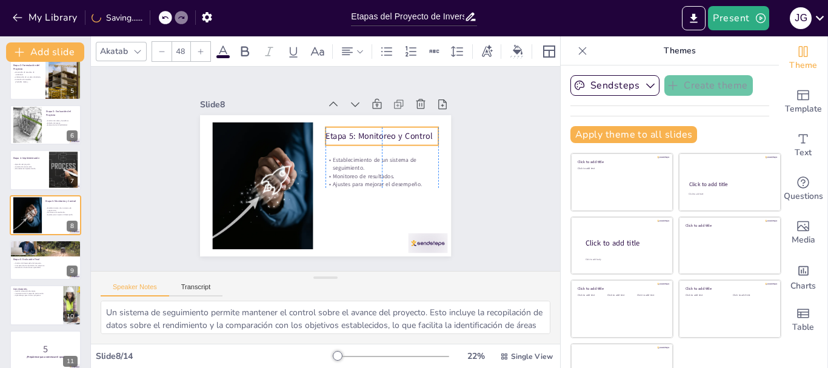
click at [337, 177] on p "Etapa 5: Monitoreo y Control" at bounding box center [339, 232] width 46 height 111
click at [39, 268] on p "Generación de lecciones aprendidas." at bounding box center [45, 268] width 65 height 2
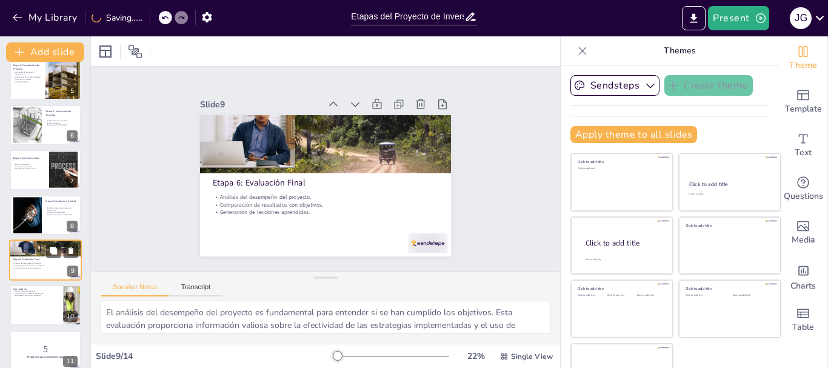
scroll to position [238, 0]
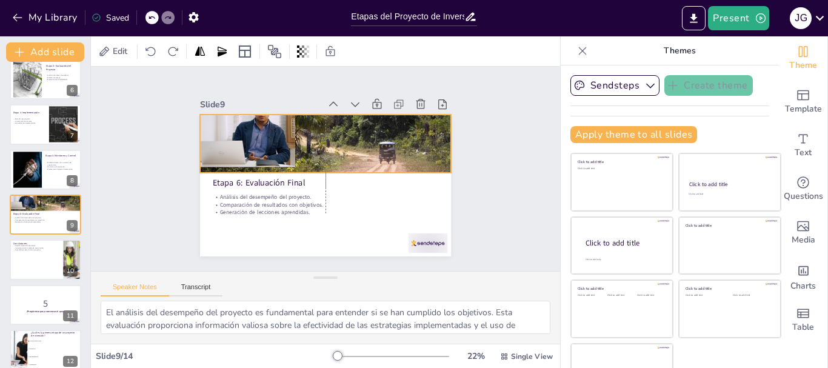
click at [244, 144] on div at bounding box center [309, 132] width 297 height 255
click at [244, 144] on div at bounding box center [352, 199] width 298 height 292
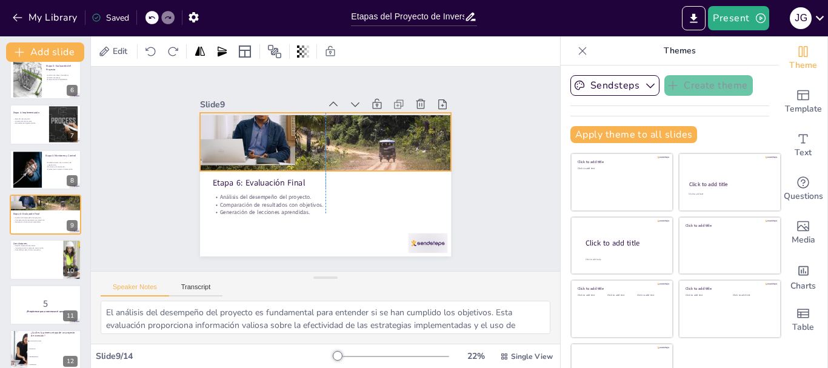
click at [313, 165] on div at bounding box center [316, 210] width 281 height 216
click at [396, 141] on div at bounding box center [409, 154] width 27 height 27
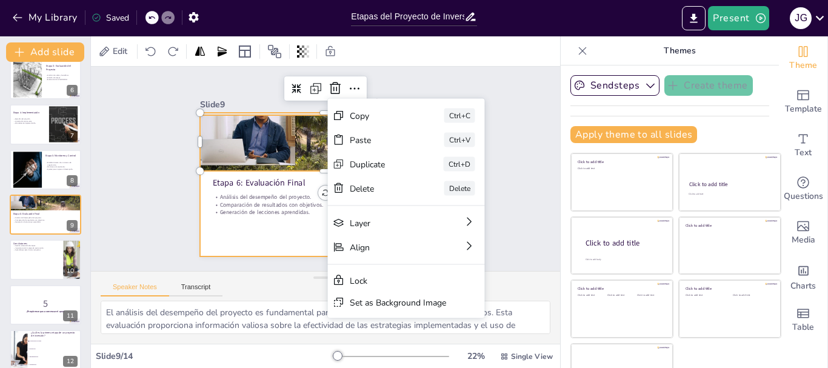
click at [304, 243] on div at bounding box center [312, 157] width 273 height 281
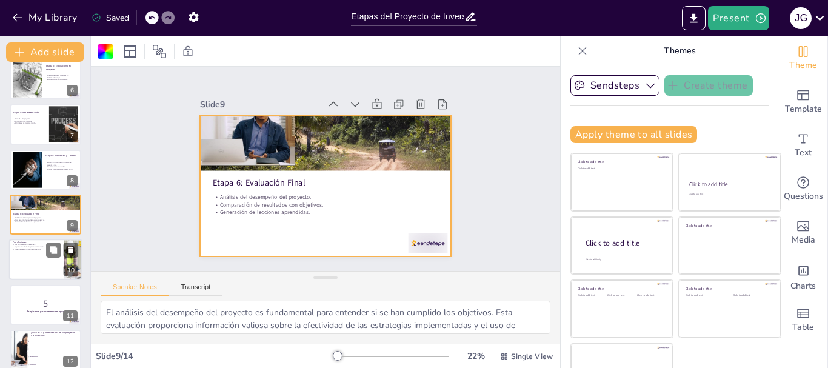
click at [37, 259] on div at bounding box center [45, 259] width 73 height 41
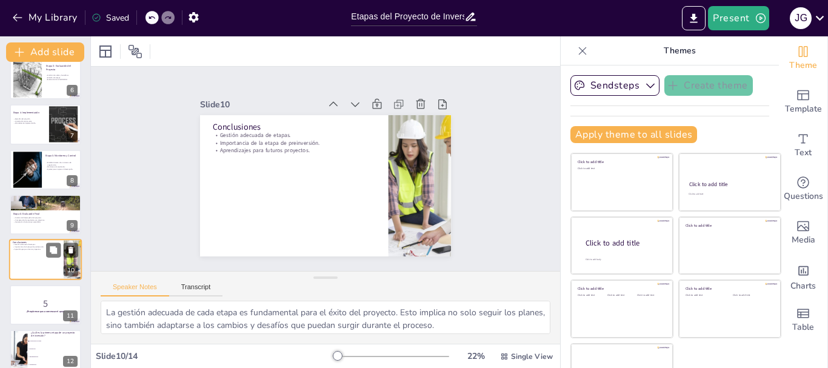
scroll to position [282, 0]
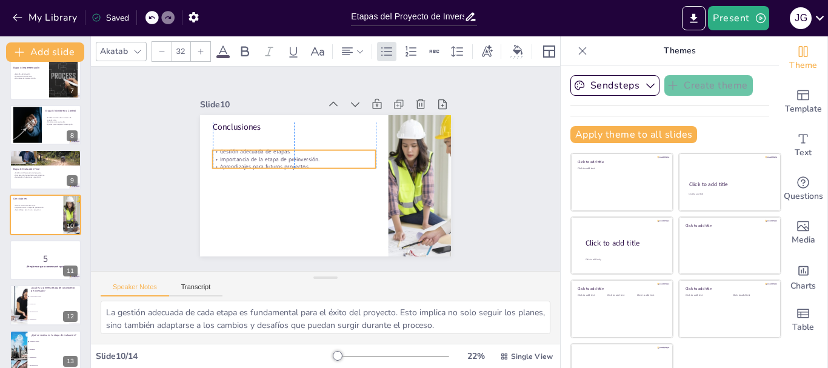
drag, startPoint x: 237, startPoint y: 145, endPoint x: 237, endPoint y: 162, distance: 16.4
click at [284, 162] on p "Aprendizajes para futuros proyectos." at bounding box center [347, 191] width 127 height 115
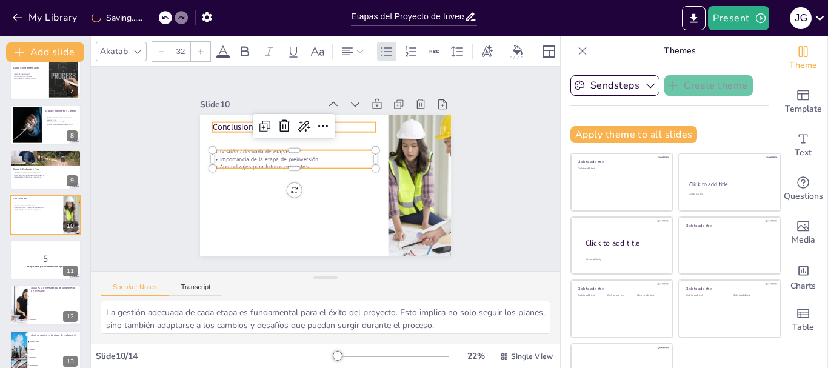
click at [229, 127] on div "Conclusiones Gestión adecuada de etapas. Importancia de la etapa de preinversió…" at bounding box center [312, 179] width 273 height 281
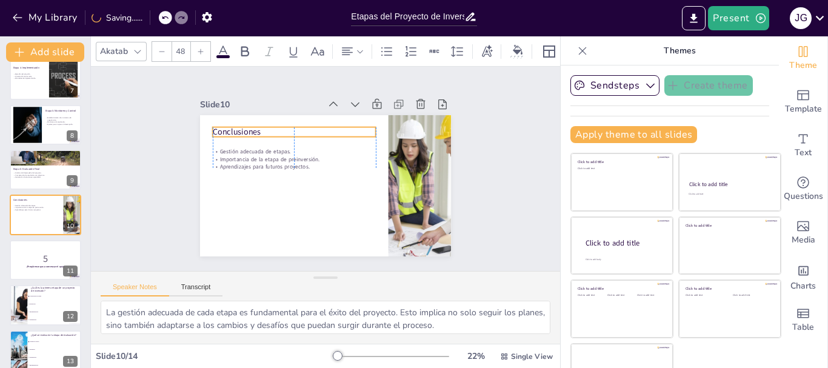
click at [271, 194] on p "Conclusiones" at bounding box center [353, 208] width 164 height 28
click at [250, 155] on p "Importancia de la etapa de preinversión." at bounding box center [294, 159] width 163 height 8
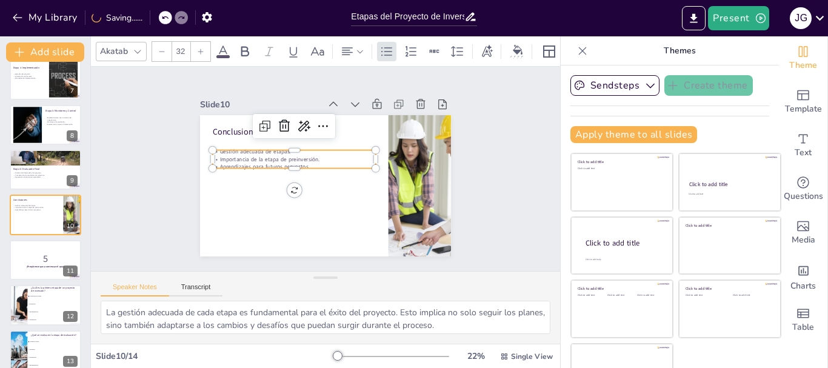
click at [250, 153] on p "Importancia de la etapa de preinversión." at bounding box center [296, 153] width 161 height 42
click at [250, 153] on p "Importancia de la etapa de preinversión." at bounding box center [308, 140] width 127 height 115
click at [250, 153] on p "Importancia de la etapa de preinversión." at bounding box center [302, 145] width 145 height 88
click at [305, 161] on p "Aprendizajes para futuros proyectos." at bounding box center [344, 193] width 115 height 127
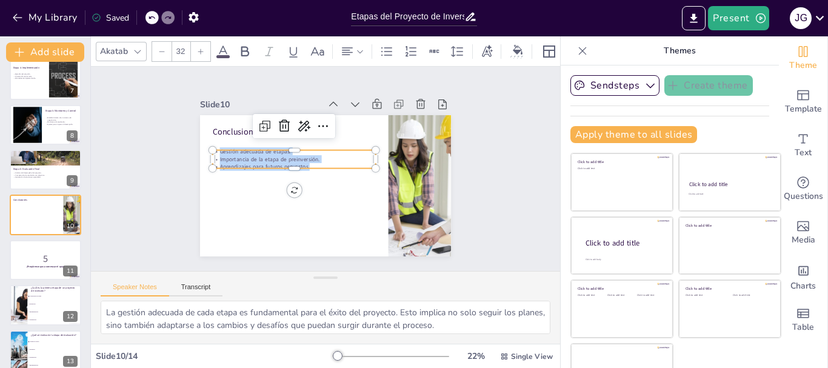
drag, startPoint x: 305, startPoint y: 161, endPoint x: 202, endPoint y: 149, distance: 103.1
click at [202, 149] on div "Conclusiones Gestión adecuada de etapas. Importancia de la etapa de preinversió…" at bounding box center [323, 151] width 264 height 167
click at [200, 42] on div at bounding box center [200, 51] width 19 height 19
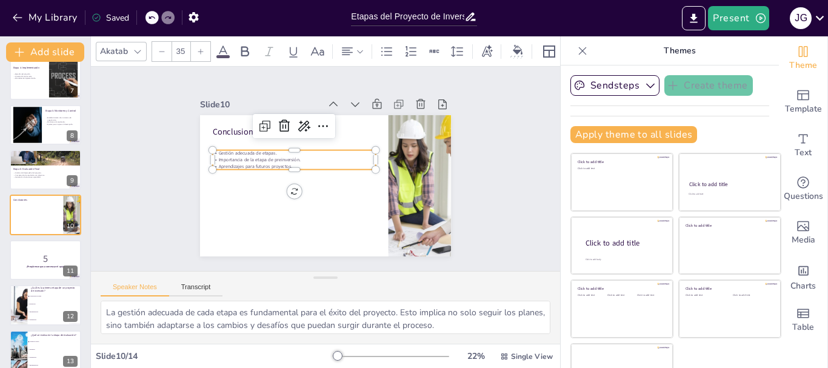
click at [200, 42] on div at bounding box center [200, 51] width 19 height 19
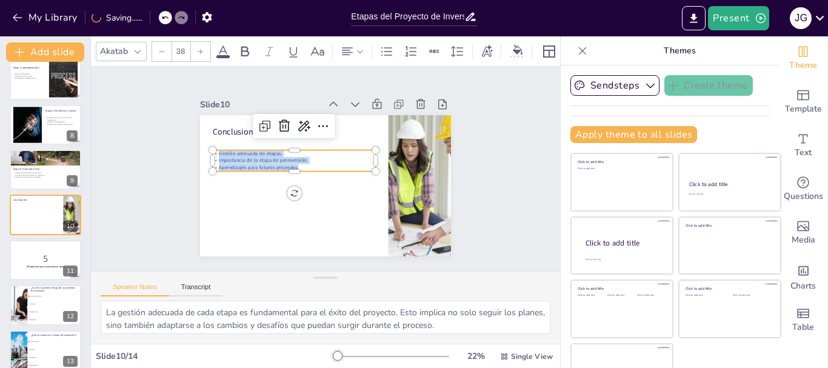
click at [200, 42] on div at bounding box center [200, 51] width 19 height 19
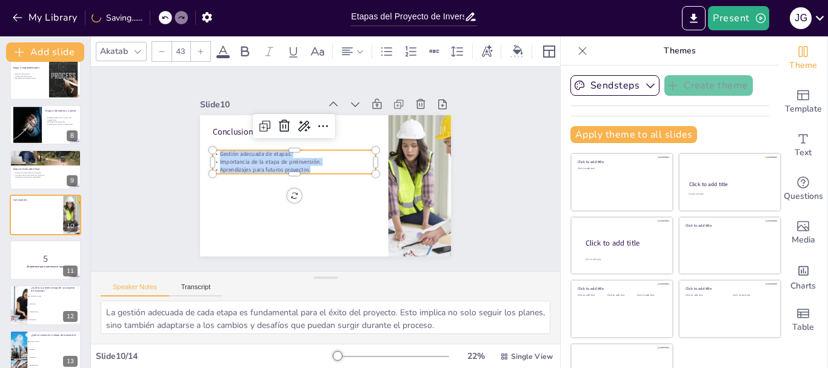
click at [200, 42] on div at bounding box center [200, 51] width 19 height 19
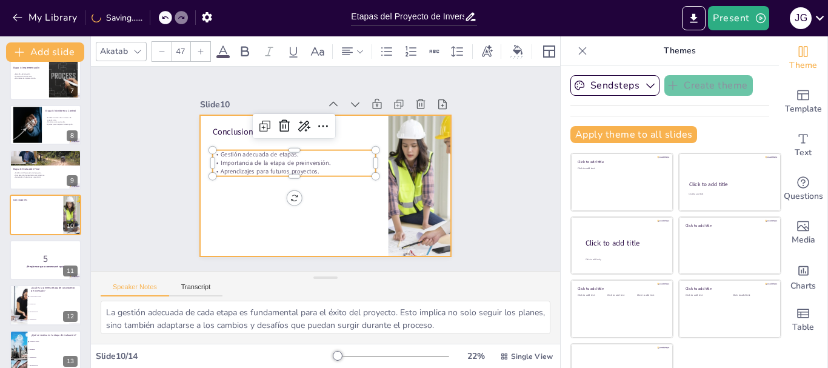
click at [218, 194] on div at bounding box center [312, 179] width 262 height 286
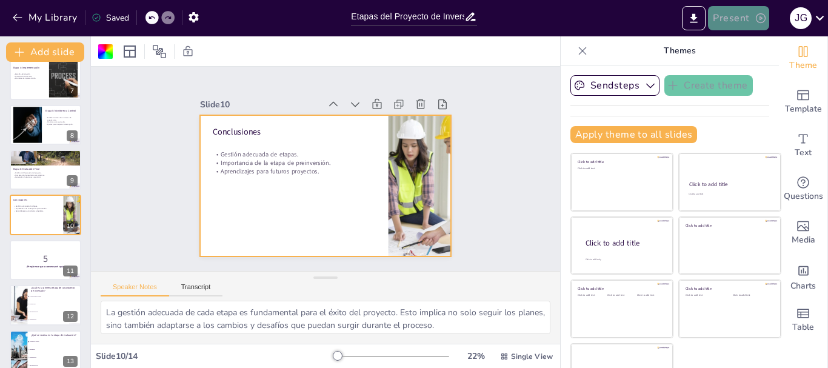
click at [740, 18] on button "Present" at bounding box center [738, 18] width 61 height 24
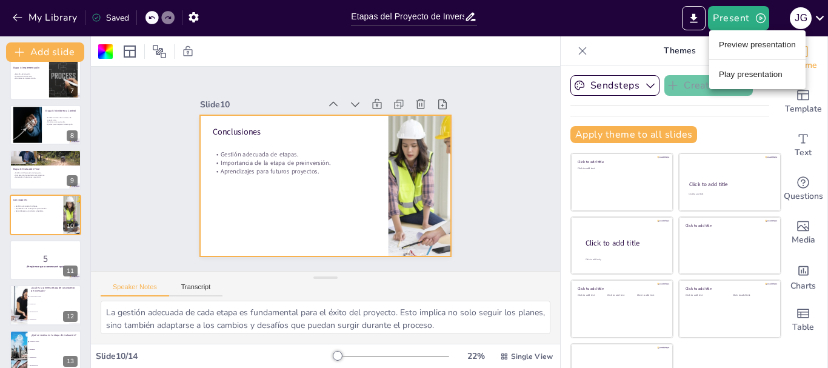
click at [726, 43] on li "Preview presentation" at bounding box center [757, 44] width 96 height 19
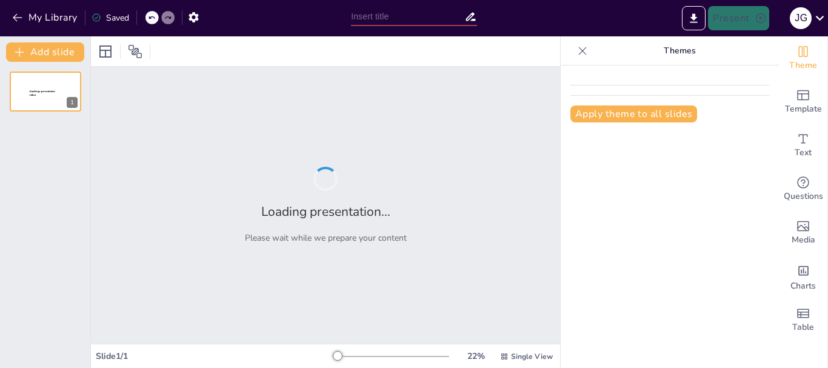
type input "Etapas del Proyecto de Inversión: Un Camino desde la [GEOGRAPHIC_DATA] hasta la…"
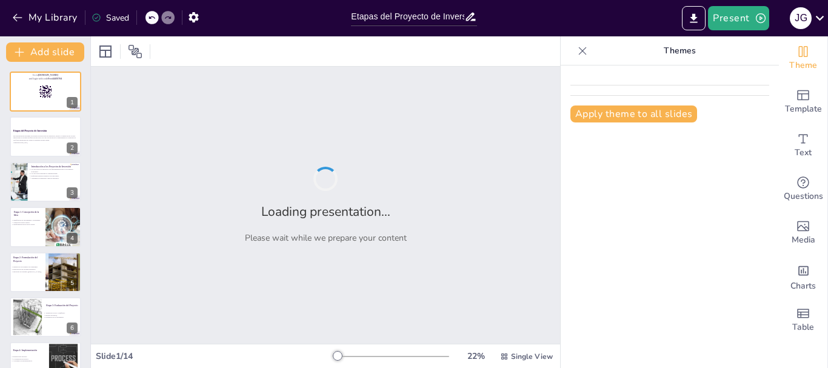
checkbox input "true"
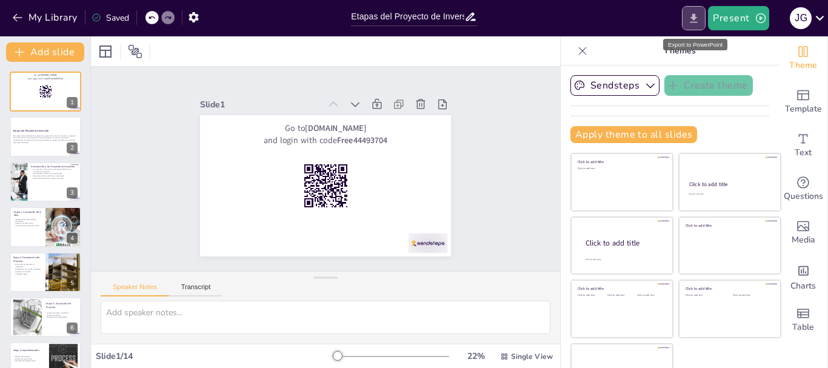
click at [691, 13] on icon "Export to PowerPoint" at bounding box center [693, 18] width 13 height 13
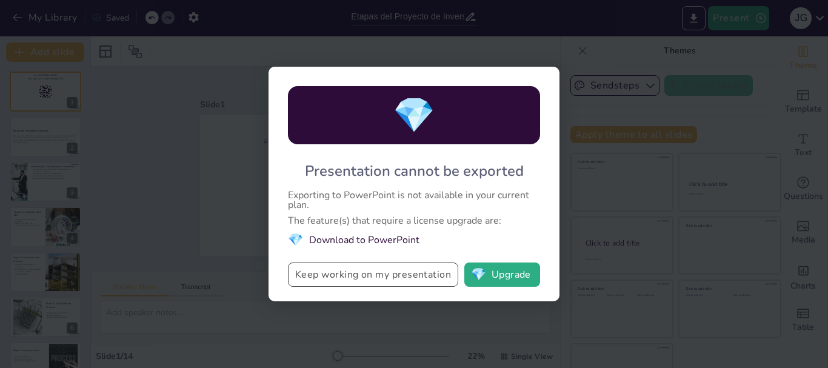
click at [423, 281] on button "Keep working on my presentation" at bounding box center [373, 274] width 170 height 24
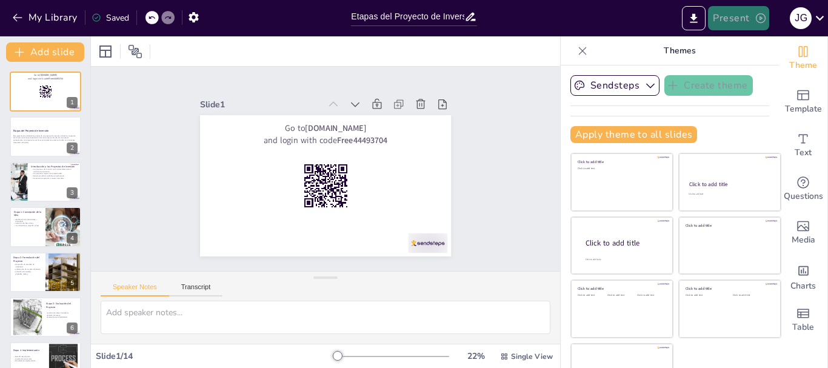
click at [729, 26] on button "Present" at bounding box center [738, 18] width 61 height 24
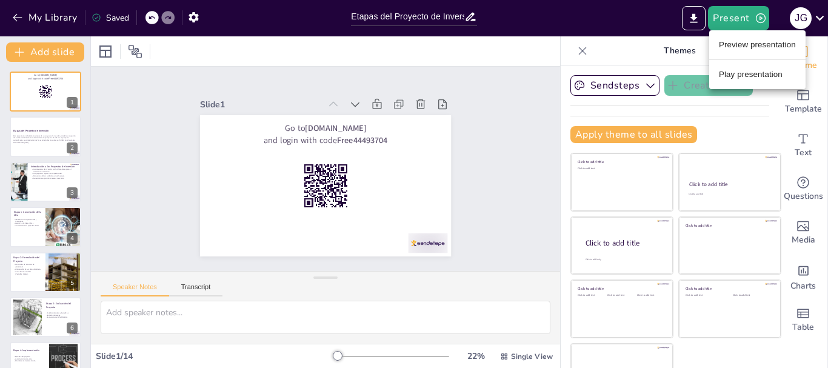
click at [480, 133] on div at bounding box center [414, 184] width 828 height 368
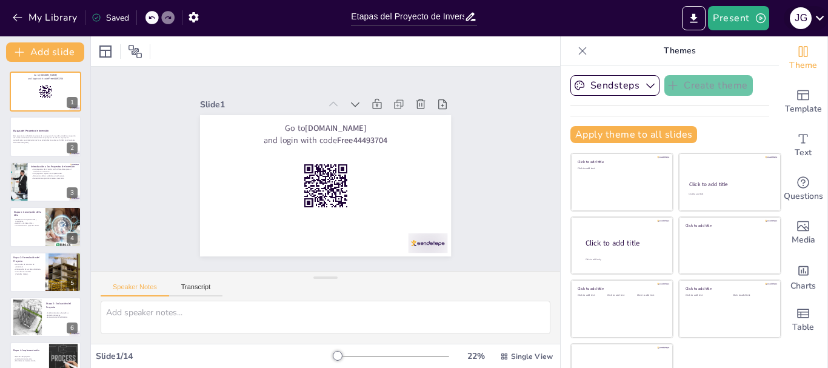
click at [825, 19] on icon at bounding box center [819, 18] width 16 height 16
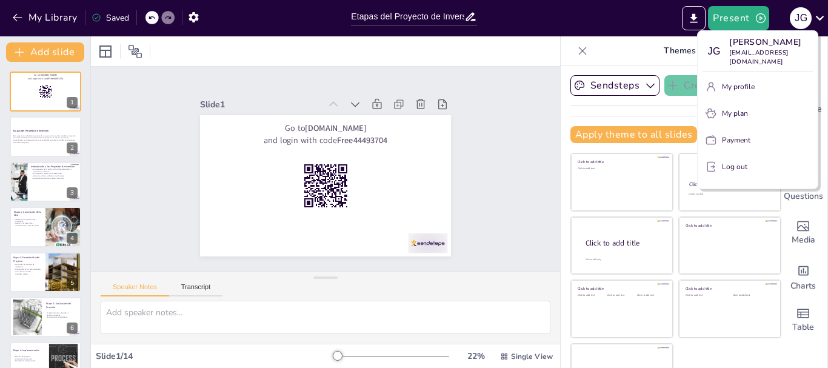
click at [493, 113] on div at bounding box center [414, 184] width 828 height 368
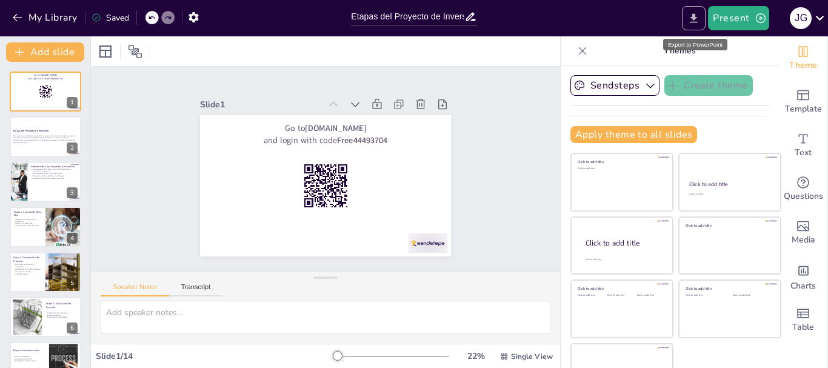
click at [697, 17] on icon "Export to PowerPoint" at bounding box center [693, 17] width 7 height 9
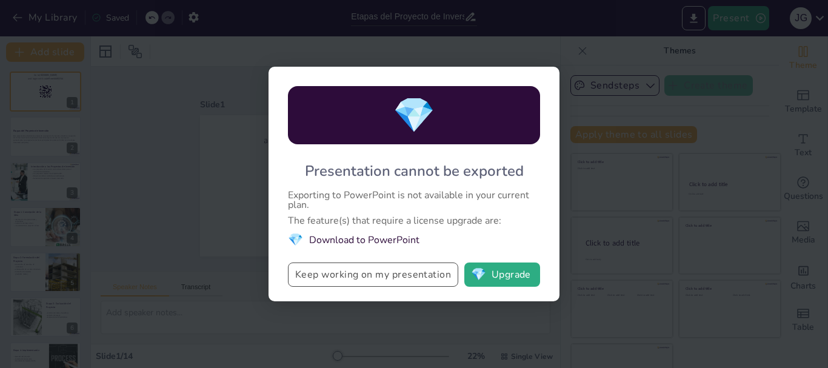
click at [398, 274] on button "Keep working on my presentation" at bounding box center [373, 274] width 170 height 24
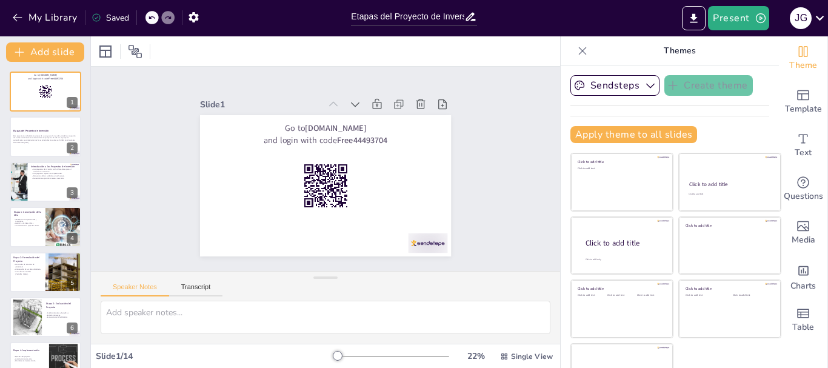
checkbox input "true"
click at [825, 18] on icon at bounding box center [819, 18] width 16 height 16
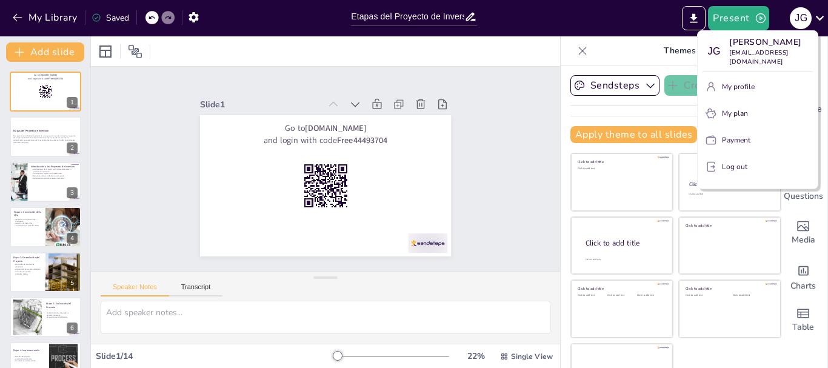
click at [499, 176] on div at bounding box center [414, 184] width 828 height 368
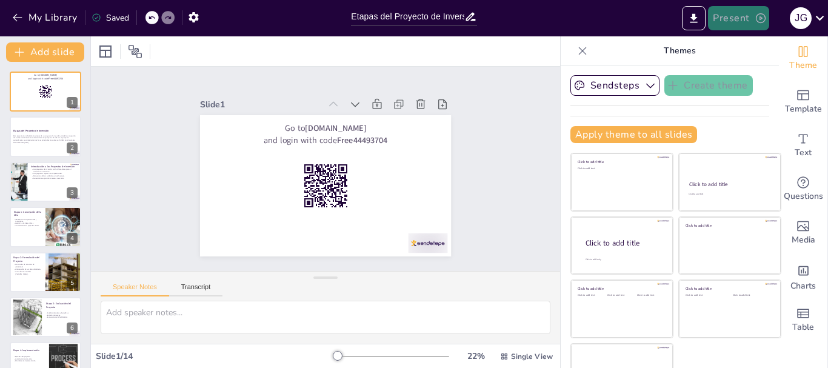
click at [721, 16] on button "Present" at bounding box center [738, 18] width 61 height 24
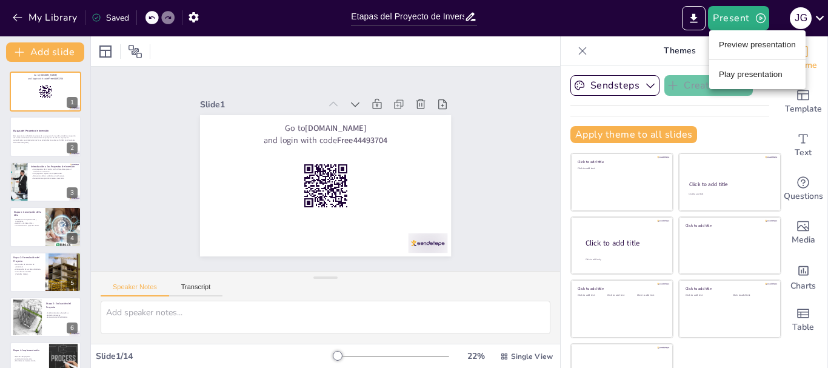
click at [725, 76] on li "Play presentation" at bounding box center [757, 74] width 96 height 19
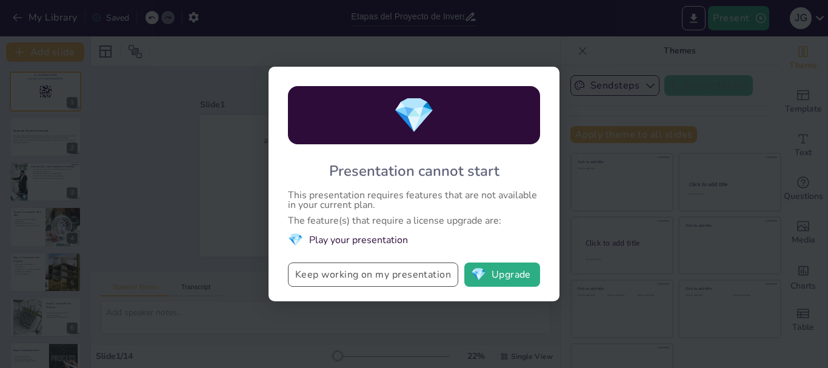
click at [396, 275] on button "Keep working on my presentation" at bounding box center [373, 274] width 170 height 24
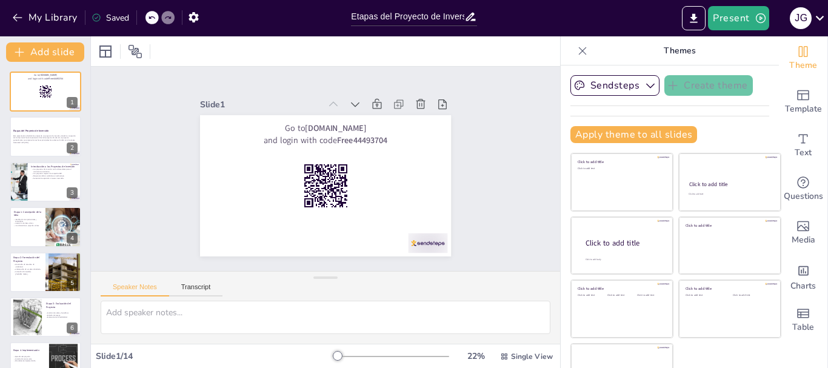
checkbox input "true"
click at [117, 18] on div "Saved" at bounding box center [110, 18] width 38 height 12
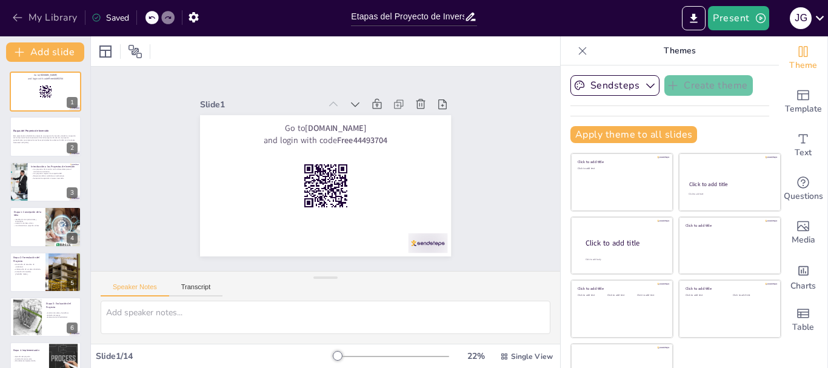
click at [18, 18] on icon "button" at bounding box center [17, 18] width 9 height 8
